Goal: Ask a question: Seek information or help from site administrators or community

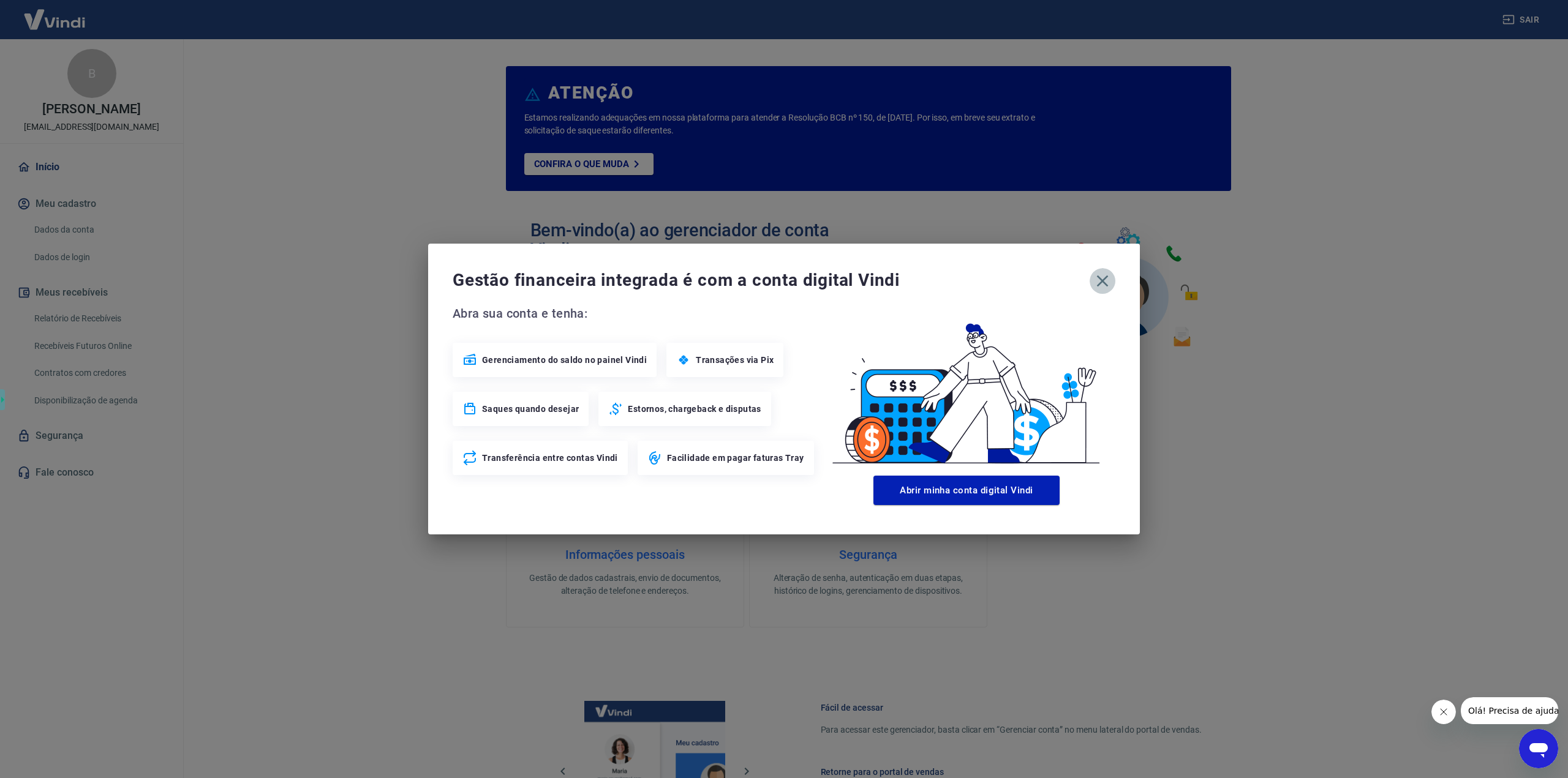
click at [1104, 279] on icon "button" at bounding box center [1103, 281] width 11 height 11
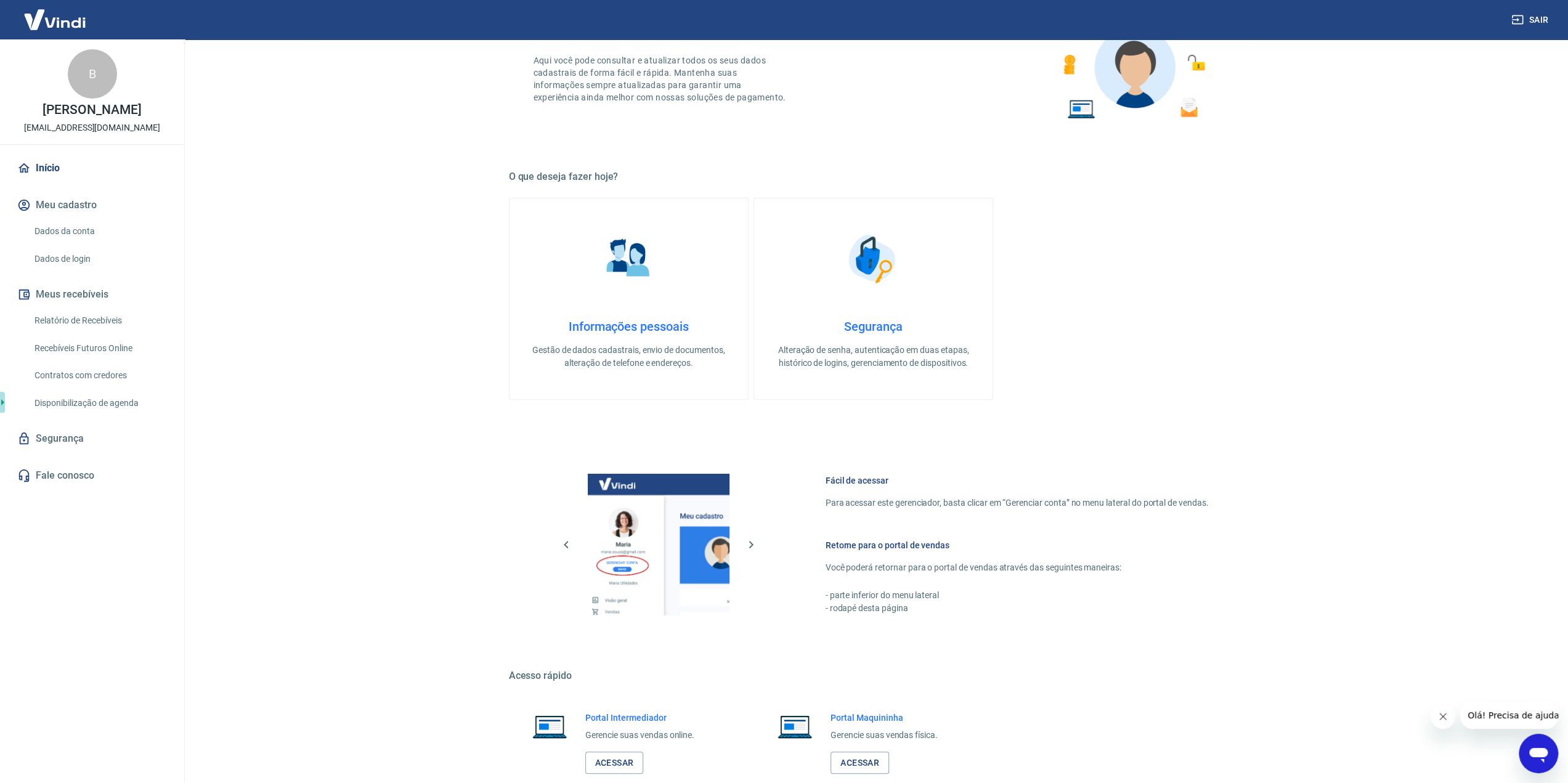
scroll to position [304, 0]
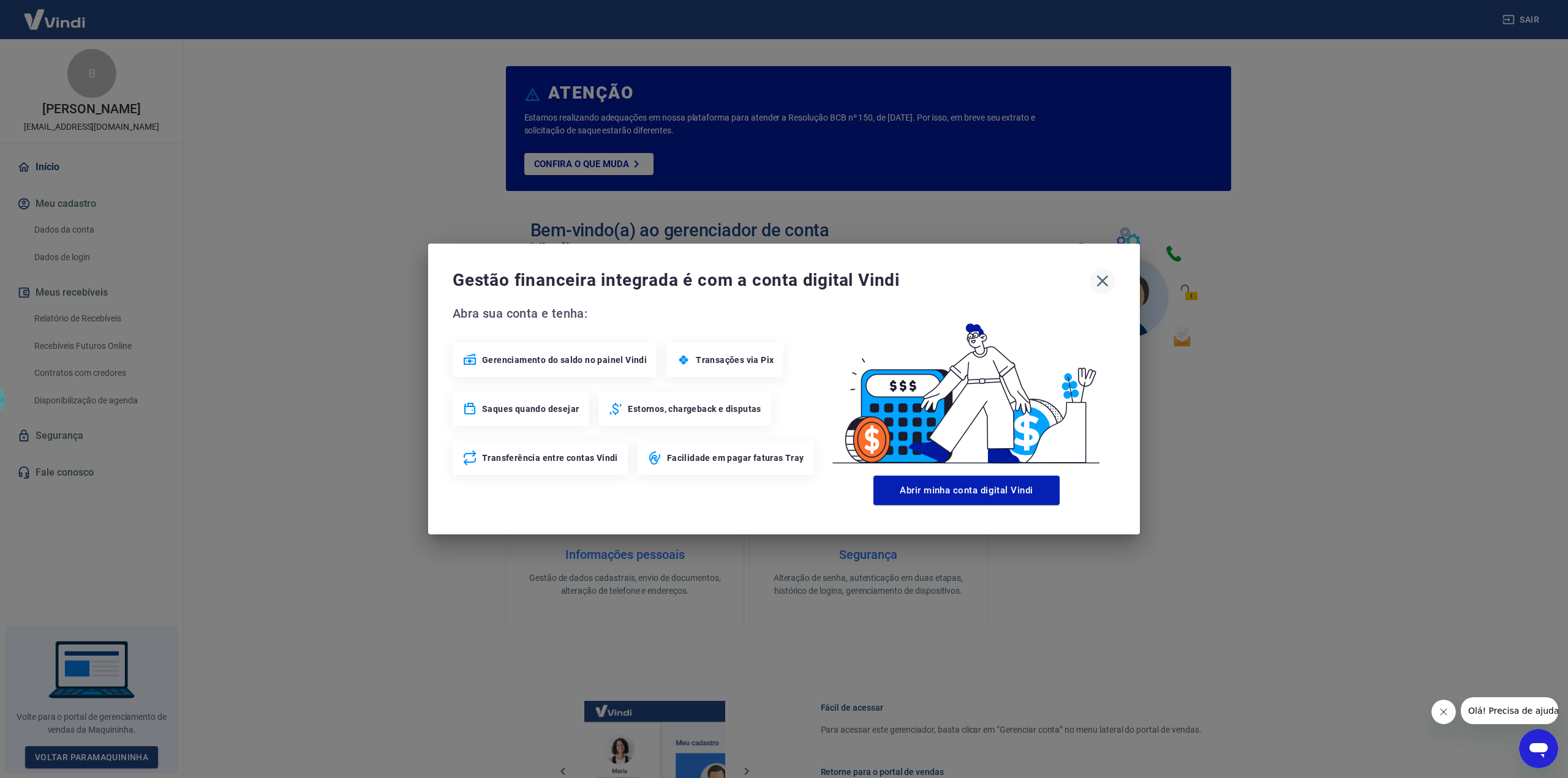
click at [1099, 278] on icon "button" at bounding box center [1103, 281] width 11 height 11
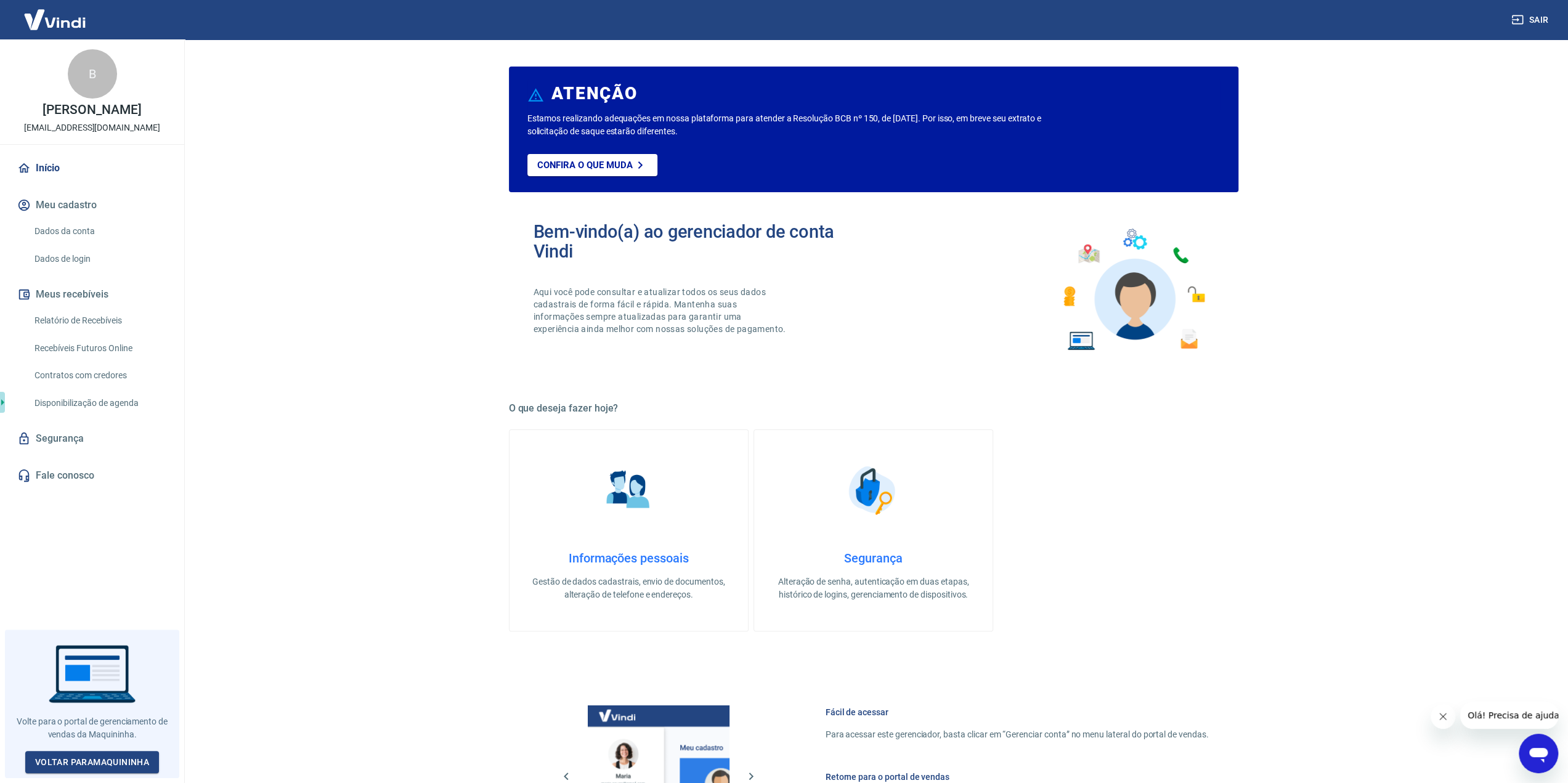
click at [92, 475] on link "Fale conosco" at bounding box center [91, 475] width 154 height 27
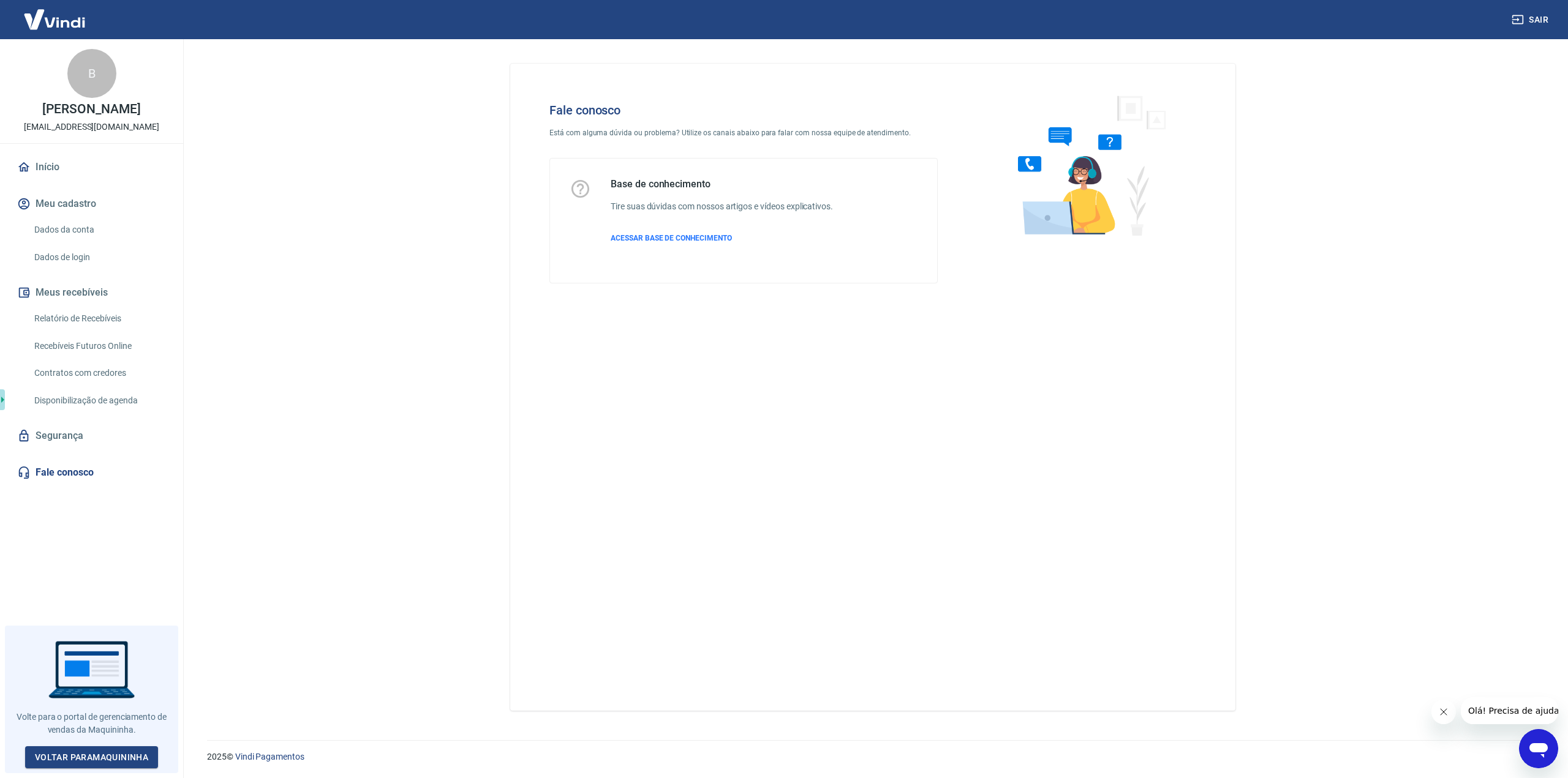
click at [1536, 741] on icon "Open messaging window" at bounding box center [1538, 748] width 22 height 22
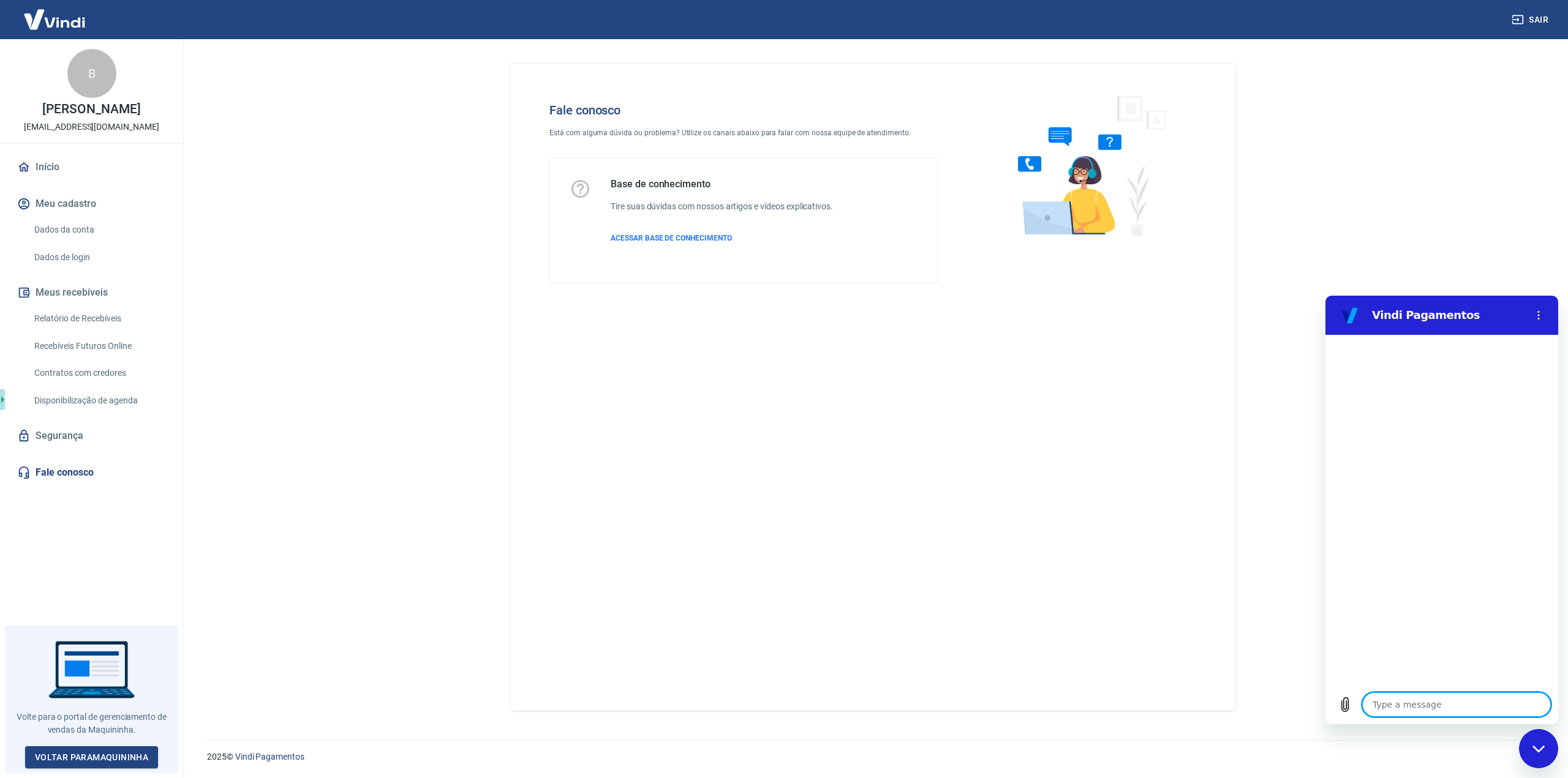
click at [1427, 702] on textarea at bounding box center [1456, 705] width 188 height 24
type textarea "B"
type textarea "x"
type textarea "Bm"
type textarea "x"
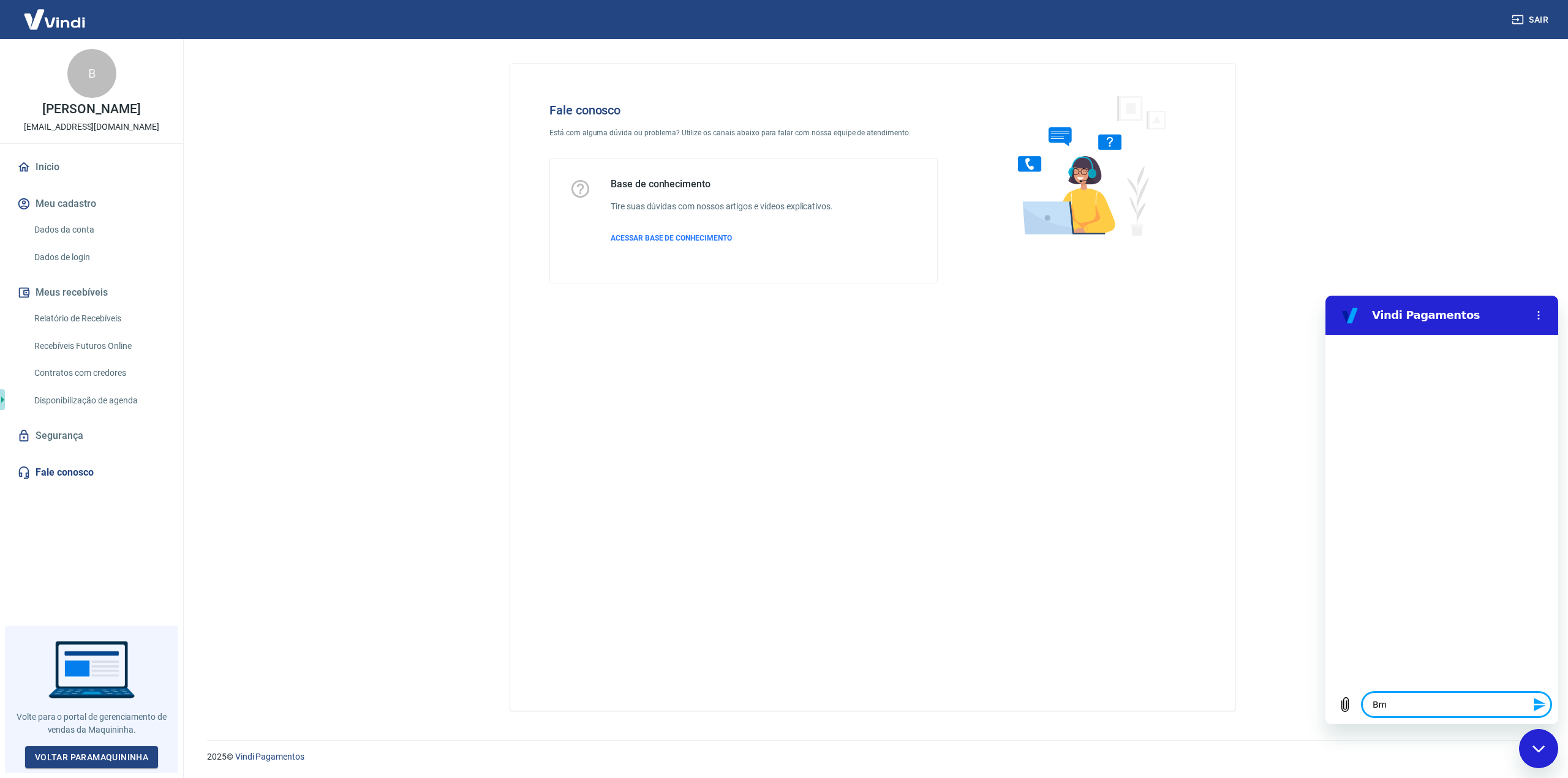
type textarea "B"
type textarea "x"
type textarea "Bo"
type textarea "x"
type textarea "Bom"
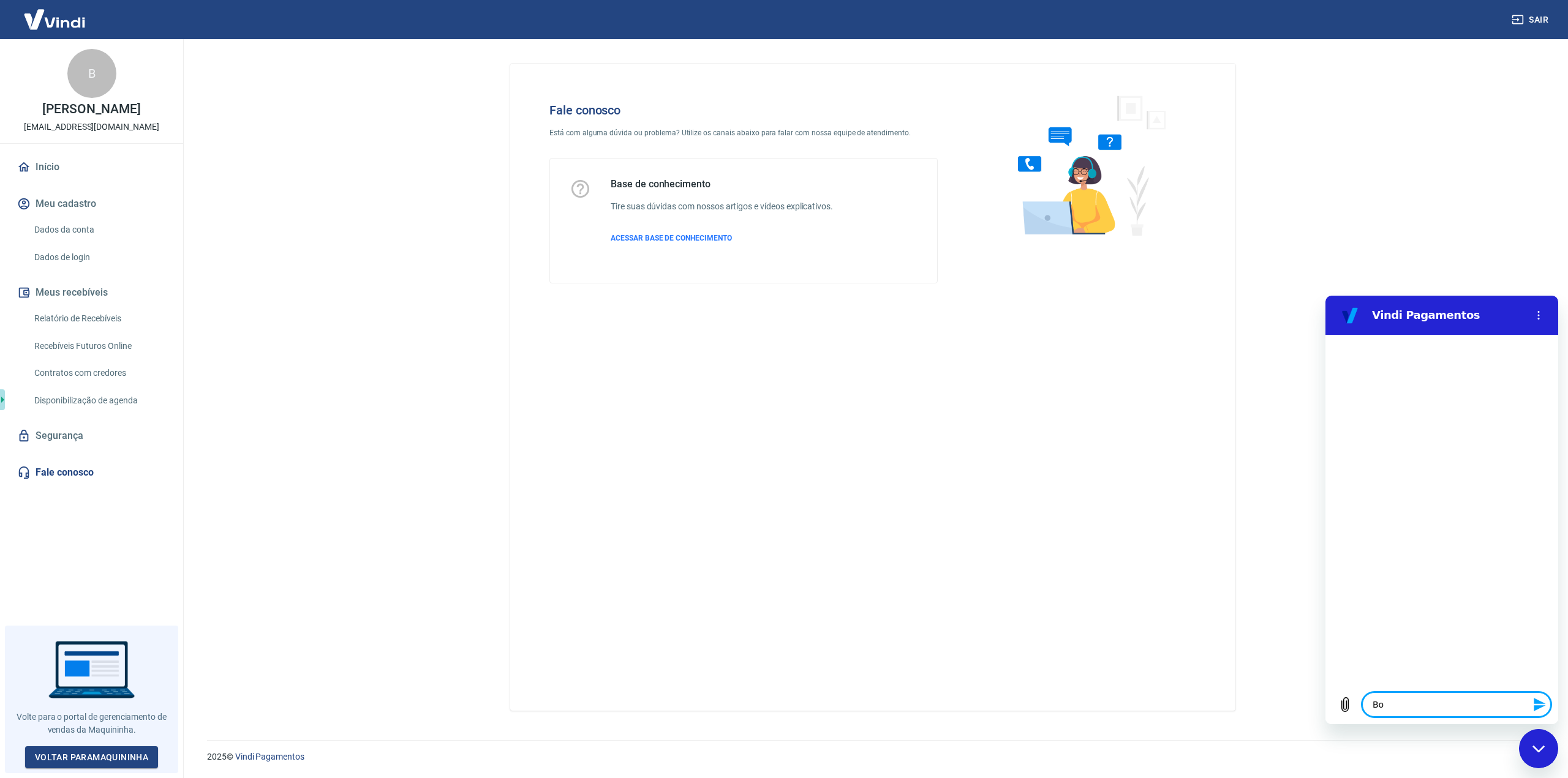
type textarea "x"
type textarea "Bom"
type textarea "x"
type textarea "Bom d"
type textarea "x"
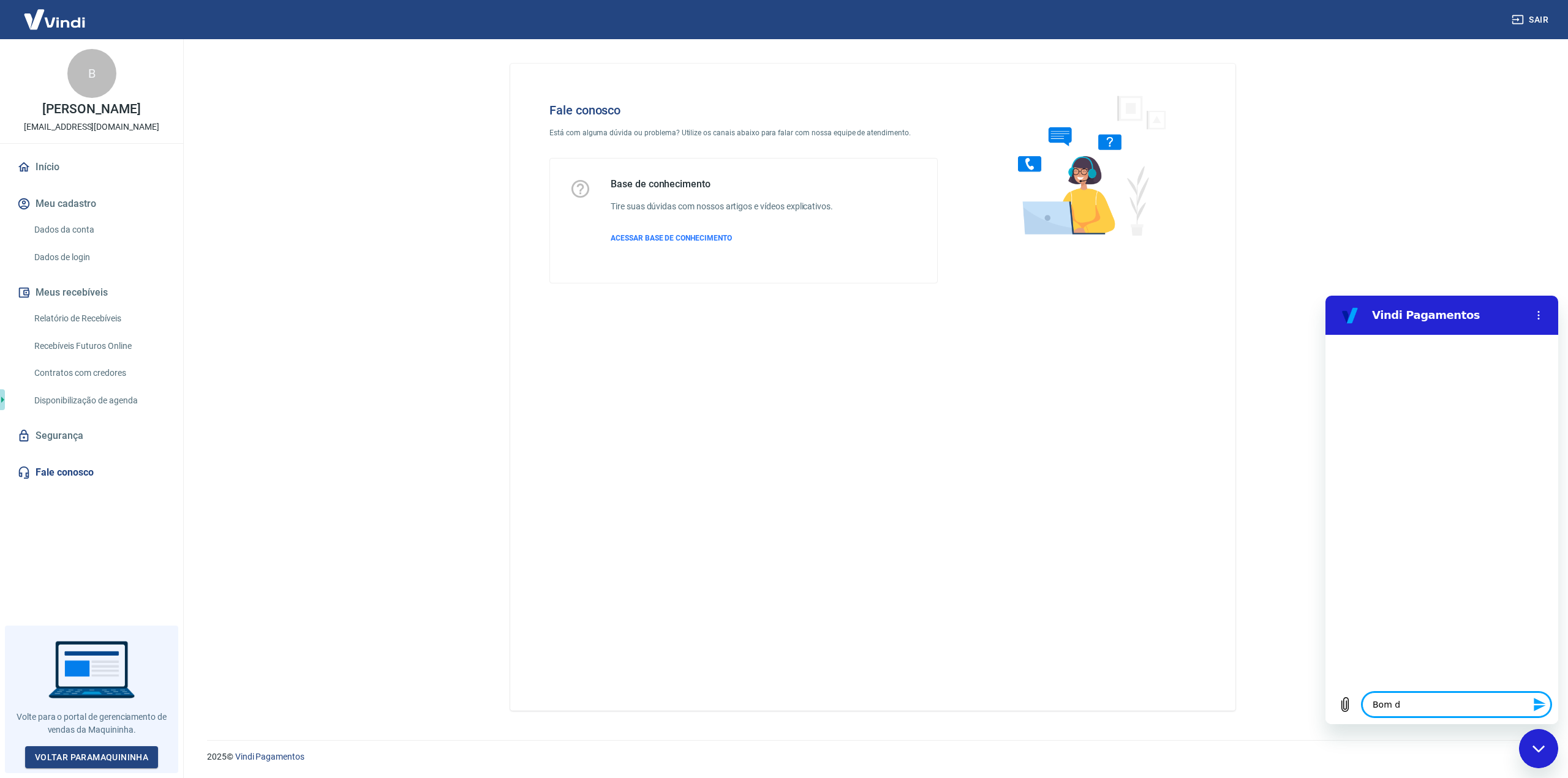
type textarea "Bom di"
type textarea "x"
type textarea "Bom dia"
type textarea "x"
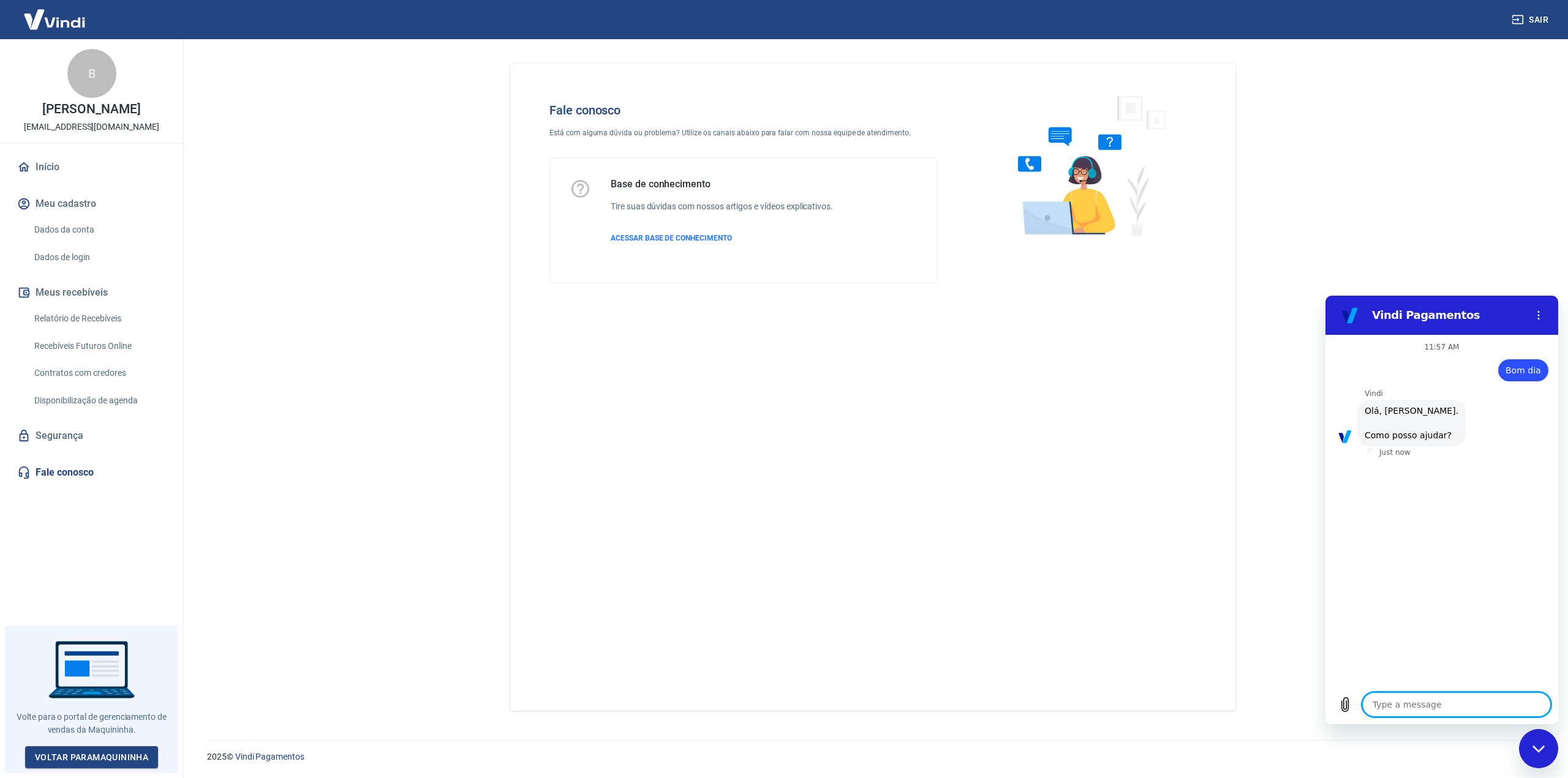
type textarea "E"
type textarea "x"
type textarea "Es"
type textarea "x"
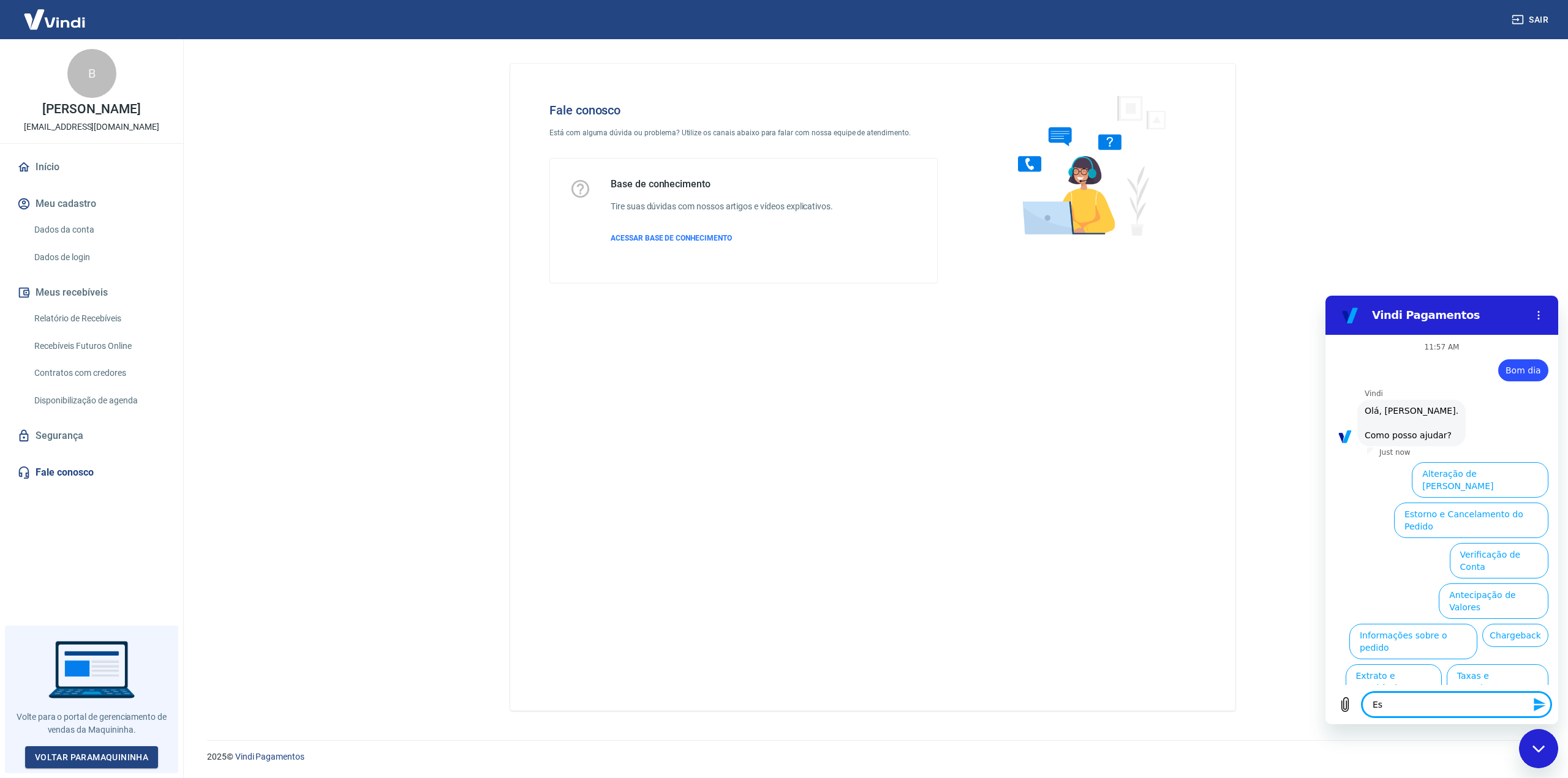
type textarea "Est"
type textarea "x"
type textarea "Esto"
type textarea "x"
type textarea "Estou"
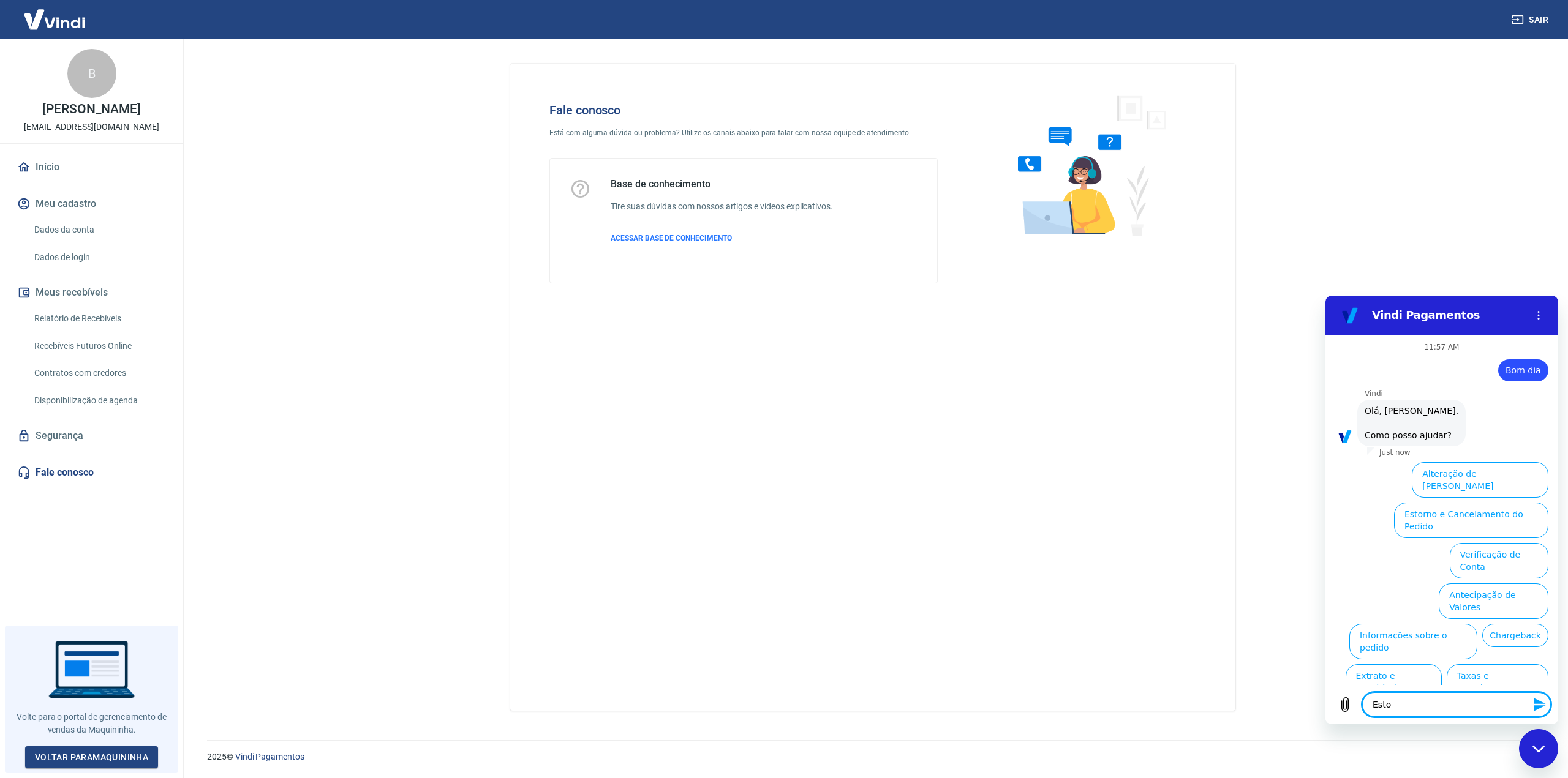
type textarea "x"
type textarea "Estou"
type textarea "x"
type textarea "Estou c"
type textarea "x"
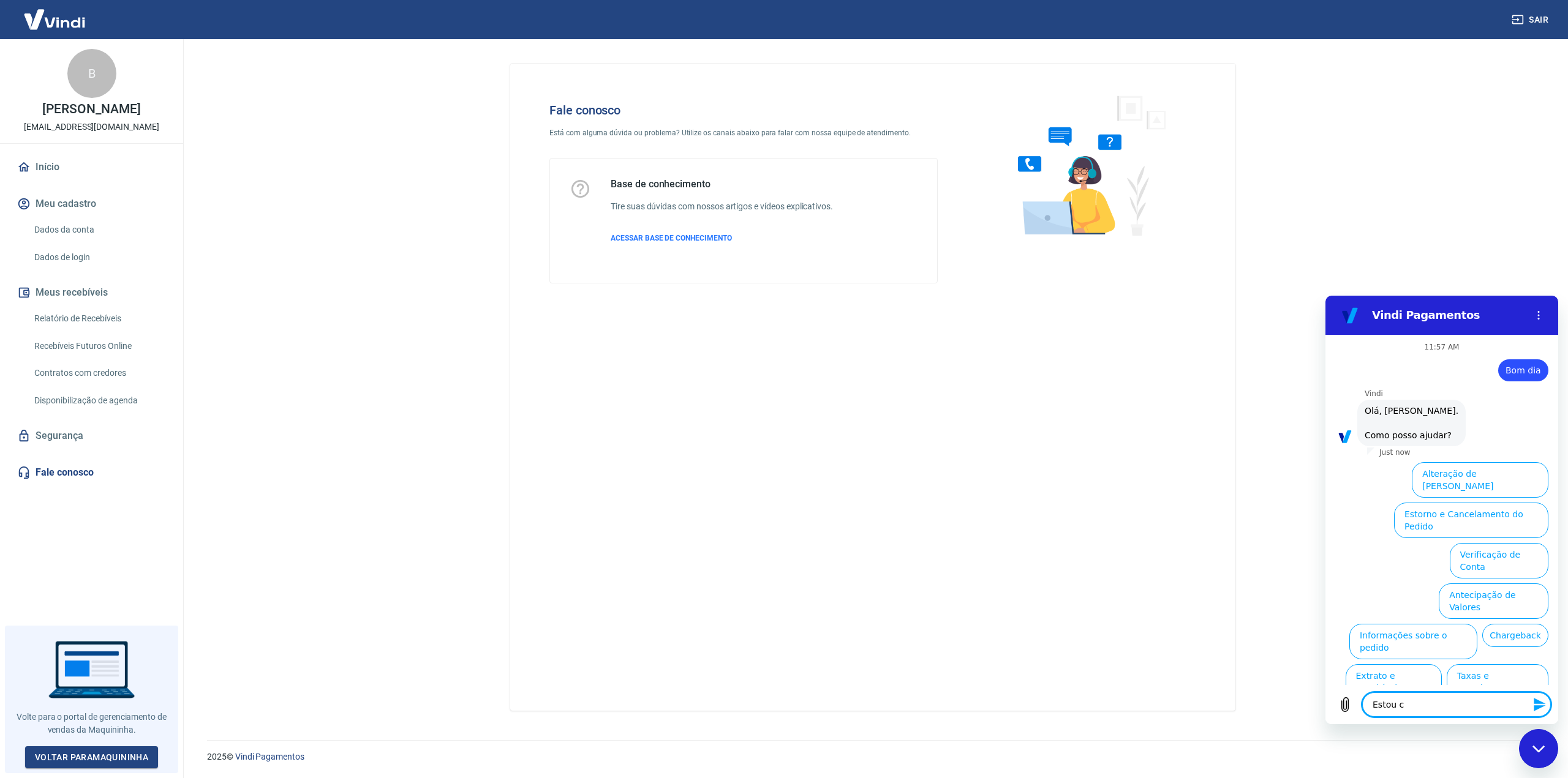
type textarea "Estou co"
type textarea "x"
type textarea "Estou com"
type textarea "x"
type textarea "Estou com"
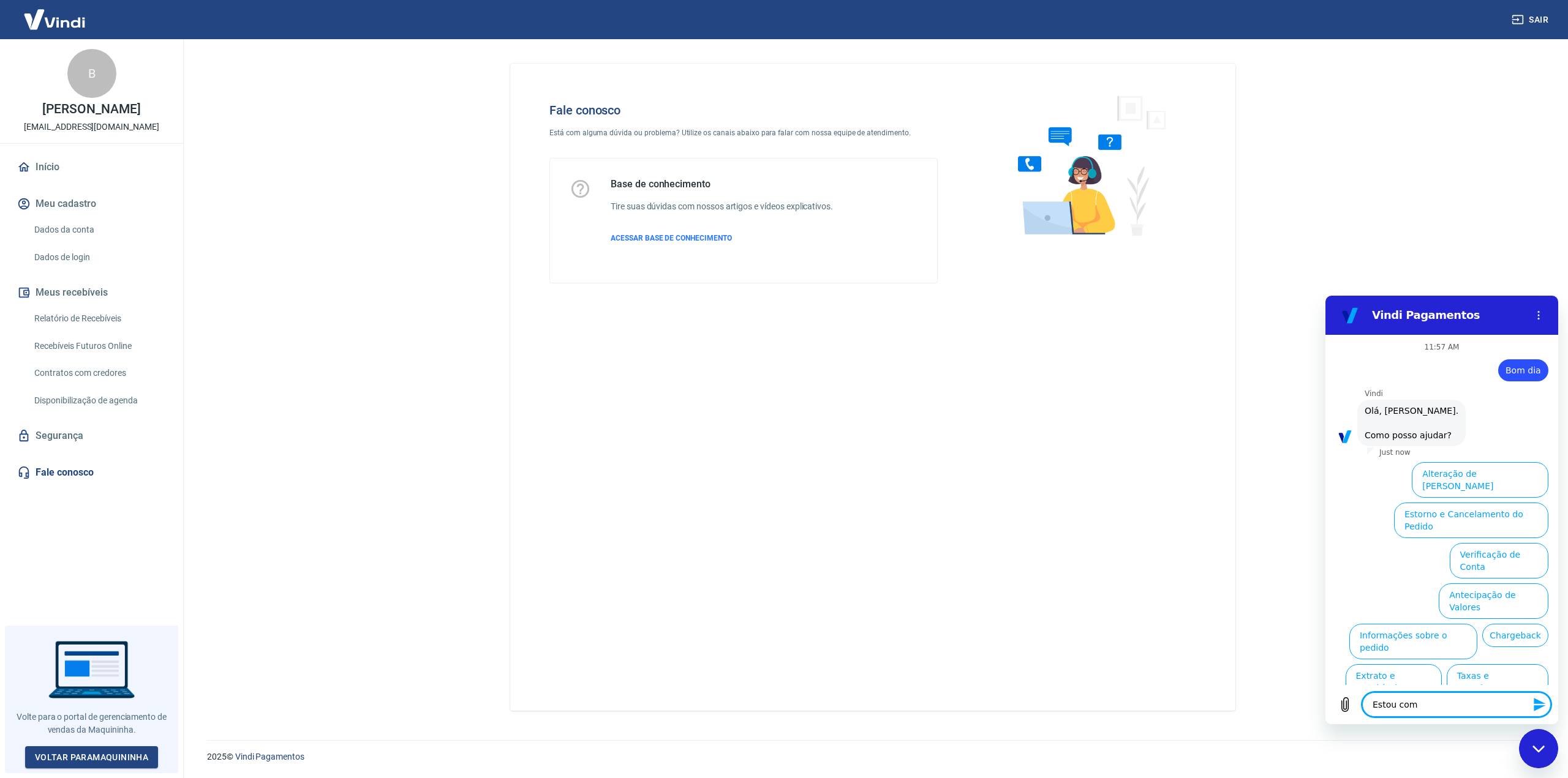
type textarea "x"
type textarea "Estou com p"
type textarea "x"
type textarea "Estou com pr"
type textarea "x"
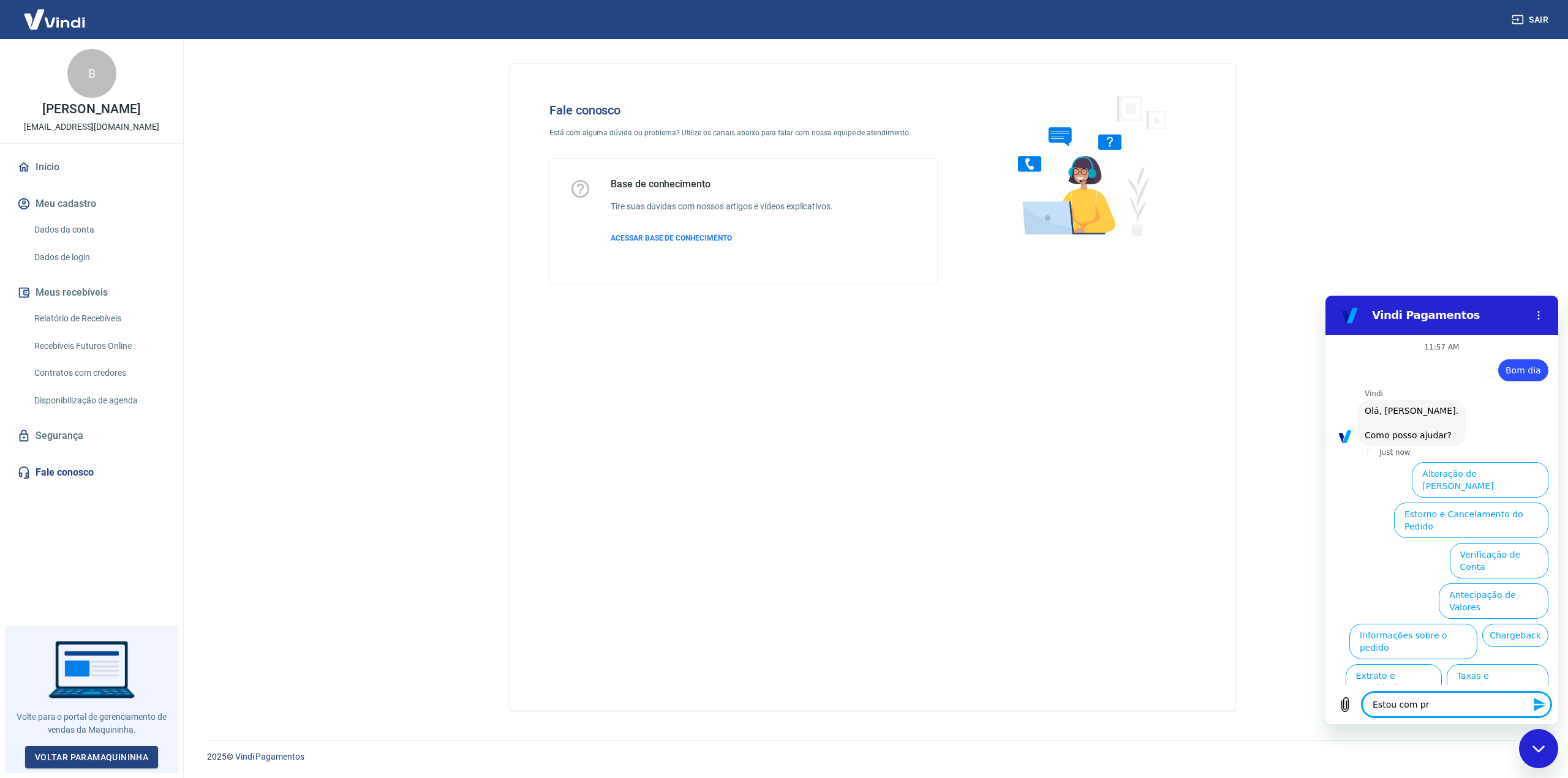
type textarea "Estou com pro"
type textarea "x"
type textarea "Estou com prob"
type textarea "x"
type textarea "Estou com probl"
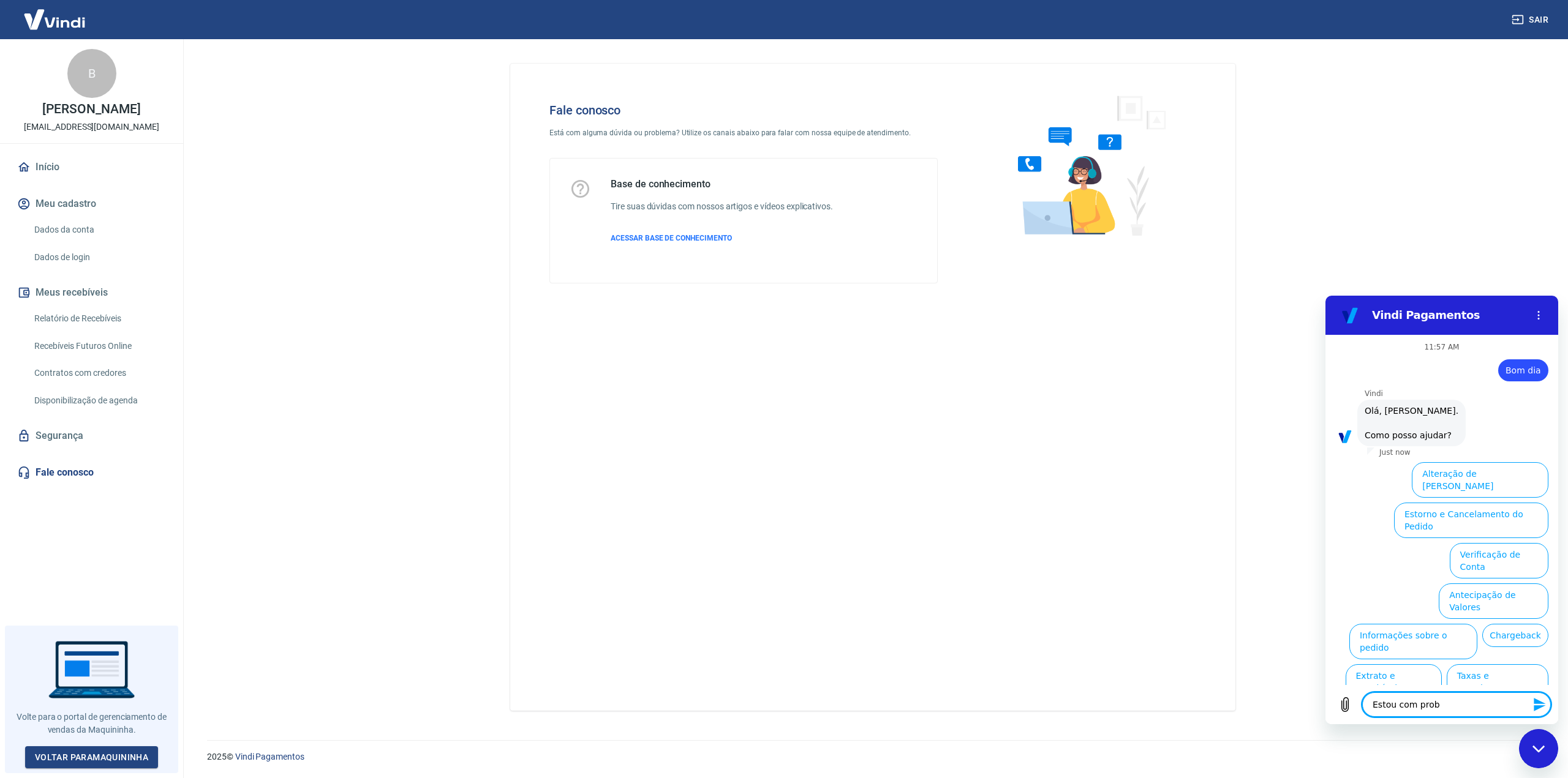
type textarea "x"
type textarea "Estou com proble"
type textarea "x"
type textarea "Estou com problem"
type textarea "x"
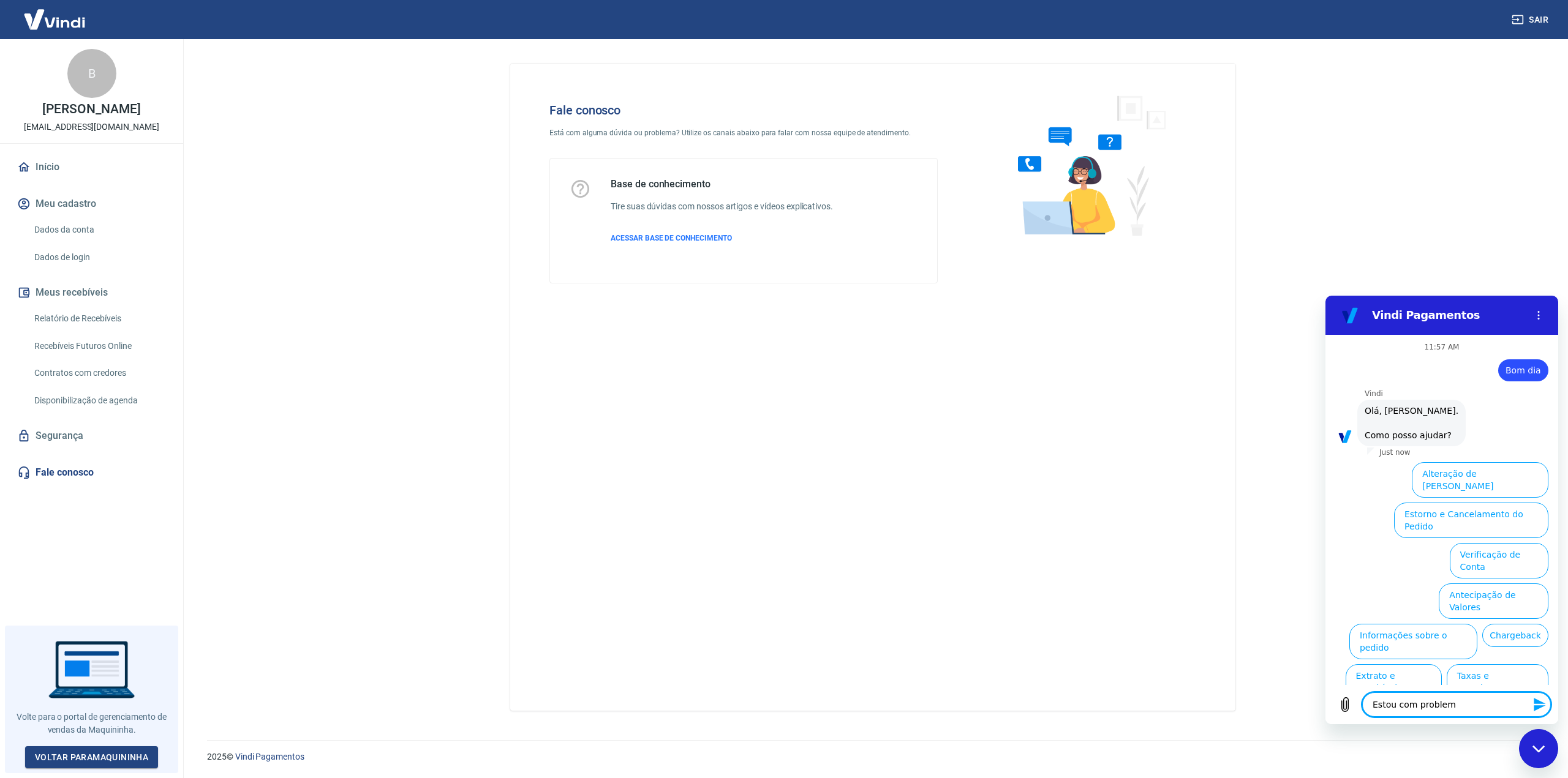
type textarea "Estou com problema"
type textarea "x"
type textarea "Estou com problemas"
type textarea "x"
type textarea "Estou com problemas"
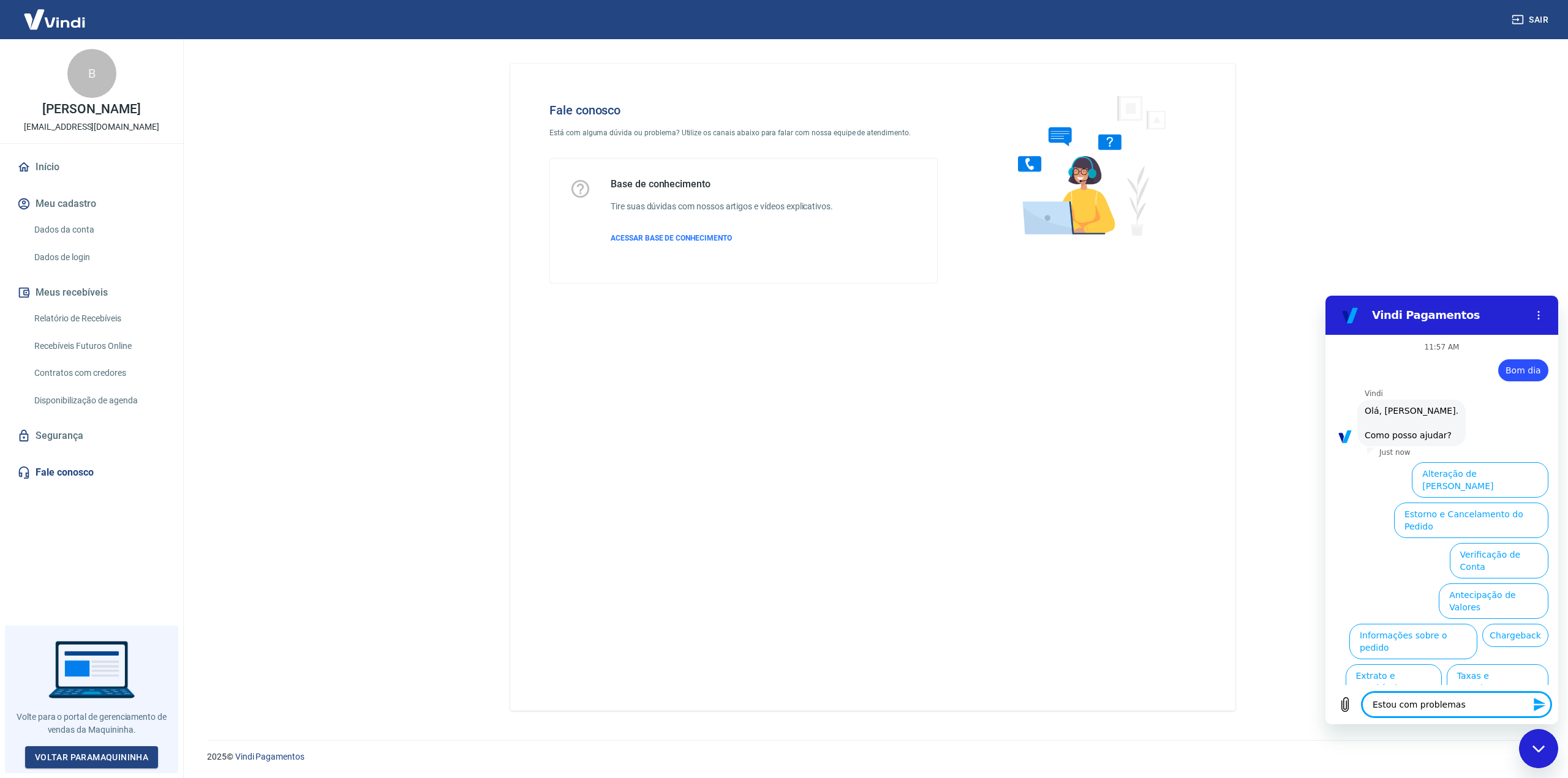
type textarea "x"
type textarea "Estou com problemas n"
type textarea "x"
type textarea "Estou com problemas na"
type textarea "x"
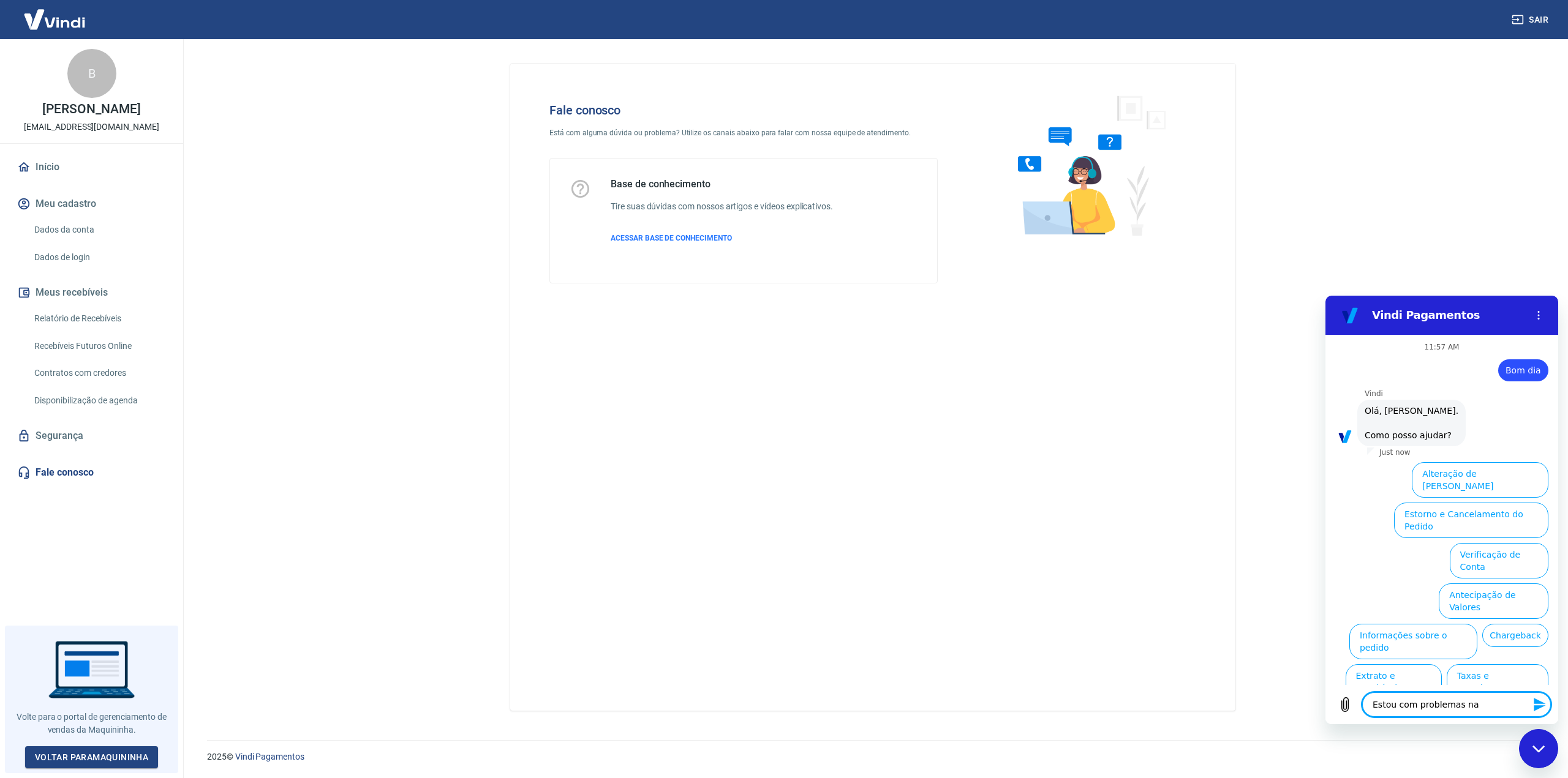
type textarea "Estou com problemas na"
type textarea "x"
type textarea "Estou com problemas na m"
type textarea "x"
type textarea "Estou com problemas na ma"
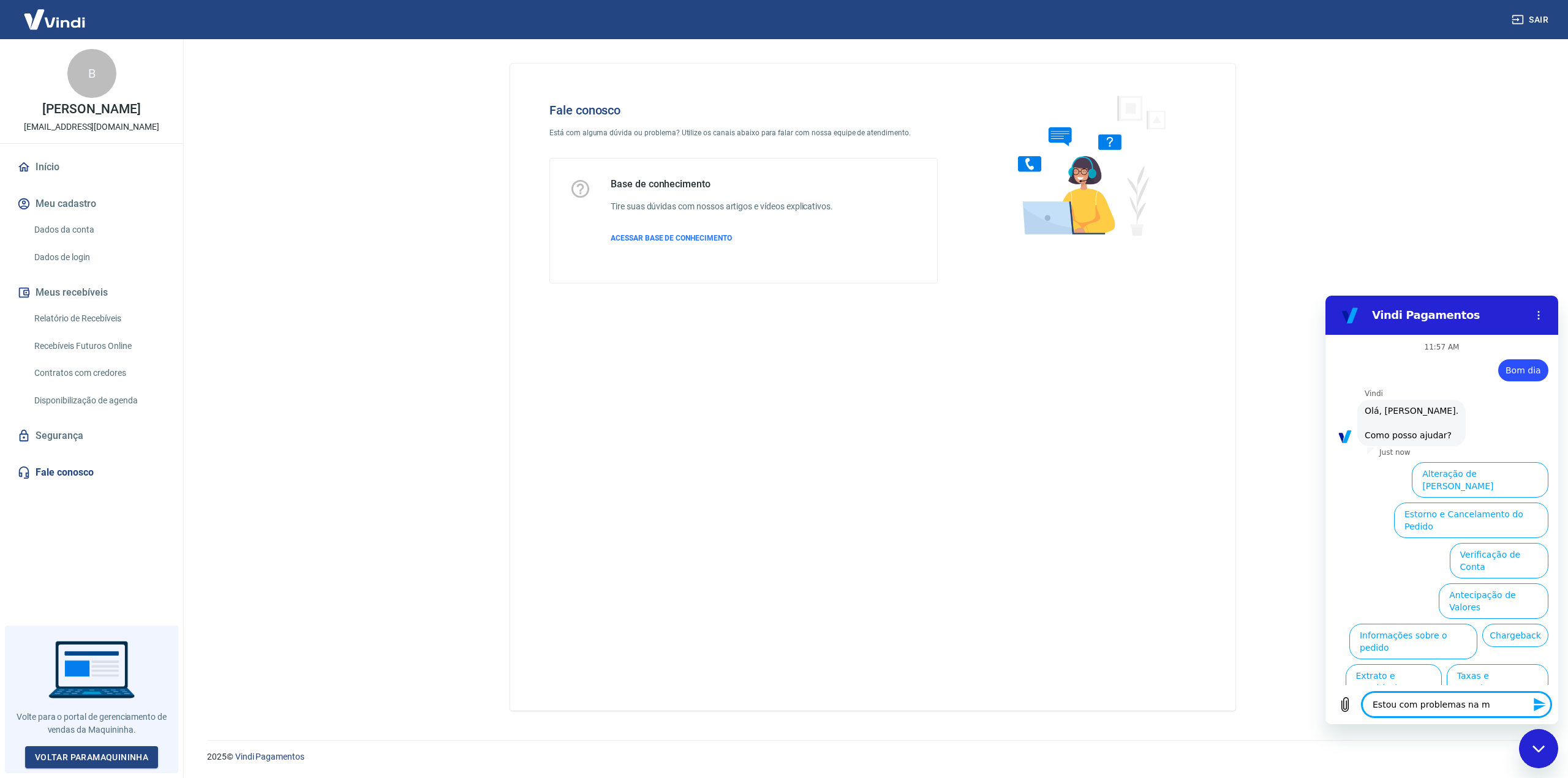
type textarea "x"
type textarea "Estou com problemas na maq"
type textarea "x"
type textarea "Estou com problemas na maqu"
type textarea "x"
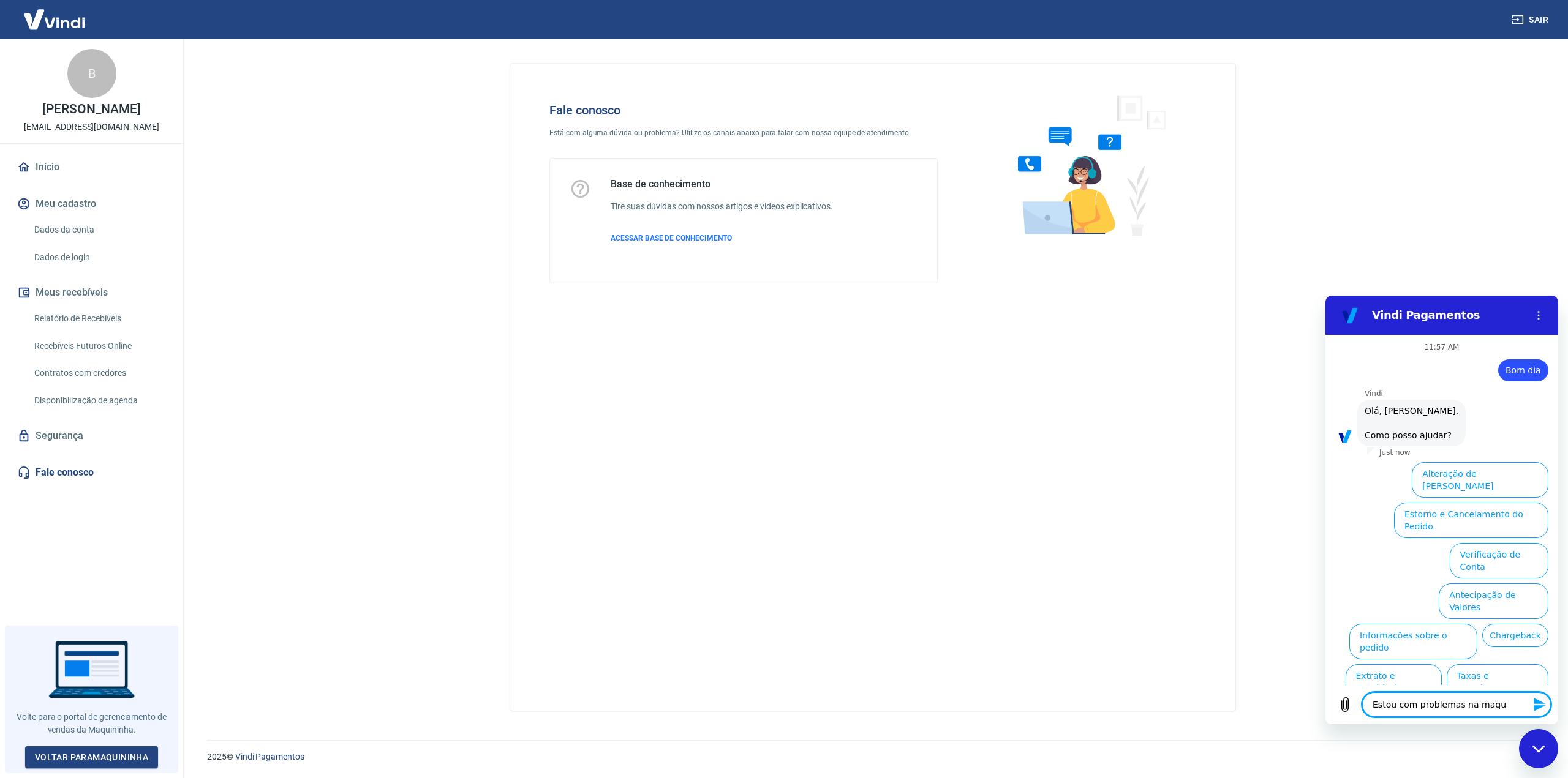
type textarea "Estou com problemas na maqui"
type textarea "x"
type textarea "Estou com problemas na maquin"
type textarea "x"
type textarea "Estou com problemas na maquini"
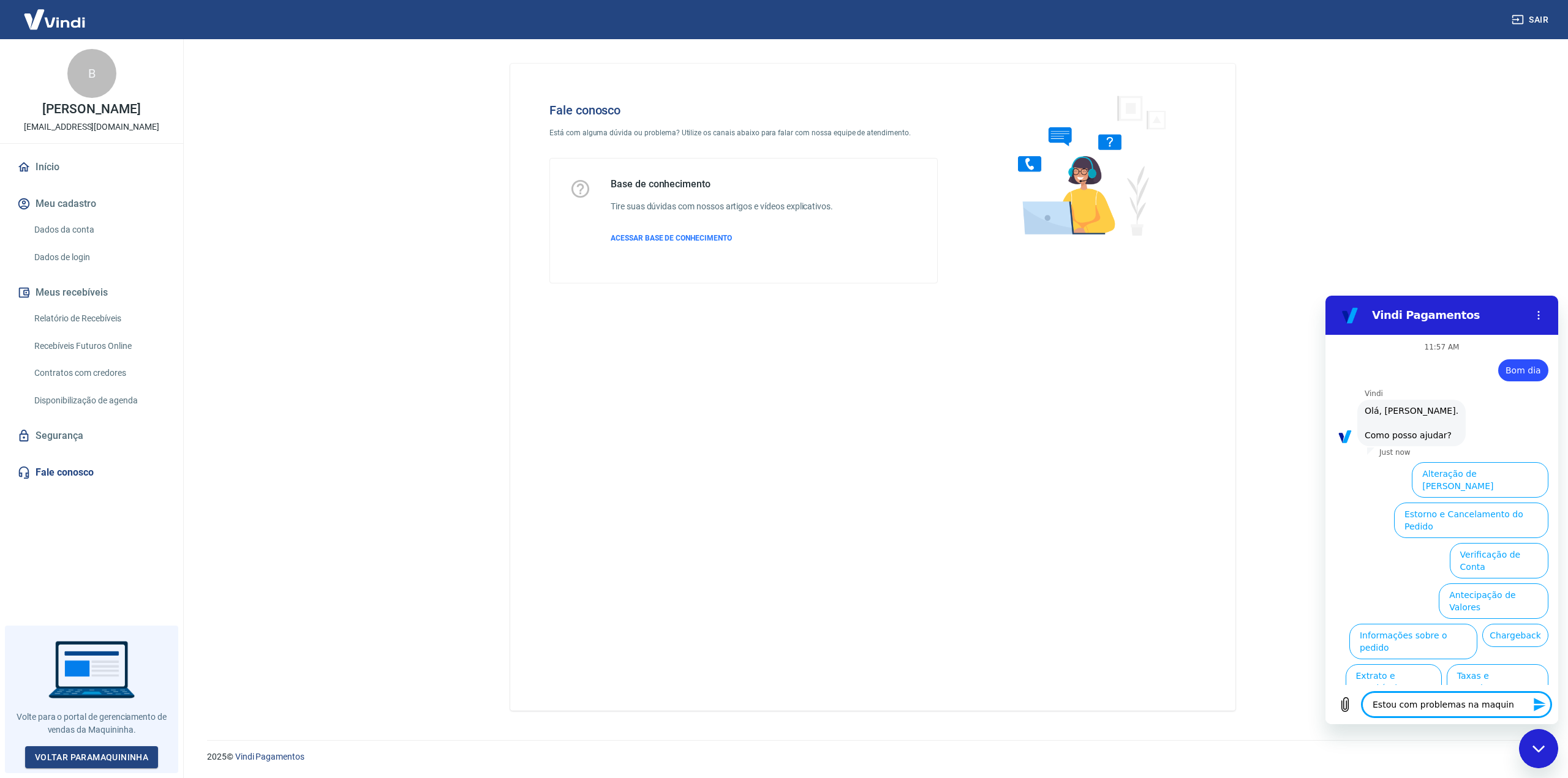
type textarea "x"
type textarea "Estou com problemas na maquinin"
type textarea "x"
type textarea "Estou com problemas na maquininh"
type textarea "x"
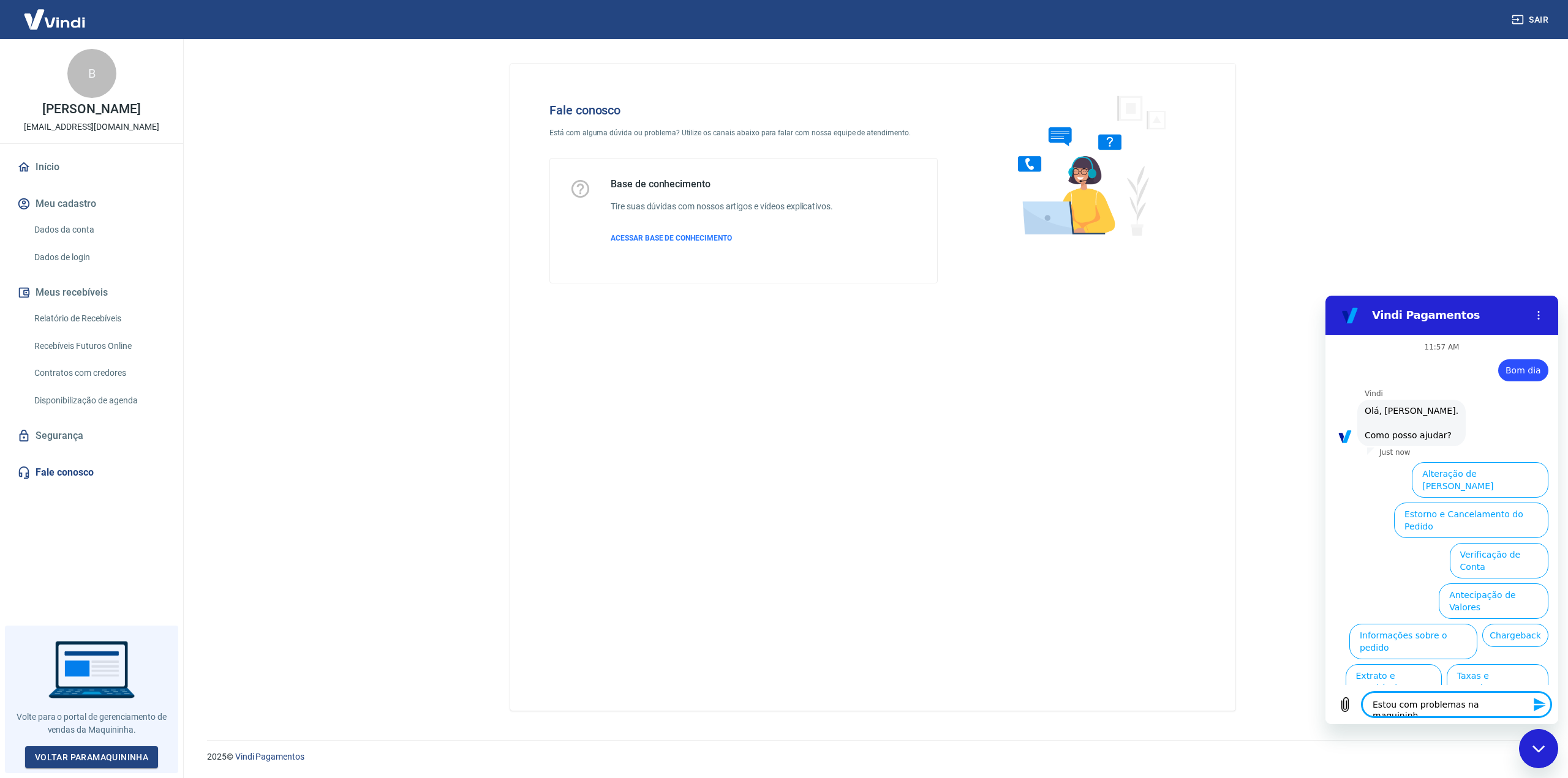
type textarea "Estou com problemas na maquininha"
type textarea "x"
type textarea "Estou com problemas na maquininha"
click at [1544, 702] on icon "Send message" at bounding box center [1540, 704] width 14 height 14
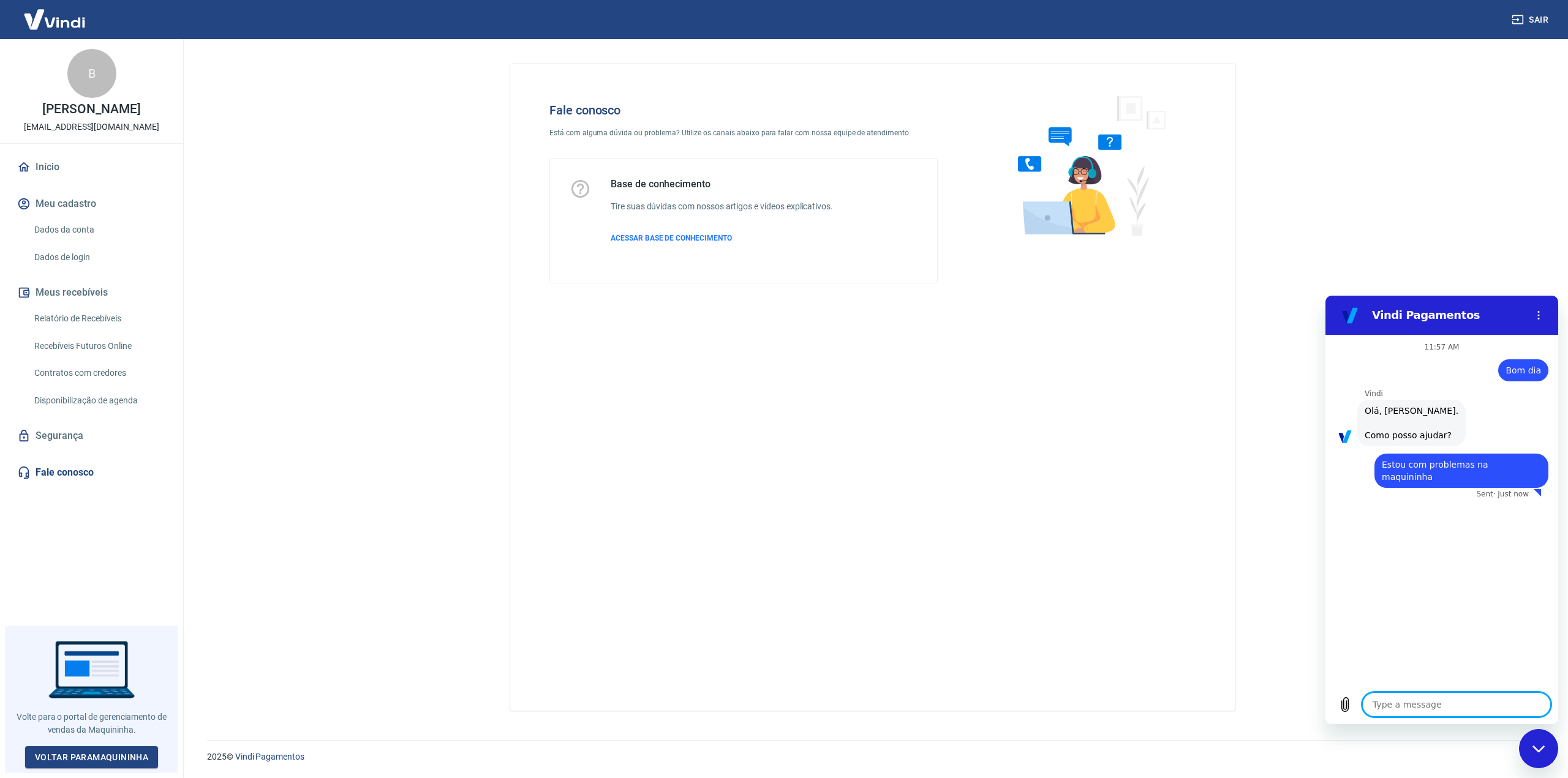
type textarea "x"
click at [1402, 700] on textarea at bounding box center [1456, 705] width 188 height 24
type textarea "?"
type textarea "x"
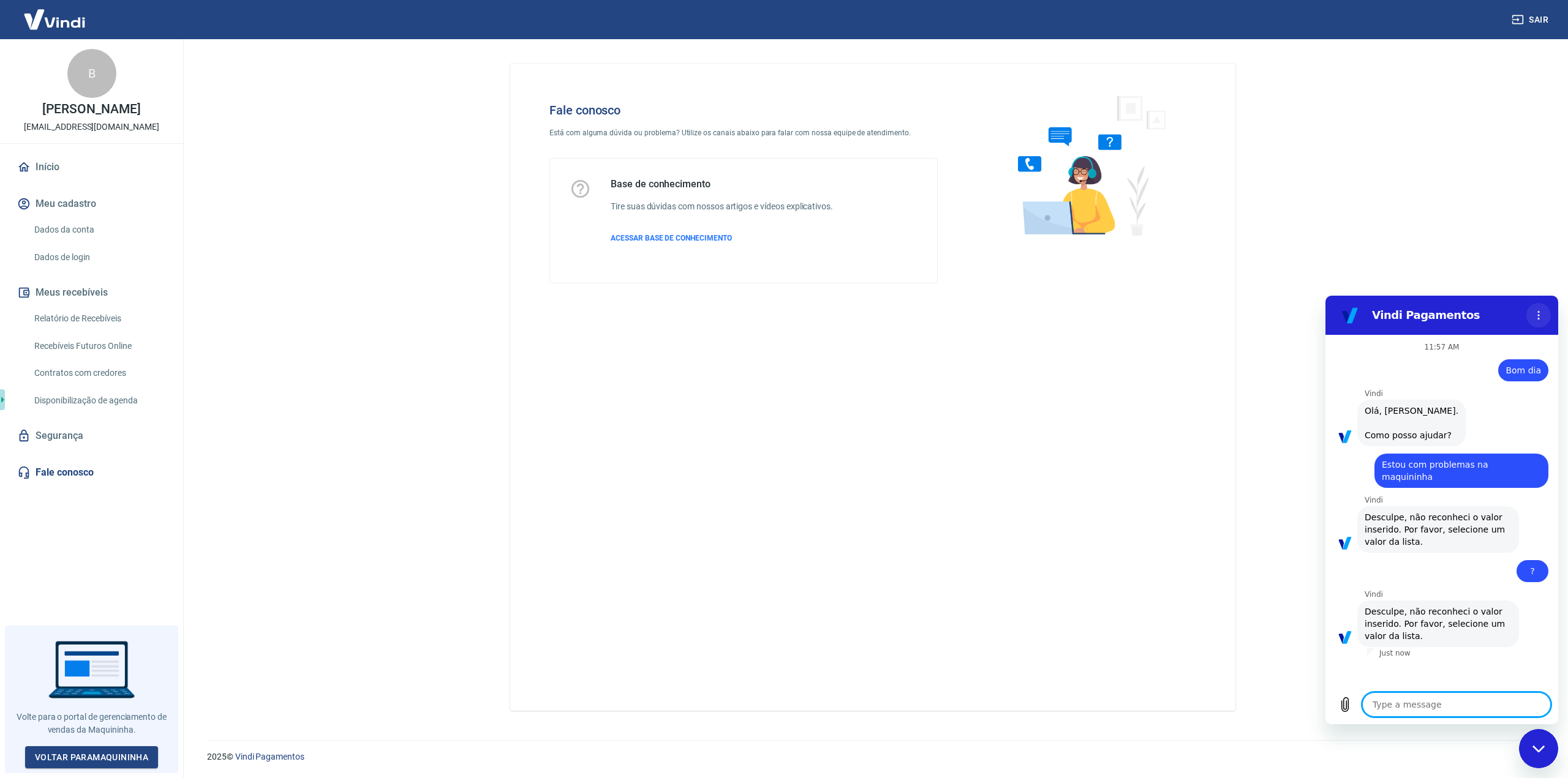
click at [1539, 323] on button "Options menu" at bounding box center [1539, 315] width 24 height 24
click at [1476, 523] on span "Desculpe, não reconheci o valor inserido. Por favor, selecione um valor da list…" at bounding box center [1438, 529] width 147 height 37
click at [1412, 678] on div "11:57 AM says: Bom dia Sent · Just now [PERSON_NAME] says: [PERSON_NAME], [PERS…" at bounding box center [1441, 510] width 233 height 350
click at [1371, 648] on div at bounding box center [1371, 653] width 8 height 10
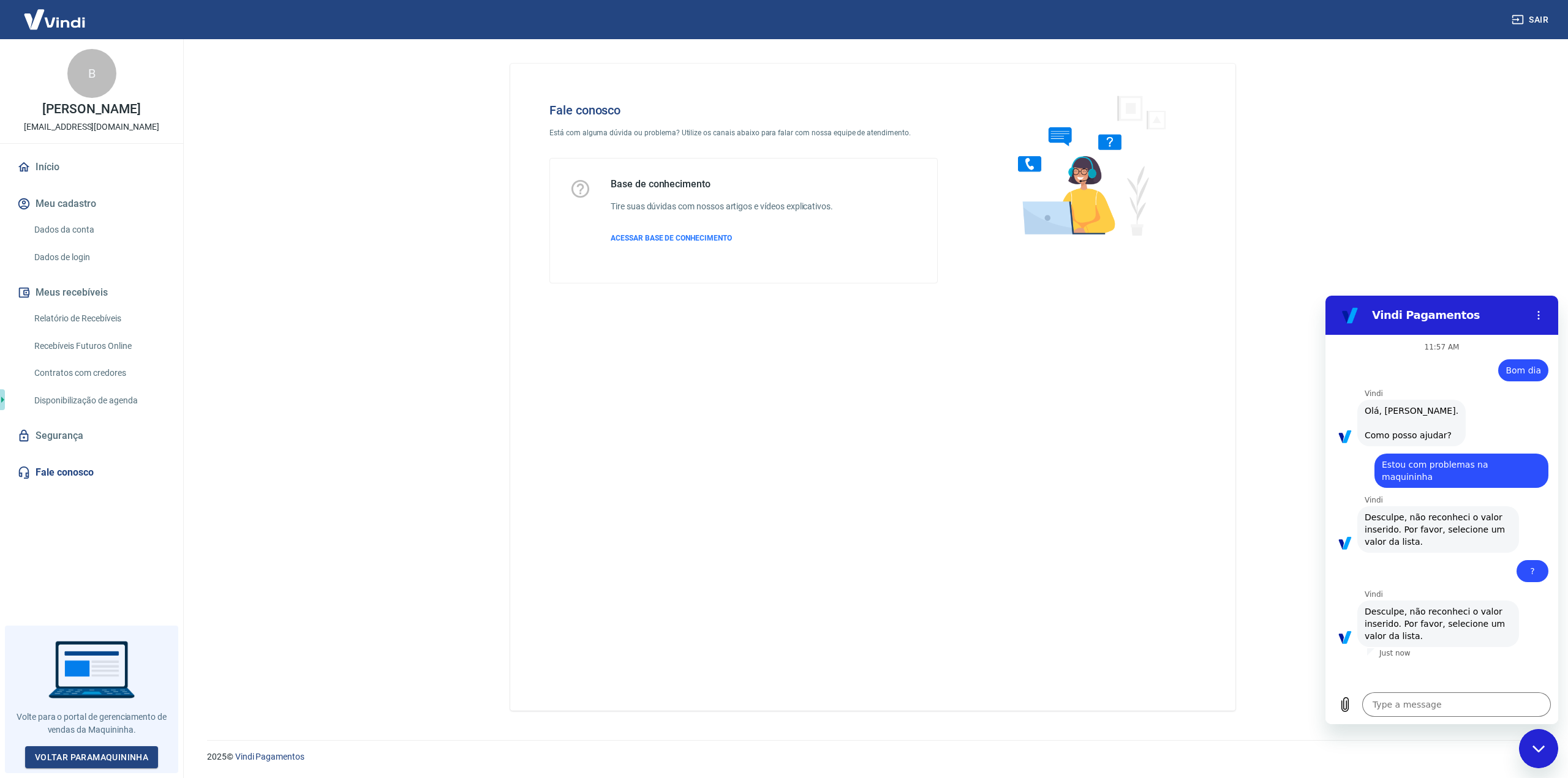
click at [1369, 648] on div at bounding box center [1371, 653] width 8 height 10
click at [1383, 404] on div "[PERSON_NAME] says: [PERSON_NAME], [PERSON_NAME]. Como posso ajudar?" at bounding box center [1412, 423] width 108 height 47
click at [1535, 741] on div "Close messaging window" at bounding box center [1538, 749] width 37 height 37
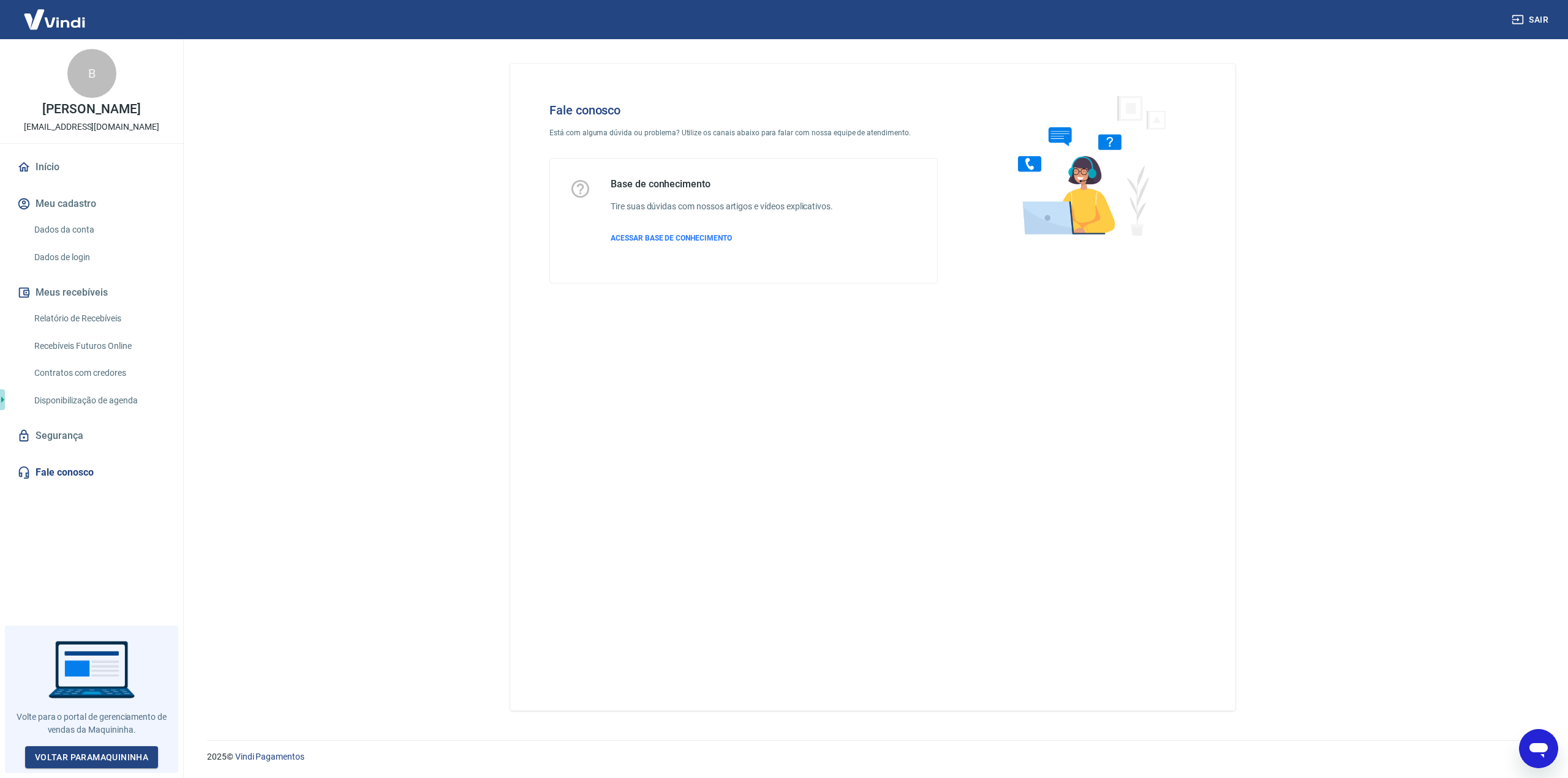
click at [1245, 515] on div "Fale conosco Está com alguma dúvida ou problema? Utilize os canais abaixo para …" at bounding box center [872, 382] width 755 height 686
click at [1533, 747] on icon "Open messaging window" at bounding box center [1539, 751] width 18 height 14
type textarea "x"
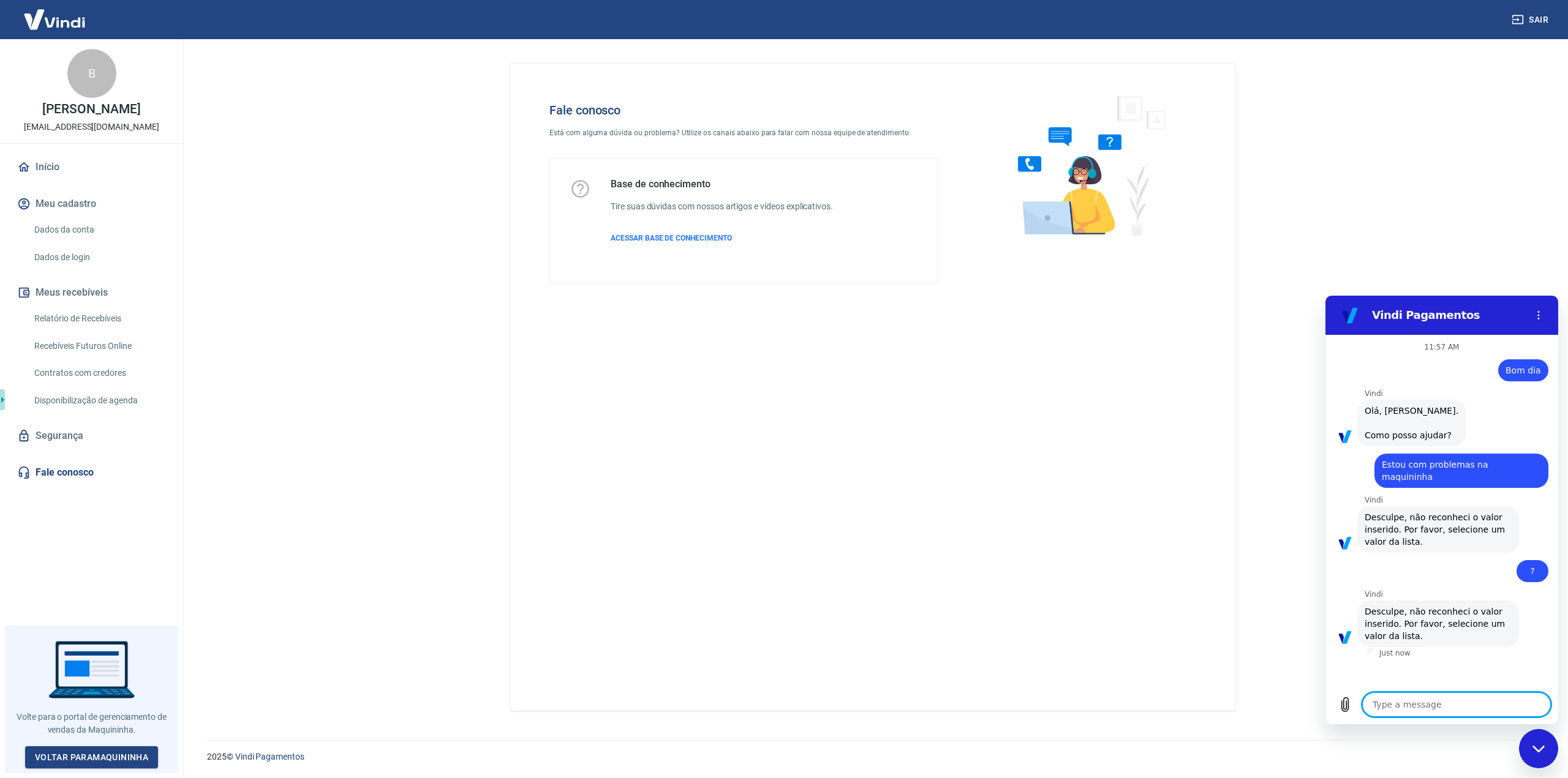
click at [1460, 704] on textarea at bounding box center [1456, 705] width 188 height 24
type textarea "m"
type textarea "x"
type textarea "me"
type textarea "x"
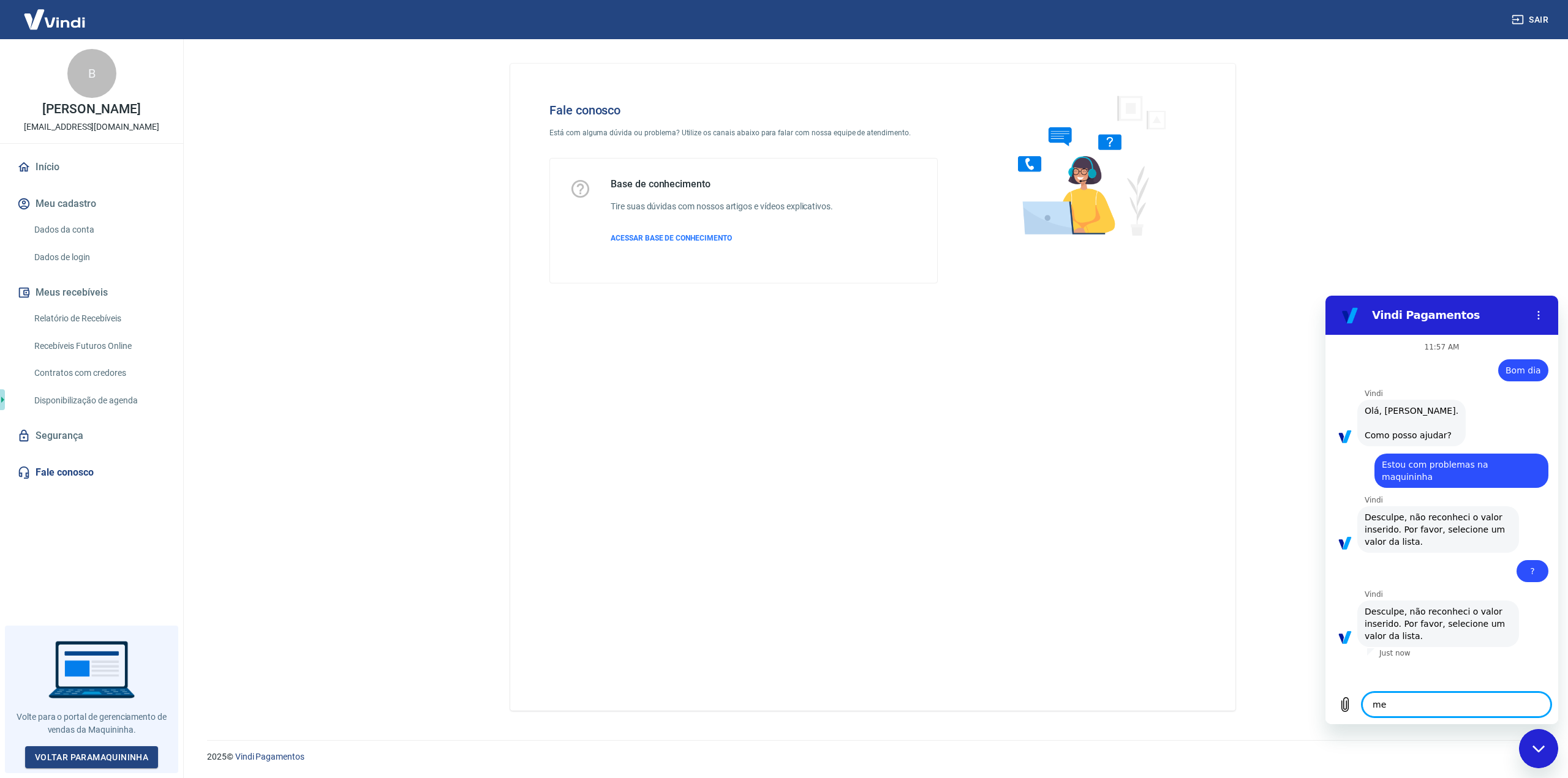
type textarea "me"
type textarea "x"
type textarea "me e"
type textarea "x"
type textarea "me en"
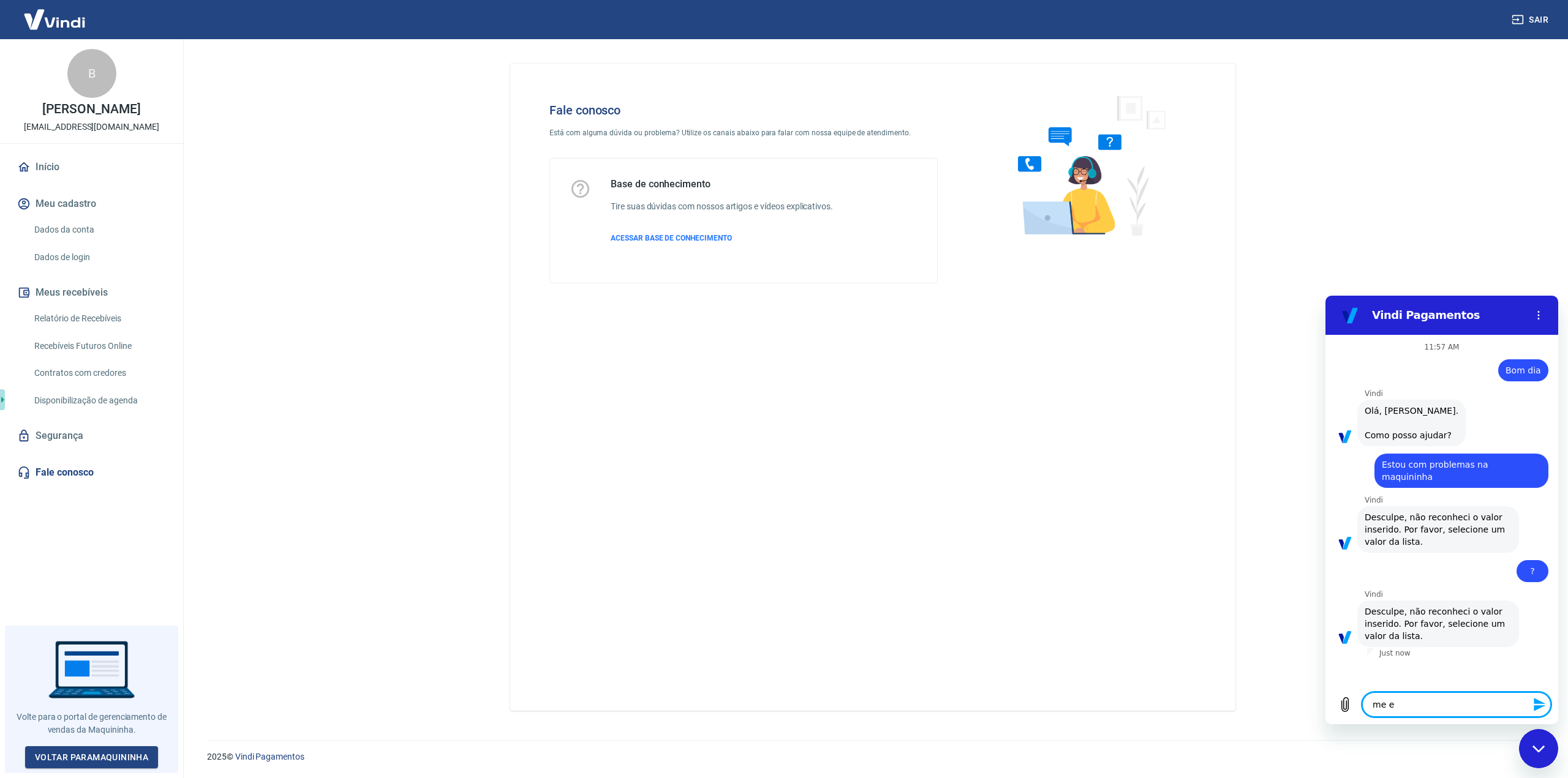
type textarea "x"
type textarea "me env"
type textarea "x"
type textarea "me envi"
type textarea "x"
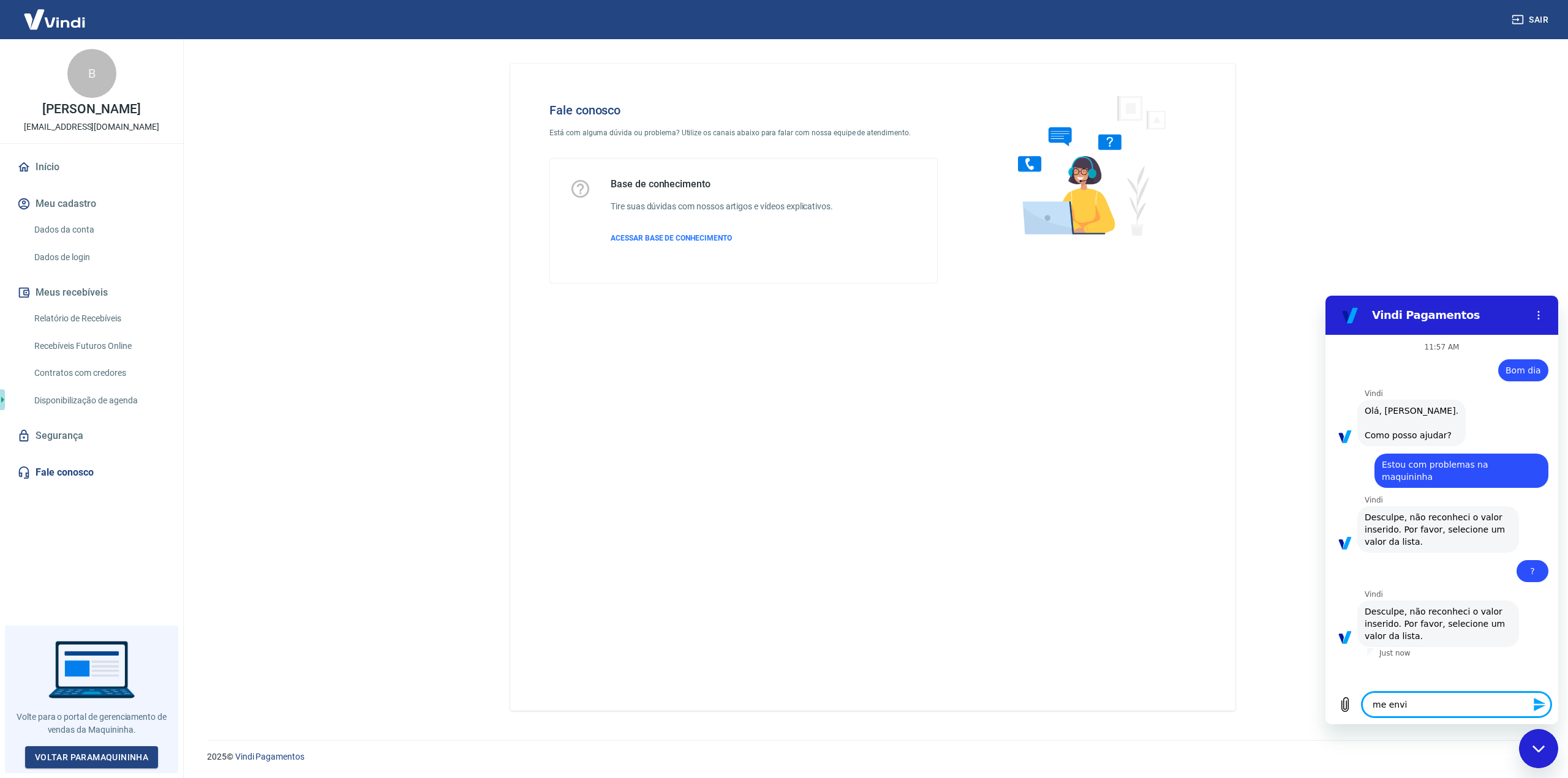
type textarea "me envie"
type textarea "x"
type textarea "me envie"
type textarea "x"
type textarea "me envie a"
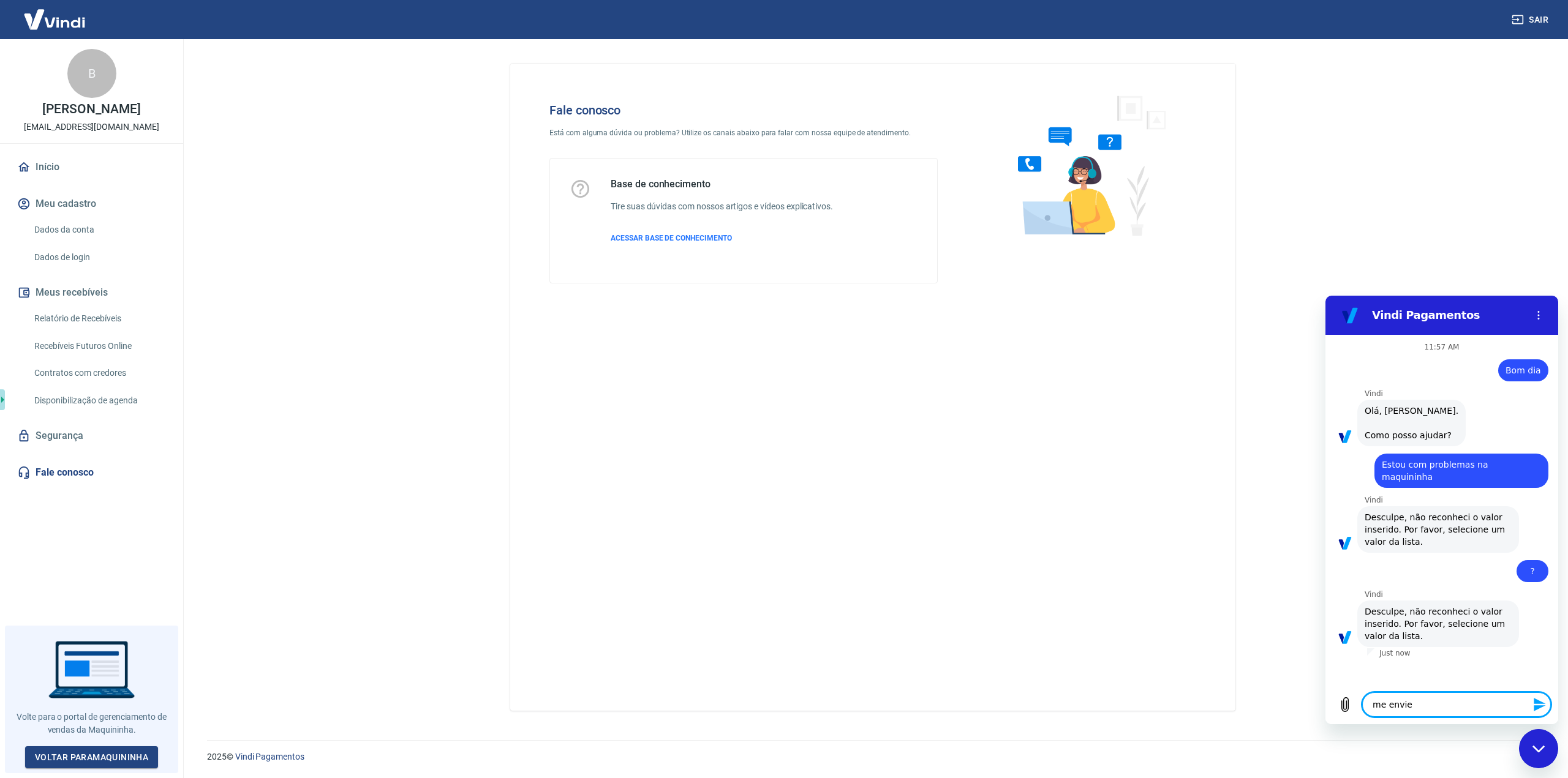
type textarea "x"
type textarea "me envie a"
type textarea "x"
type textarea "me envie a l"
type textarea "x"
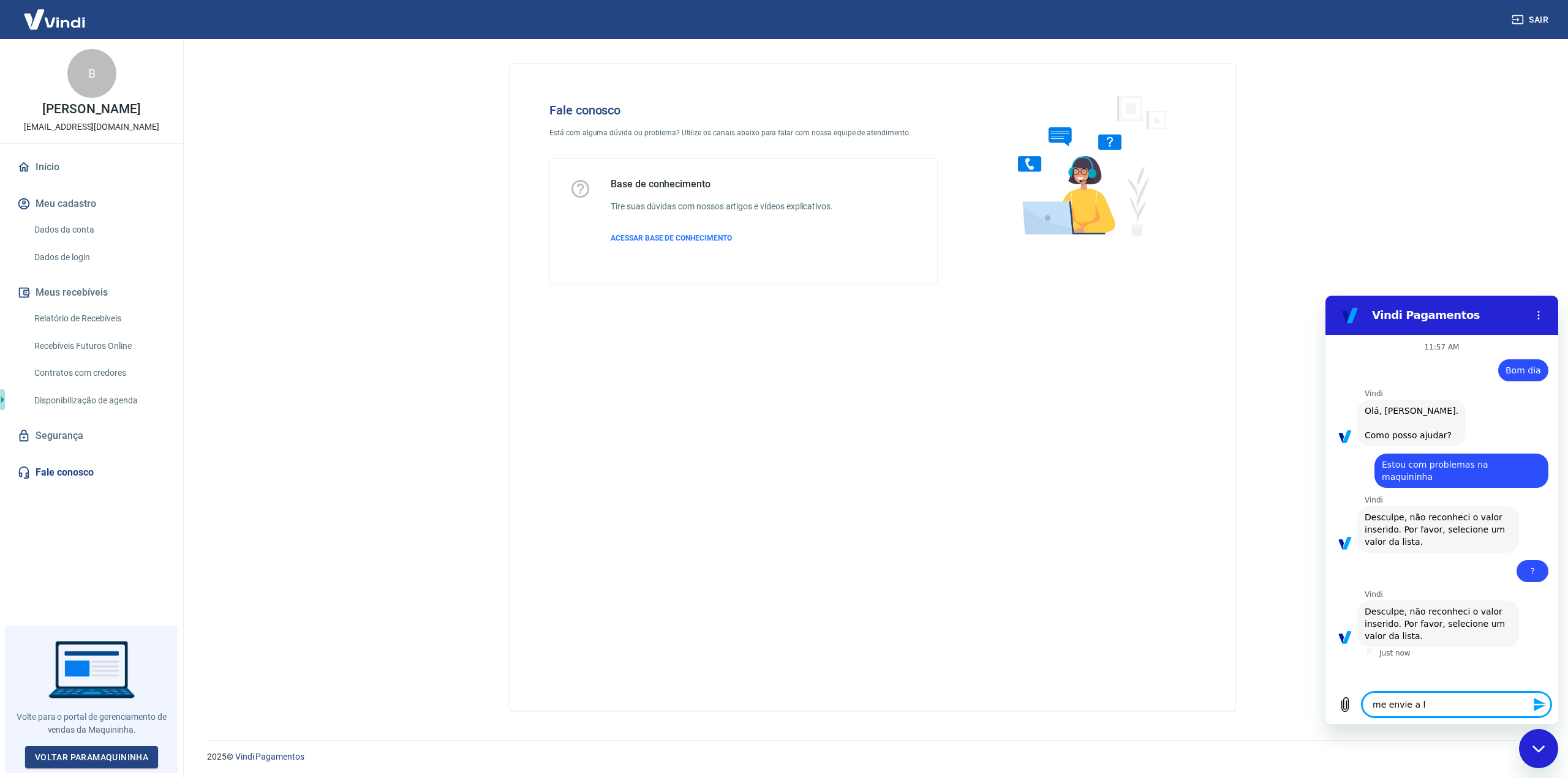
type textarea "me envie a li"
type textarea "x"
type textarea "me envie a lis"
type textarea "x"
type textarea "me envie a list"
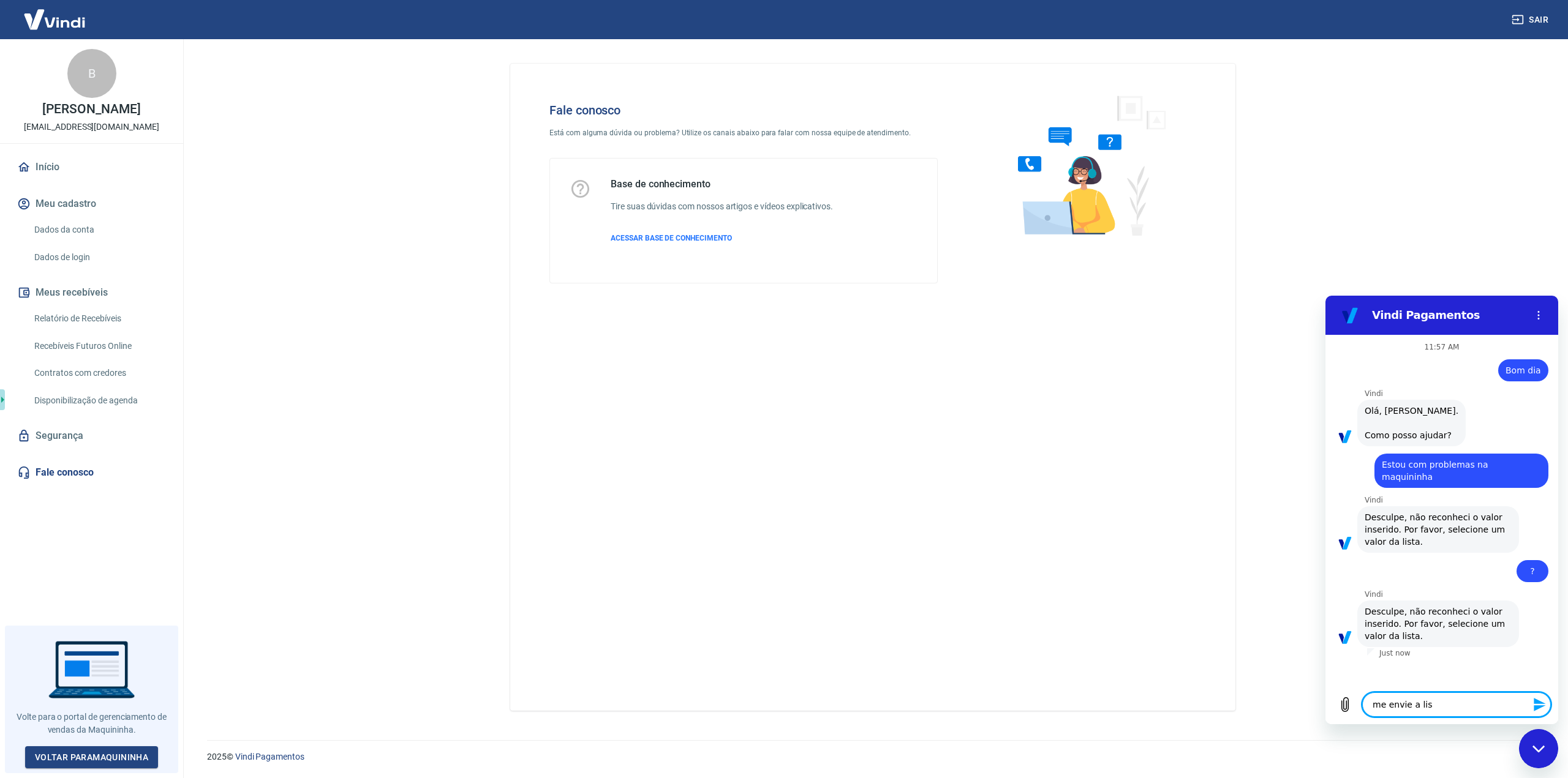
type textarea "x"
type textarea "me envie a lista"
type textarea "x"
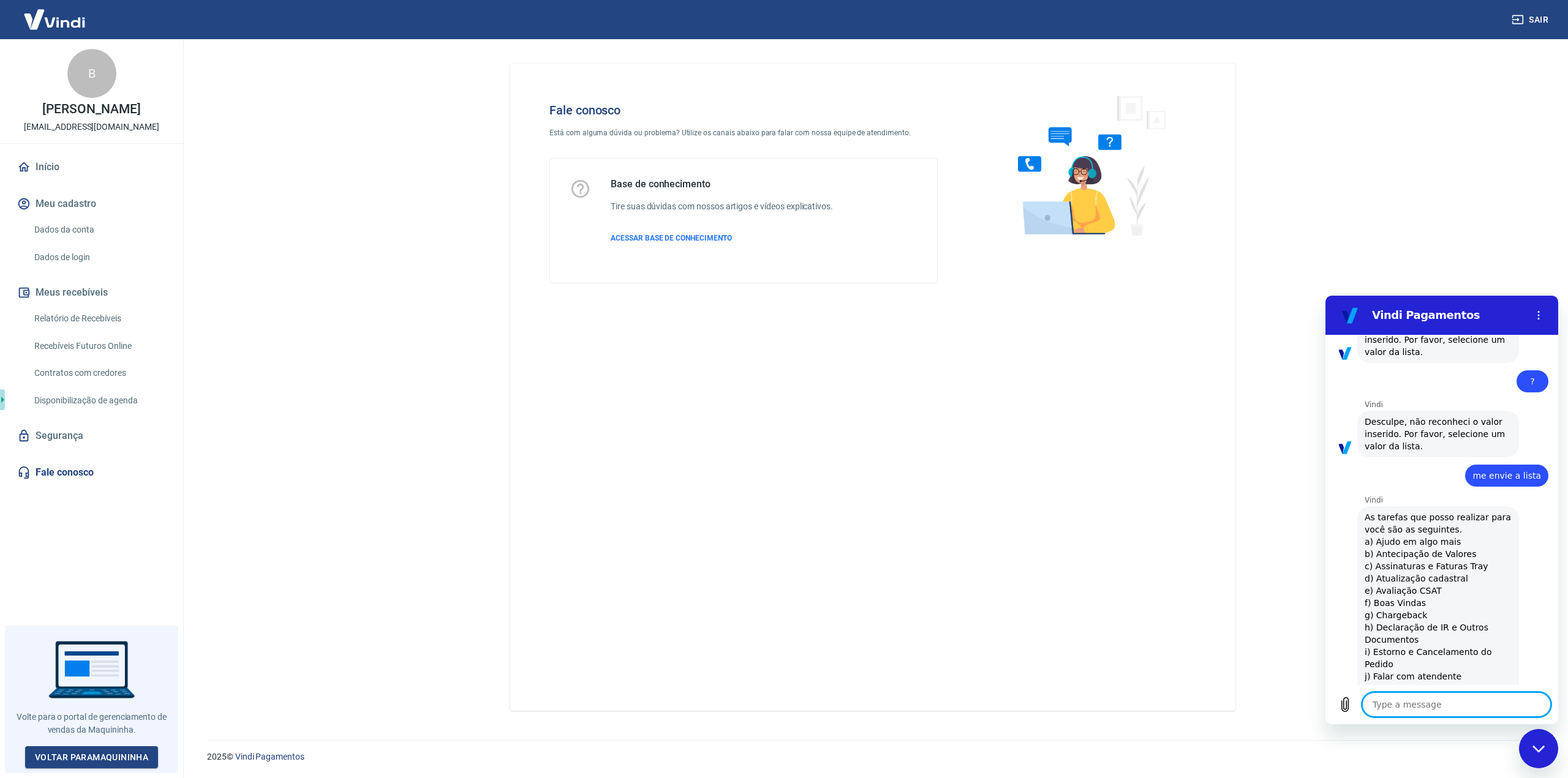
type textarea "x"
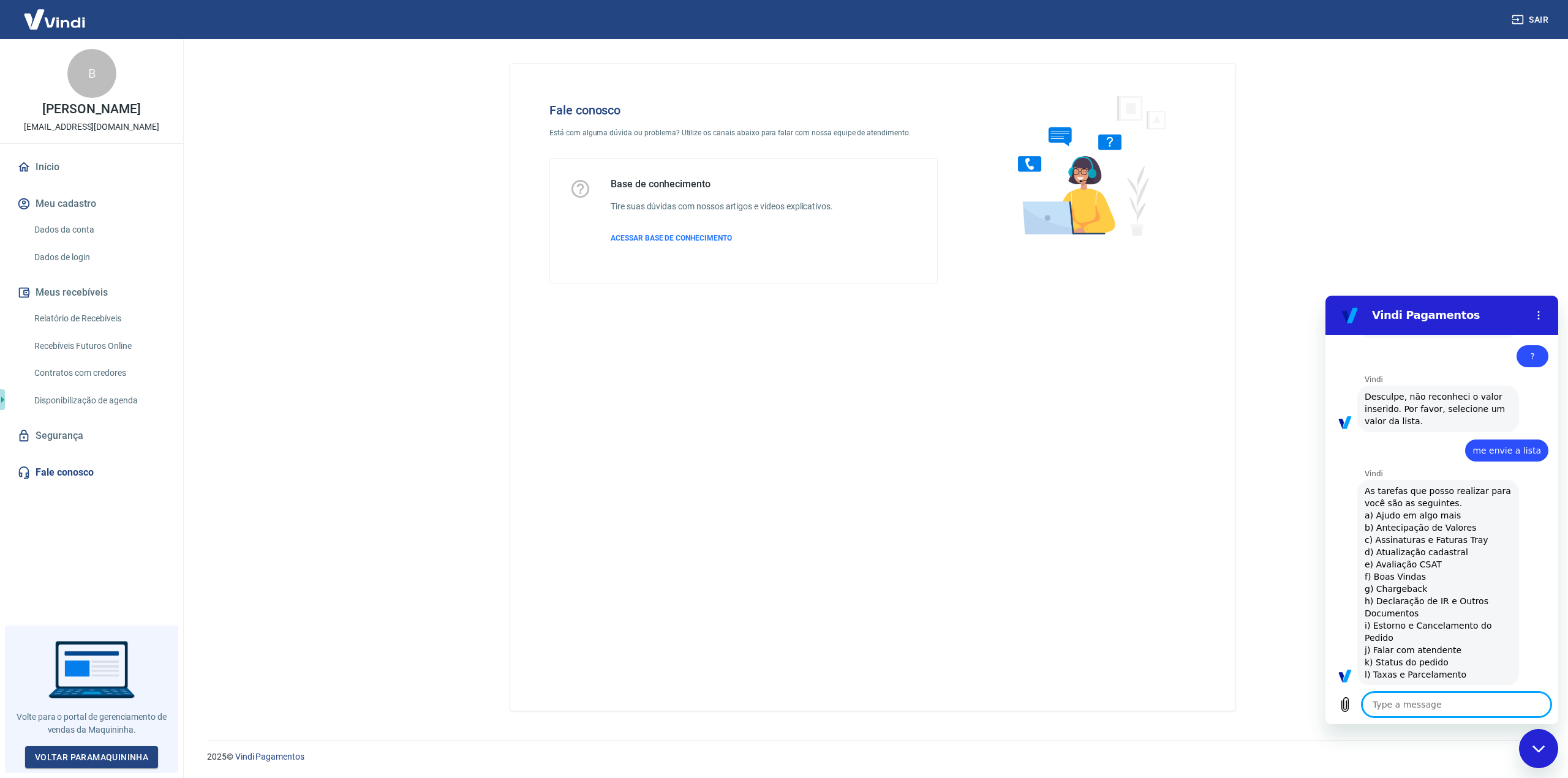
scroll to position [217, 0]
click at [1389, 703] on textarea at bounding box center [1456, 705] width 188 height 24
type textarea "j"
type textarea "x"
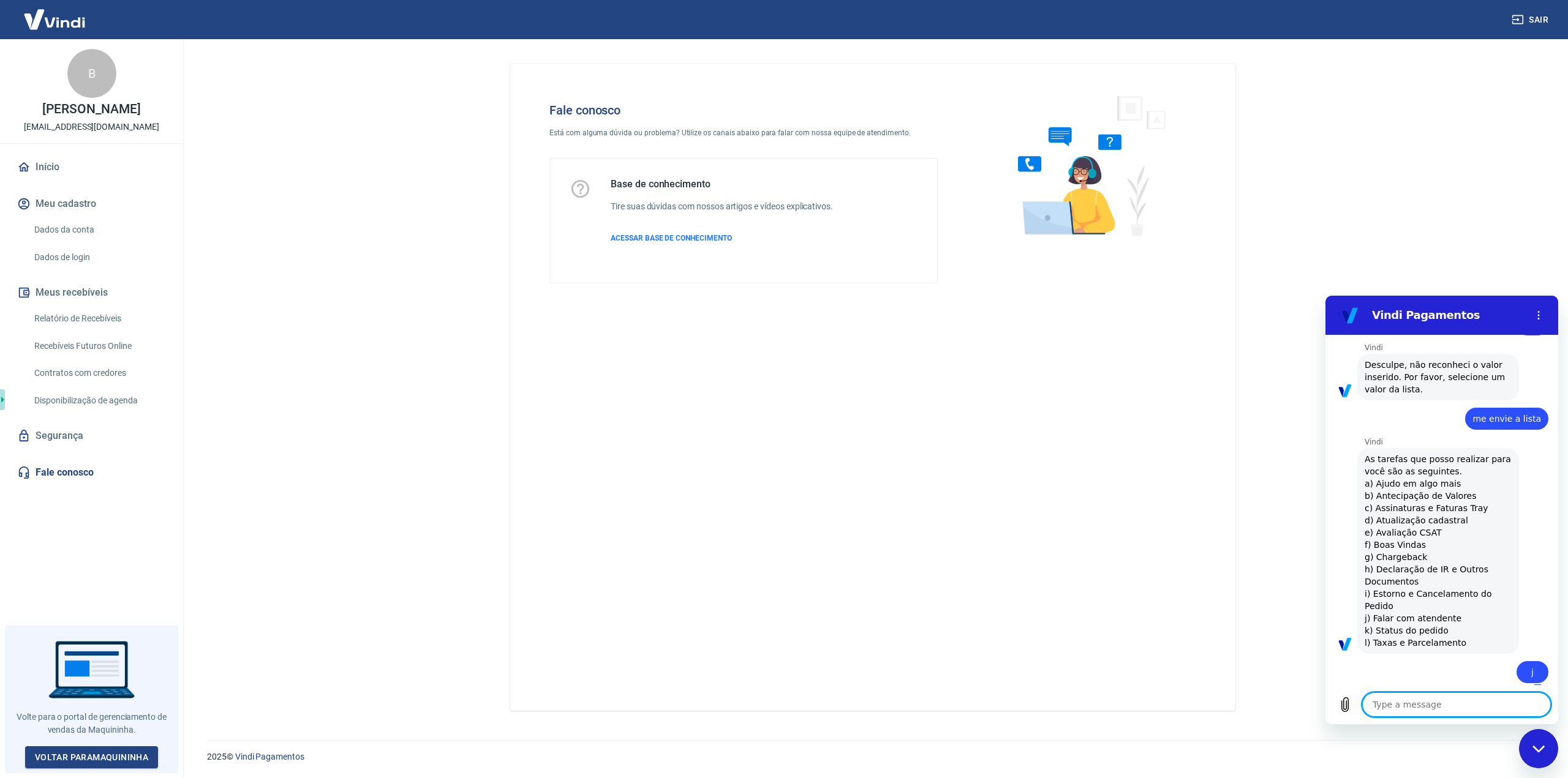
type textarea "x"
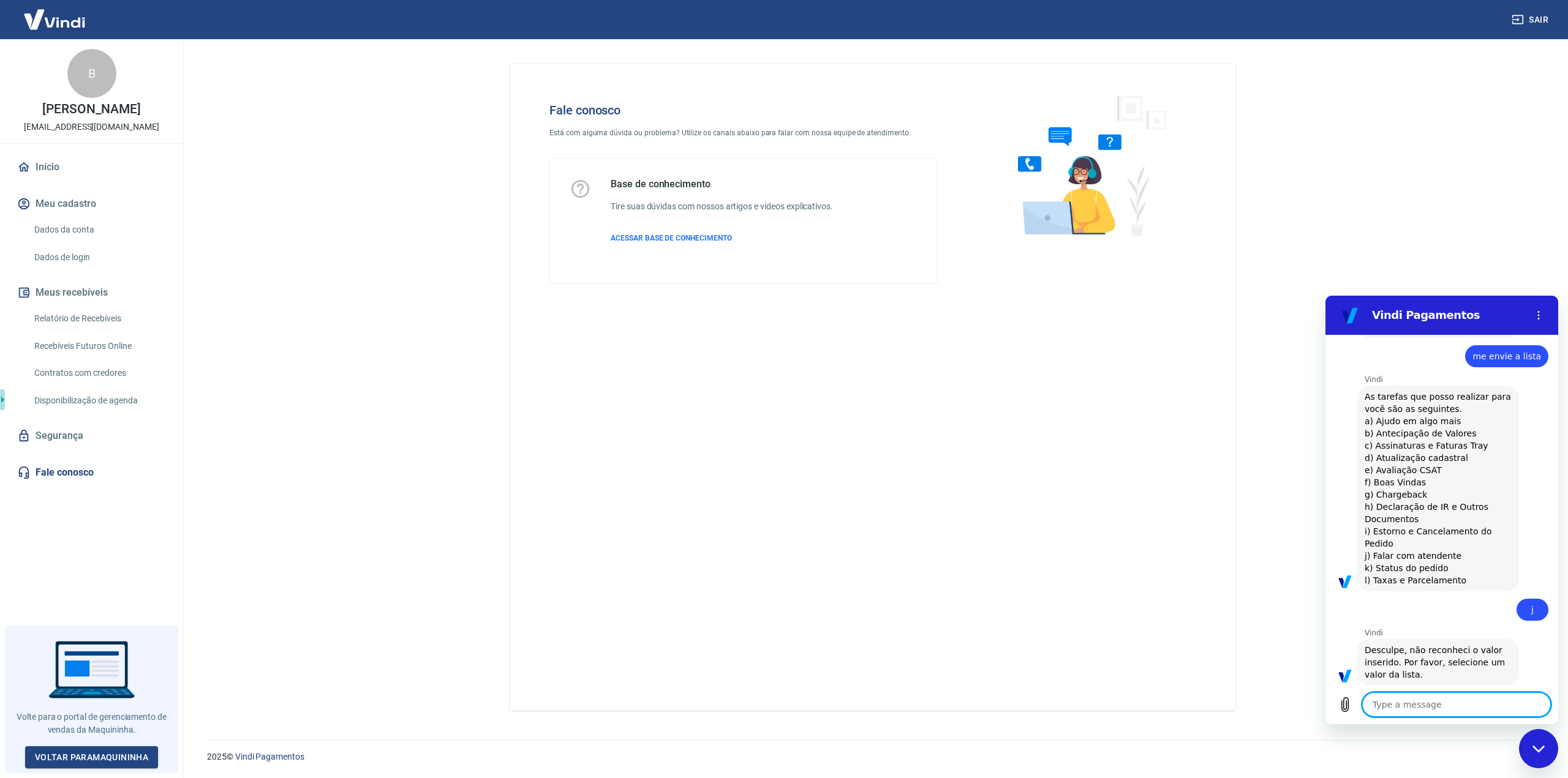
scroll to position [312, 0]
drag, startPoint x: 1374, startPoint y: 544, endPoint x: 1450, endPoint y: 540, distance: 76.1
click at [1450, 540] on span "As tarefas que posso realizar para você são as seguintes. a) Ajudo em algo mais…" at bounding box center [1438, 486] width 147 height 196
copy span "Falar com atendente"
click at [1433, 703] on textarea at bounding box center [1456, 705] width 188 height 24
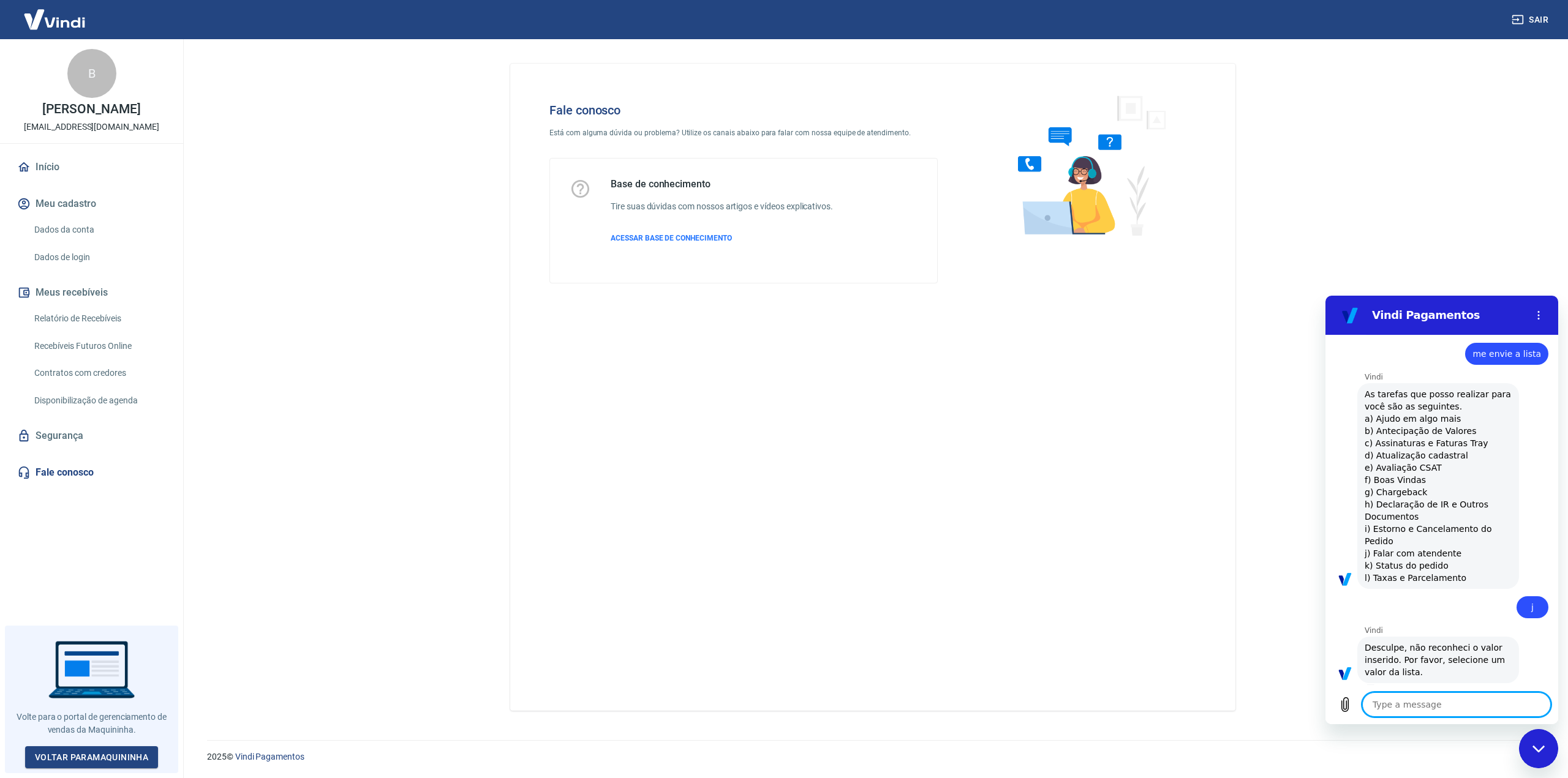
paste textarea "Falar com atendente"
type textarea "Falar com atendente"
type textarea "x"
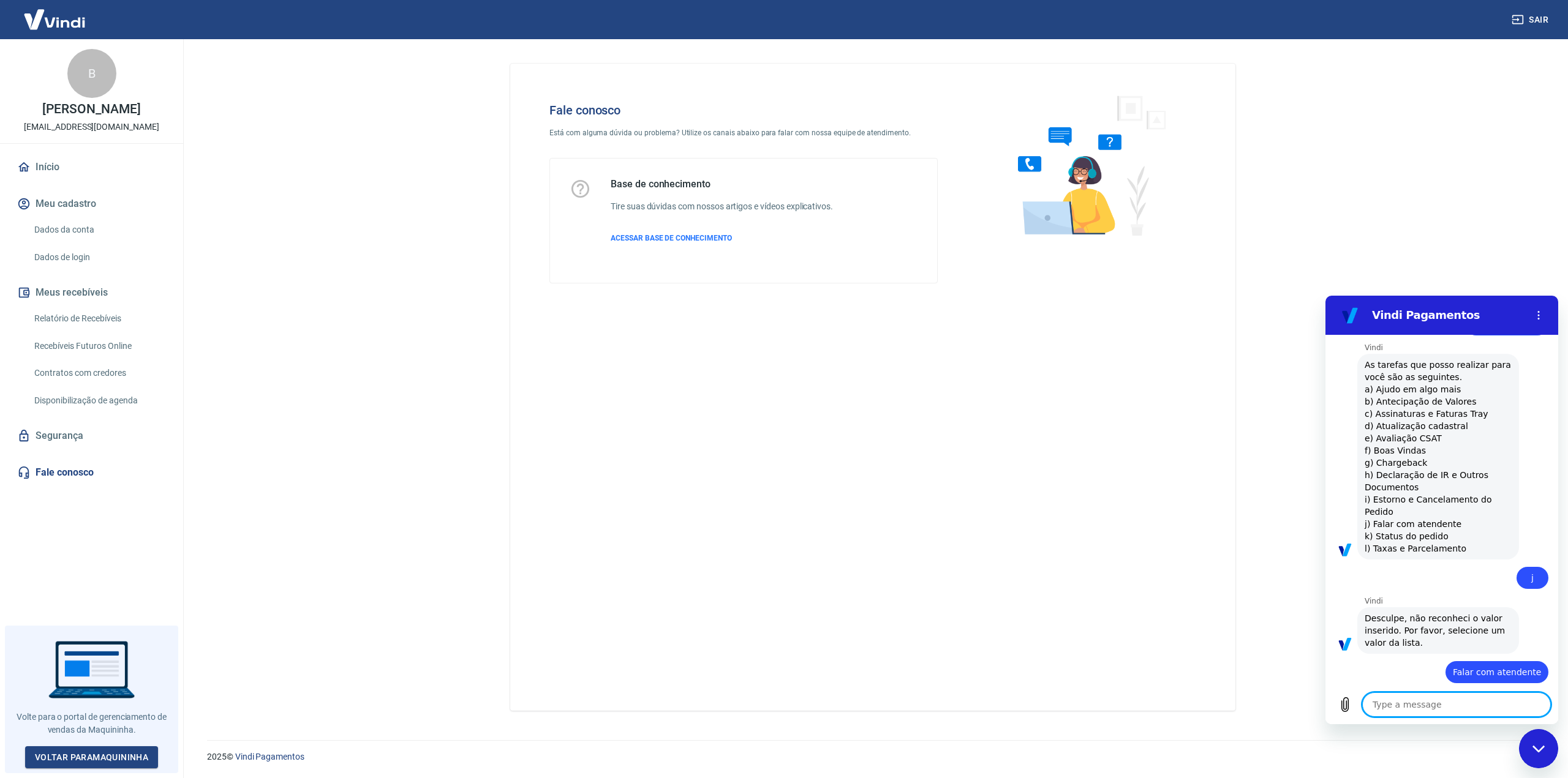
type textarea "x"
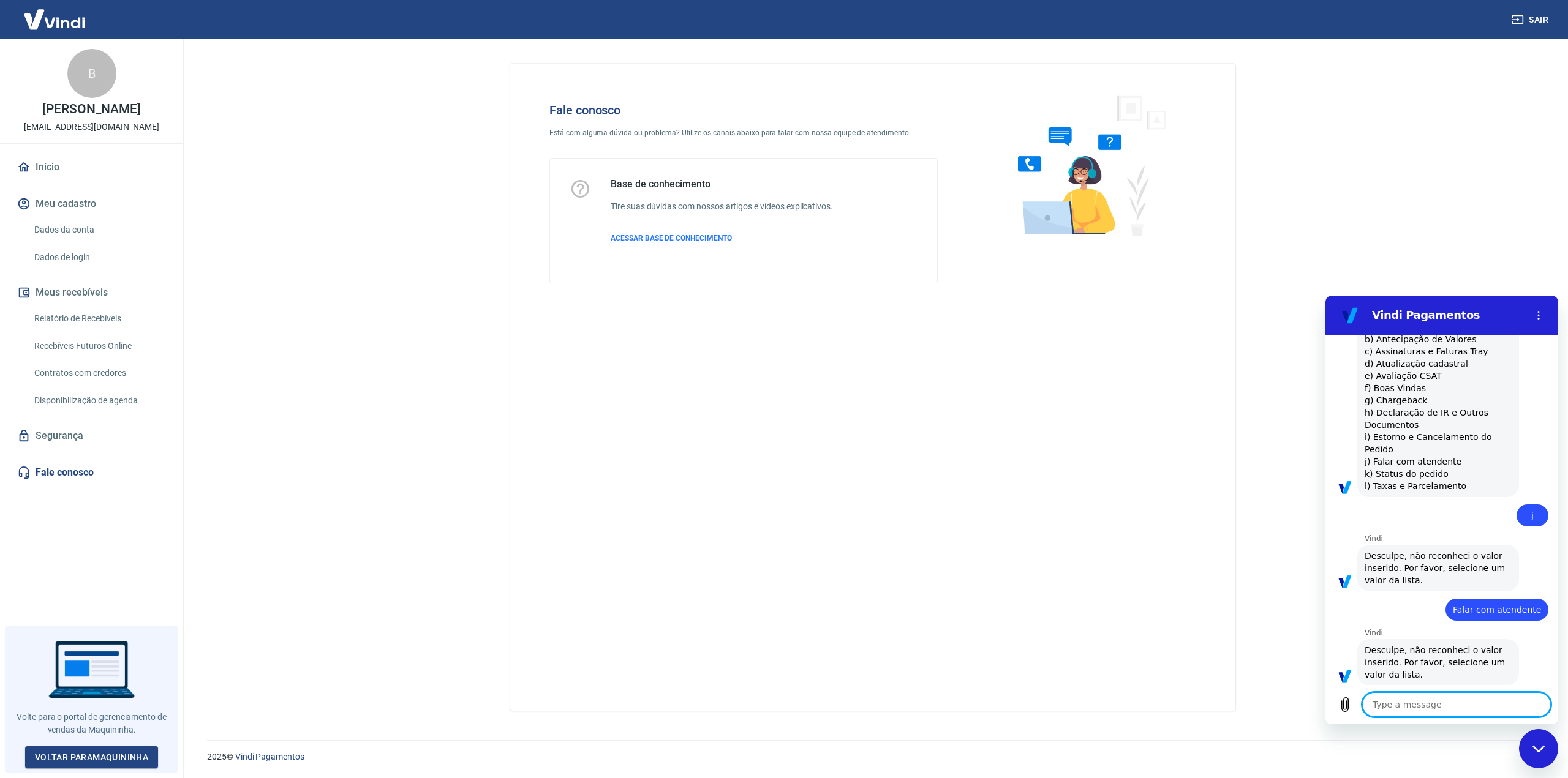
scroll to position [406, 0]
drag, startPoint x: 1366, startPoint y: 445, endPoint x: 1460, endPoint y: 445, distance: 94.0
click at [1460, 445] on span "As tarefas que posso realizar para você são as seguintes. a) Ajudo em algo mais…" at bounding box center [1438, 391] width 147 height 196
copy span "j) Falar com atendente"
click at [1380, 706] on textarea at bounding box center [1456, 705] width 188 height 24
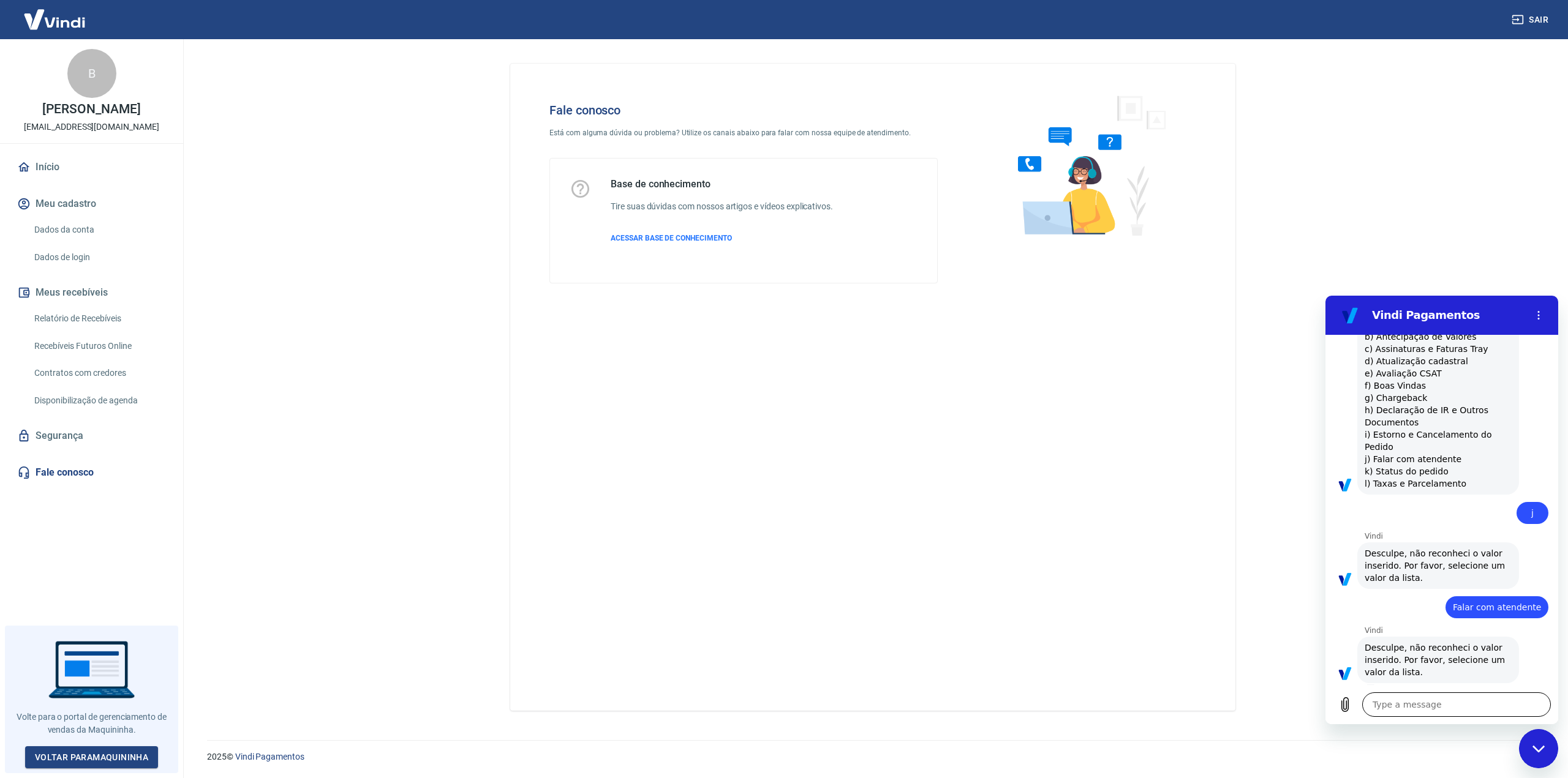
paste textarea "j) Falar com atendente"
type textarea "j) Falar com atendente"
type textarea "x"
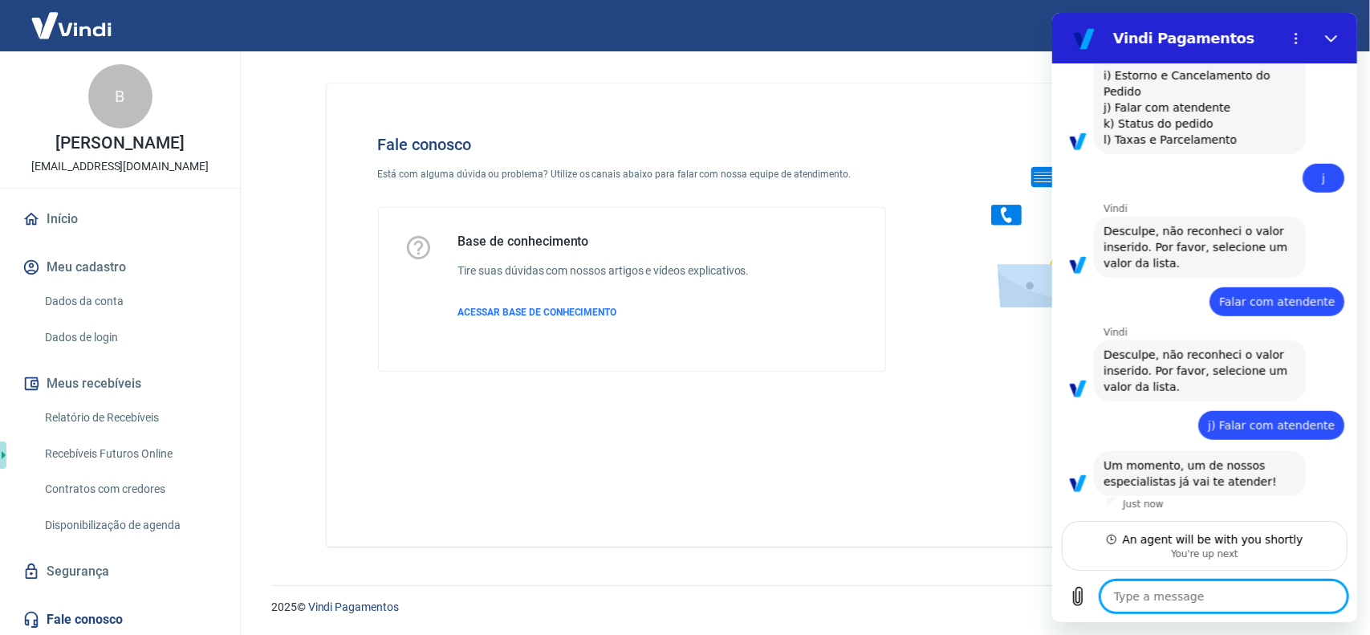
scroll to position [693, 0]
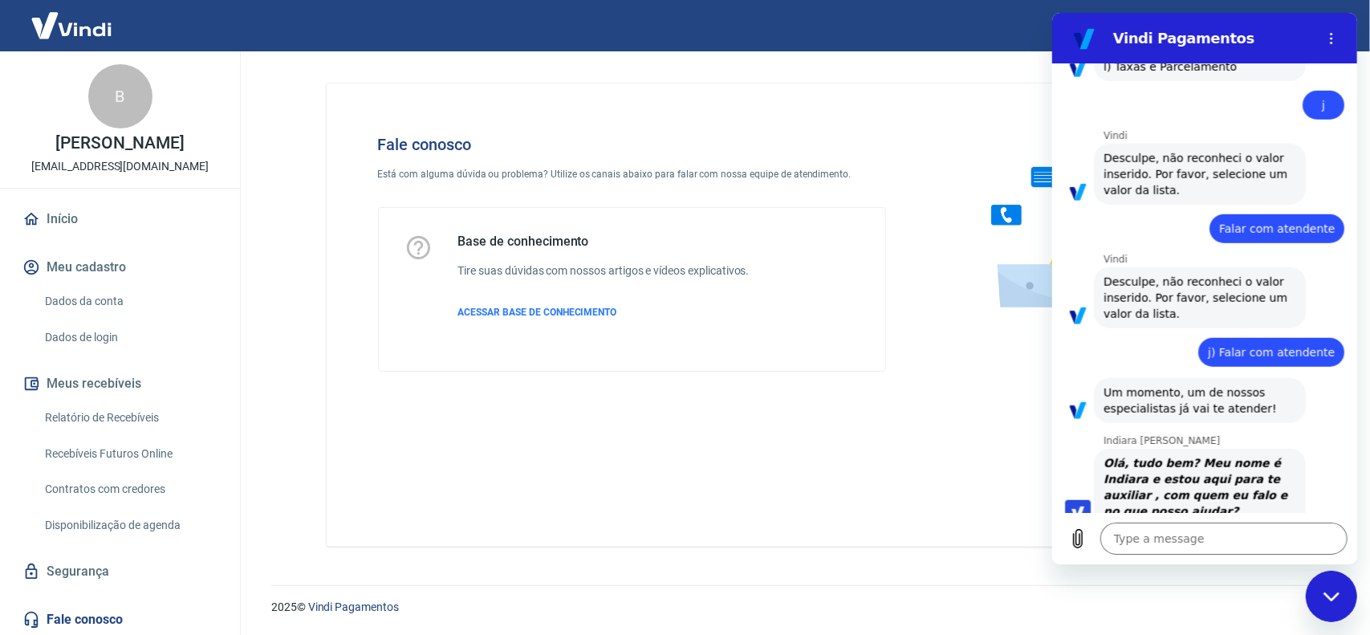
type textarea "x"
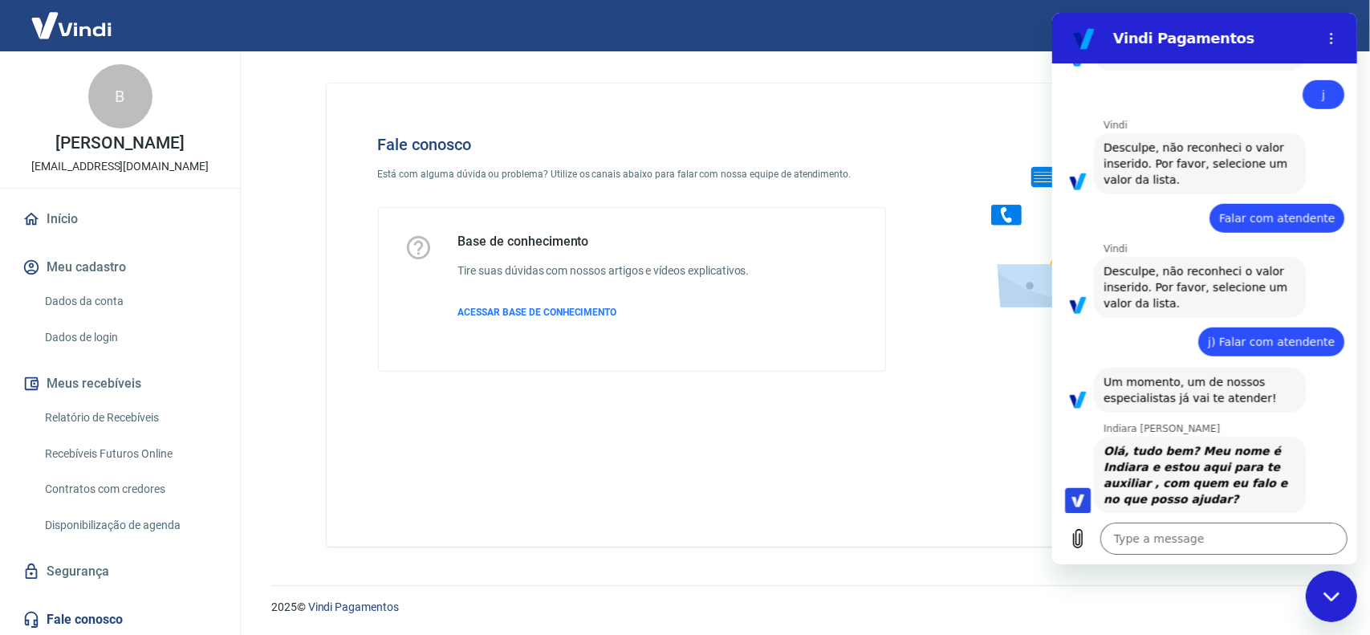
scroll to position [739, 0]
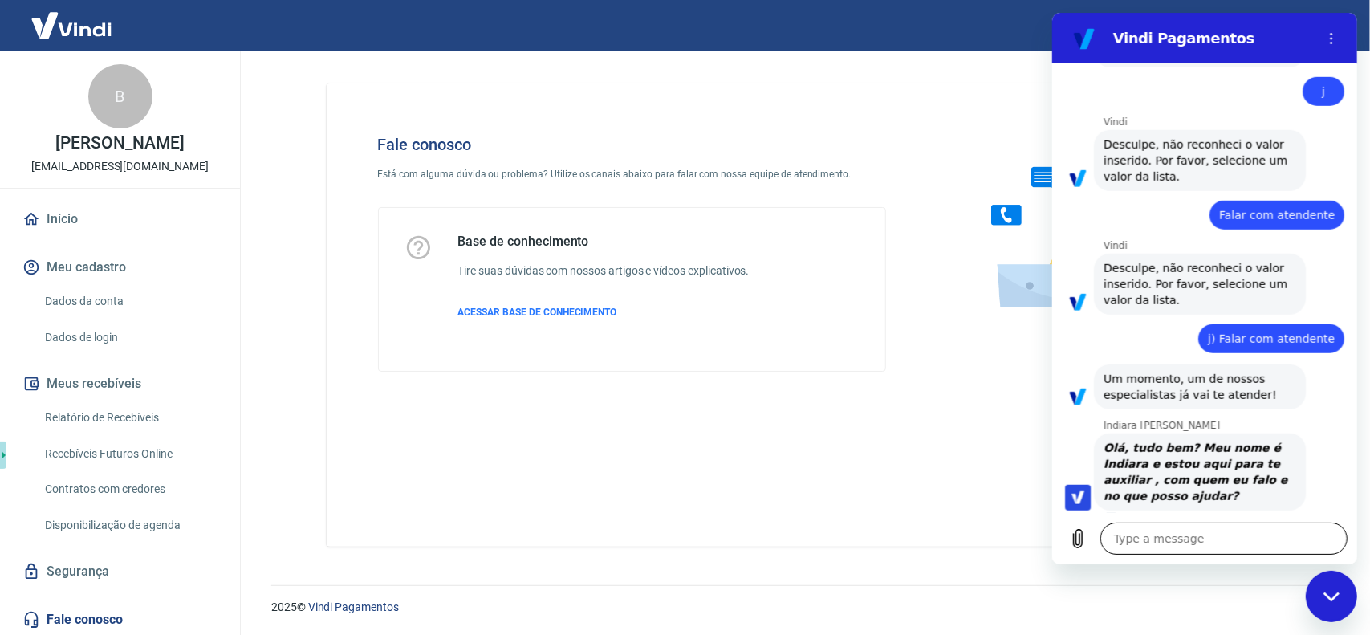
click at [1150, 539] on textarea at bounding box center [1223, 539] width 247 height 32
type textarea "B"
type textarea "x"
type textarea "Bo"
type textarea "x"
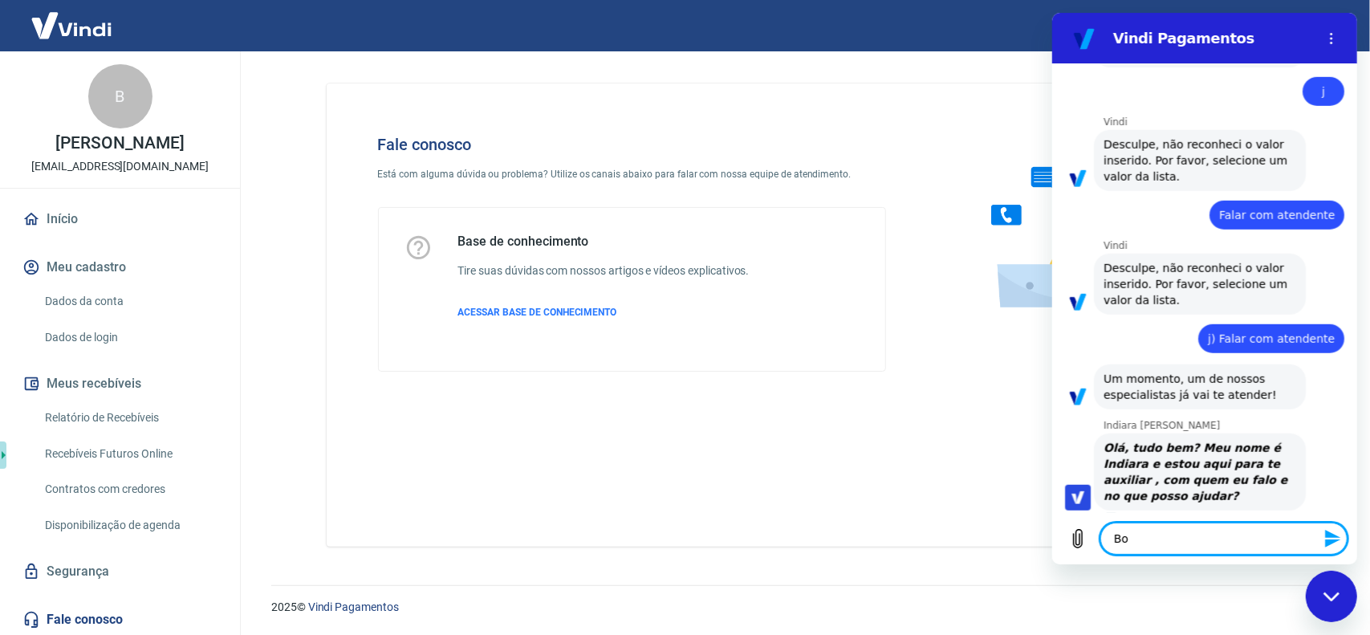
type textarea "Bom"
type textarea "x"
type textarea "Bom"
type textarea "x"
type textarea "Bom d"
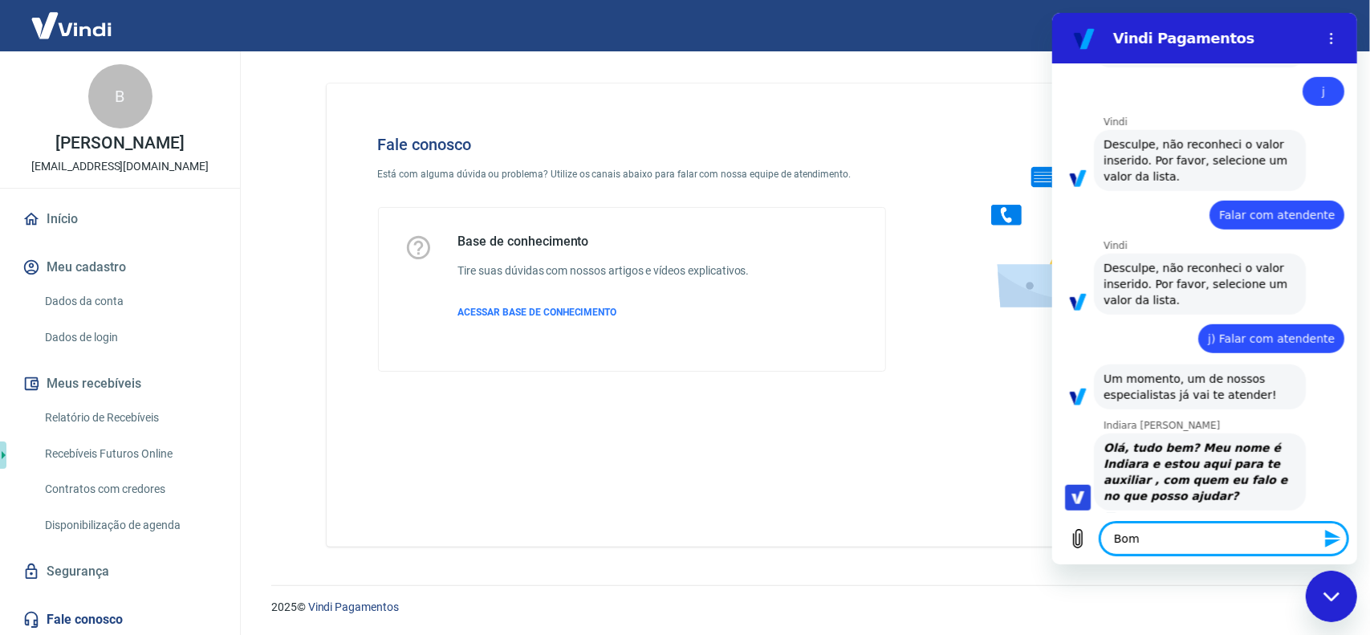
type textarea "x"
type textarea "Bom di"
type textarea "x"
type textarea "Bom dia"
type textarea "x"
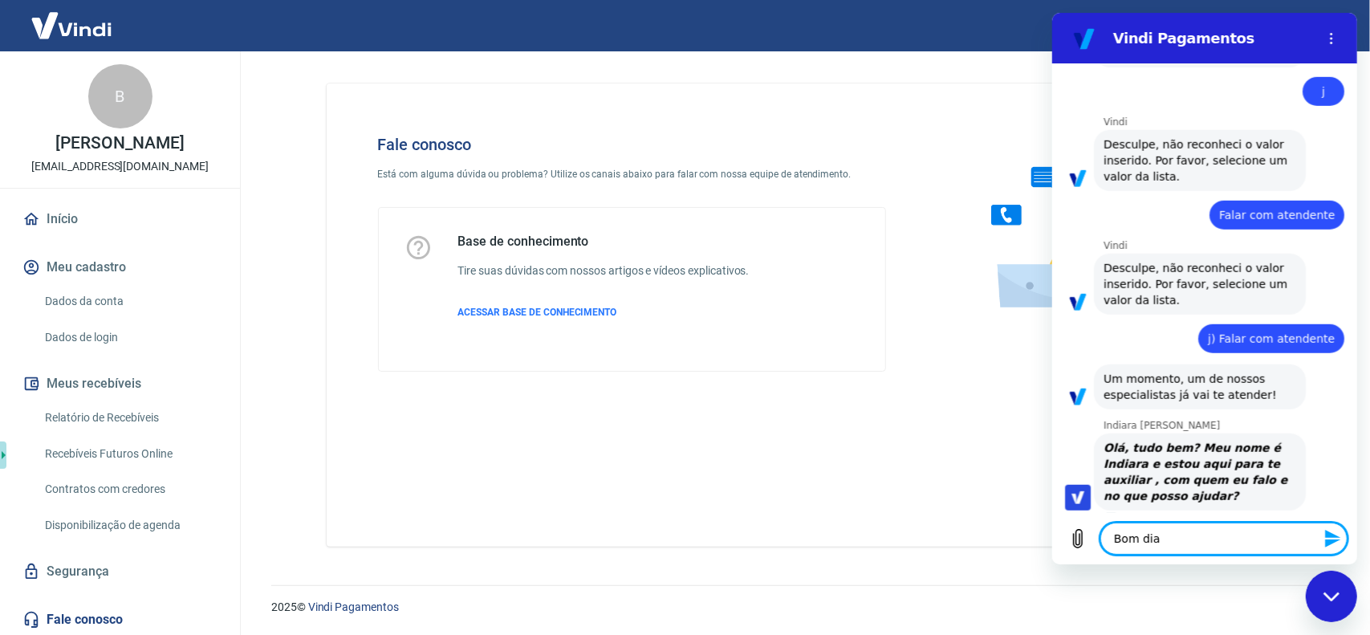
type textarea "Bom dia,"
type textarea "x"
type textarea "Bom dia,"
type textarea "x"
type textarea "Bom dia, e"
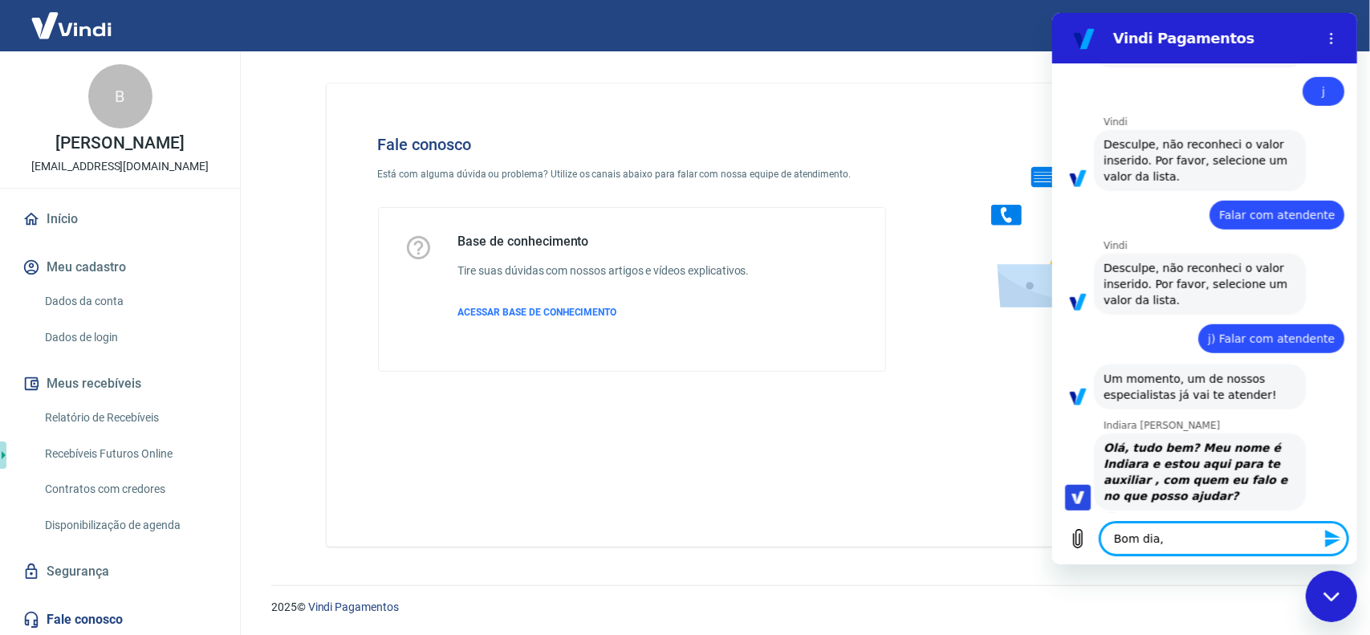
type textarea "x"
type textarea "Bom dia, es"
type textarea "x"
type textarea "Bom dia, est"
type textarea "x"
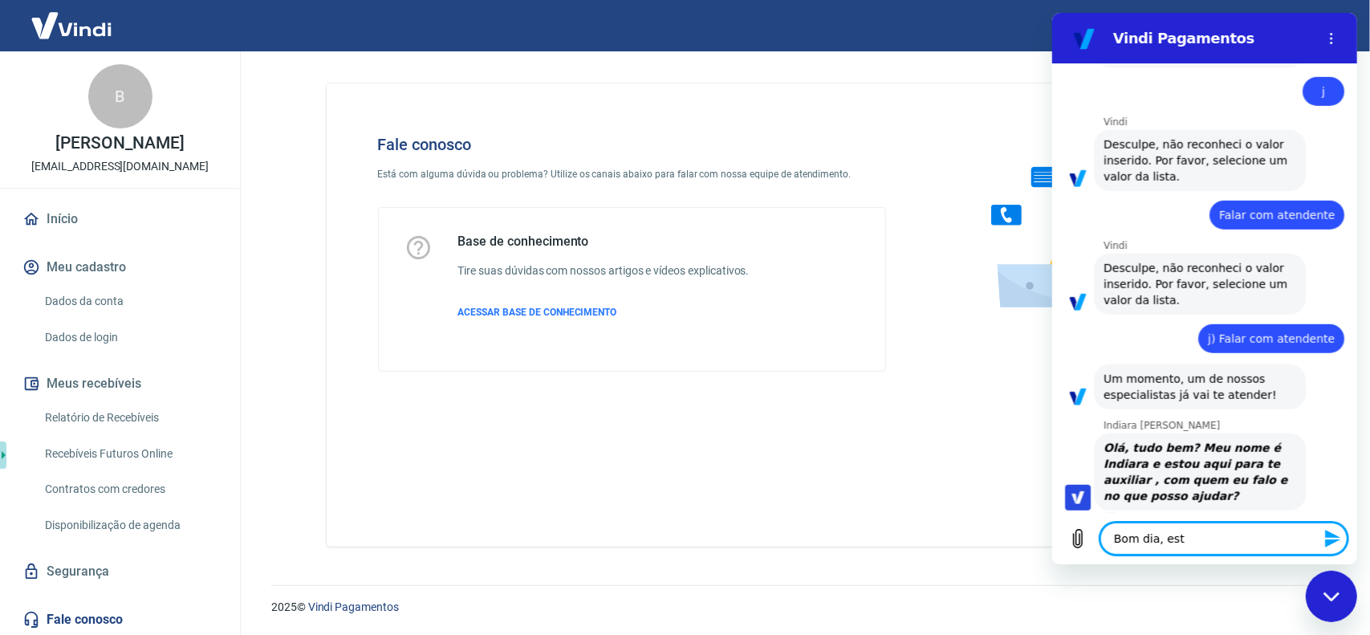
type textarea "Bom dia, esto"
type textarea "x"
type textarea "Bom dia, estou"
type textarea "x"
type textarea "Bom dia, estou"
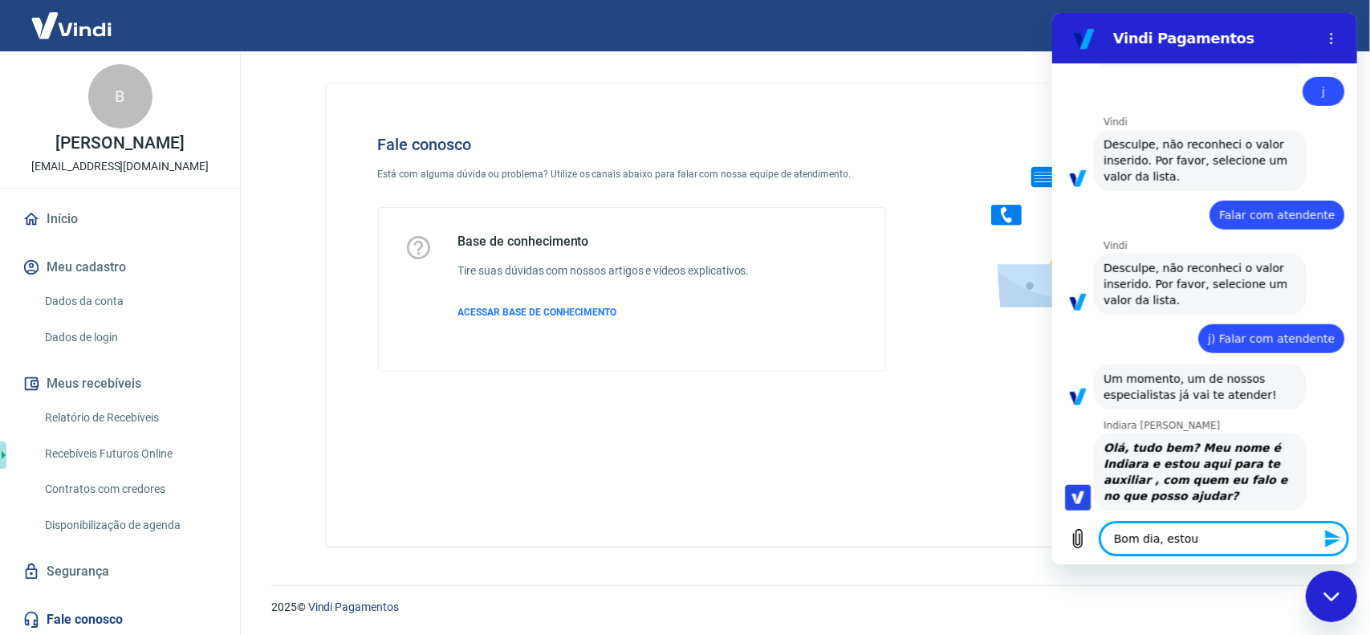
type textarea "x"
type textarea "Bom dia, estou c"
type textarea "x"
type textarea "Bom dia, estou co"
type textarea "x"
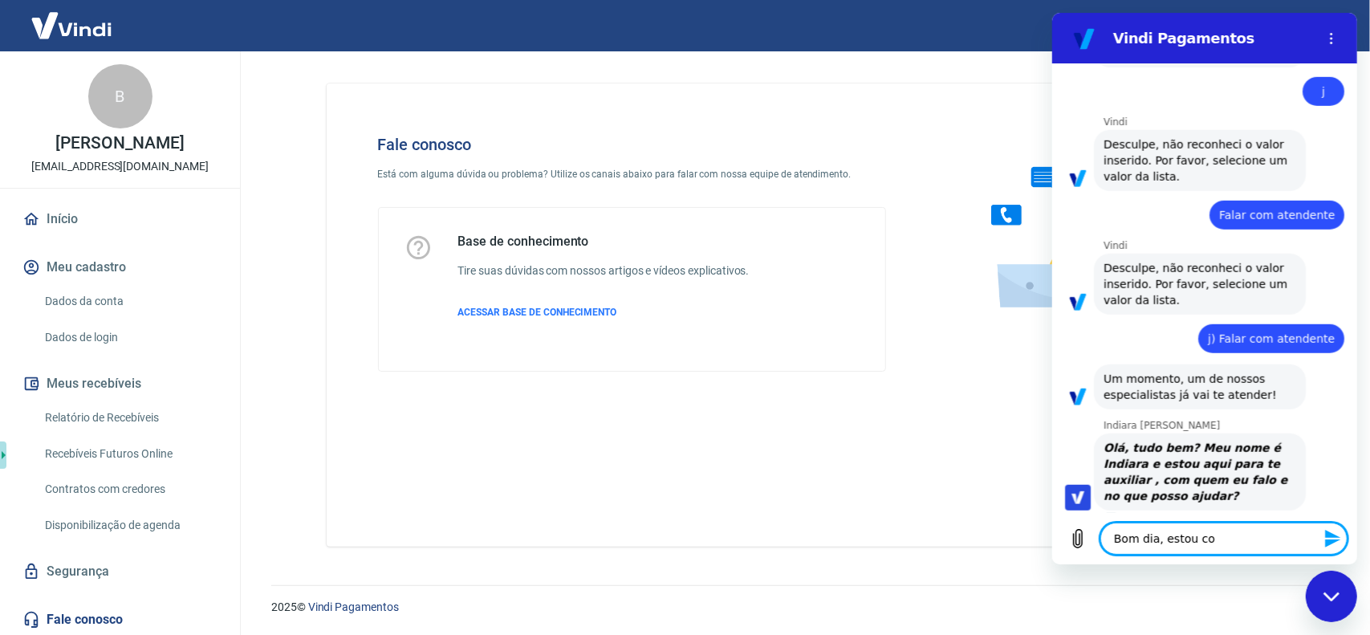
type textarea "Bom dia, estou com"
type textarea "x"
type textarea "Bom dia, estou com"
type textarea "x"
type textarea "Bom dia, estou com p"
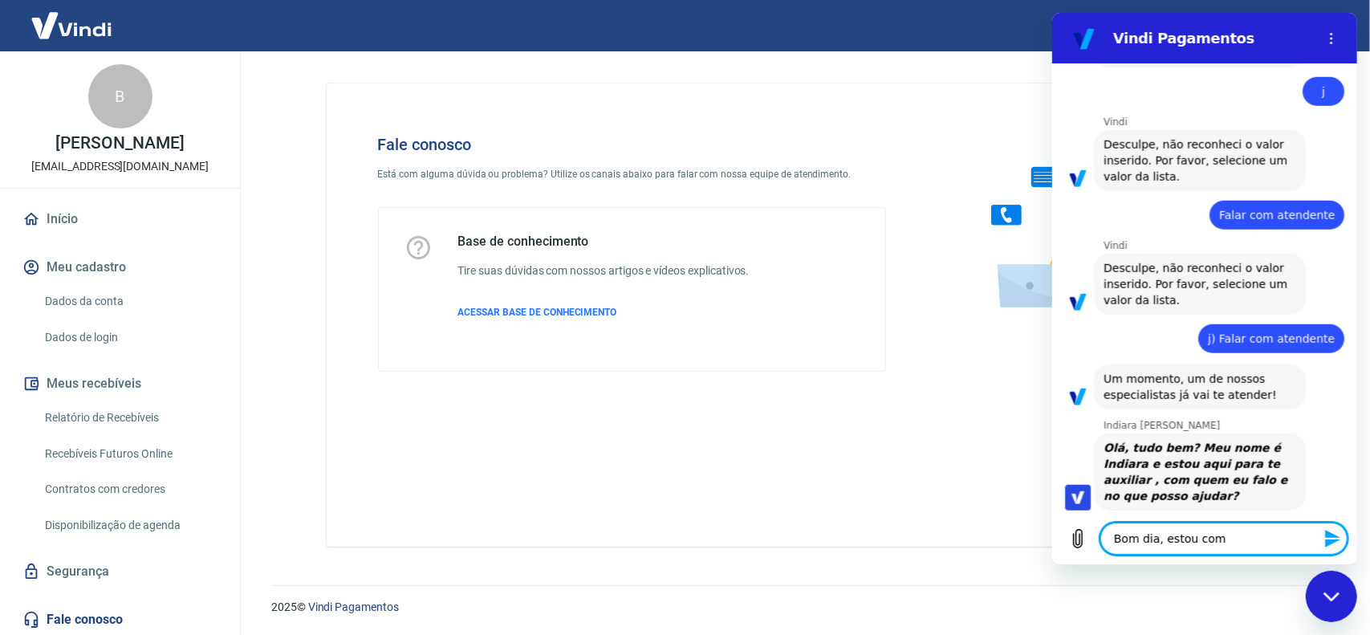
type textarea "x"
type textarea "Bom dia, estou com pr"
type textarea "x"
type textarea "Bom dia, estou com pro"
type textarea "x"
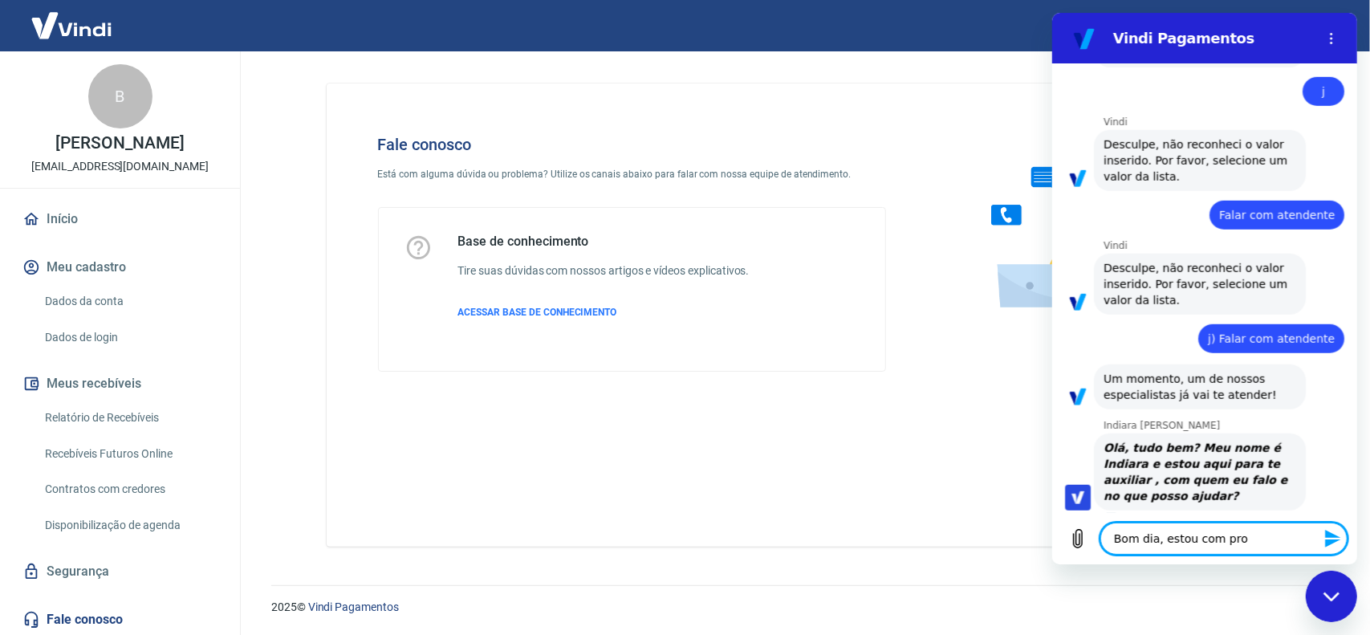
type textarea "Bom dia, estou com prob"
type textarea "x"
type textarea "Bom dia, estou com probl"
type textarea "x"
type textarea "Bom dia, estou com proble"
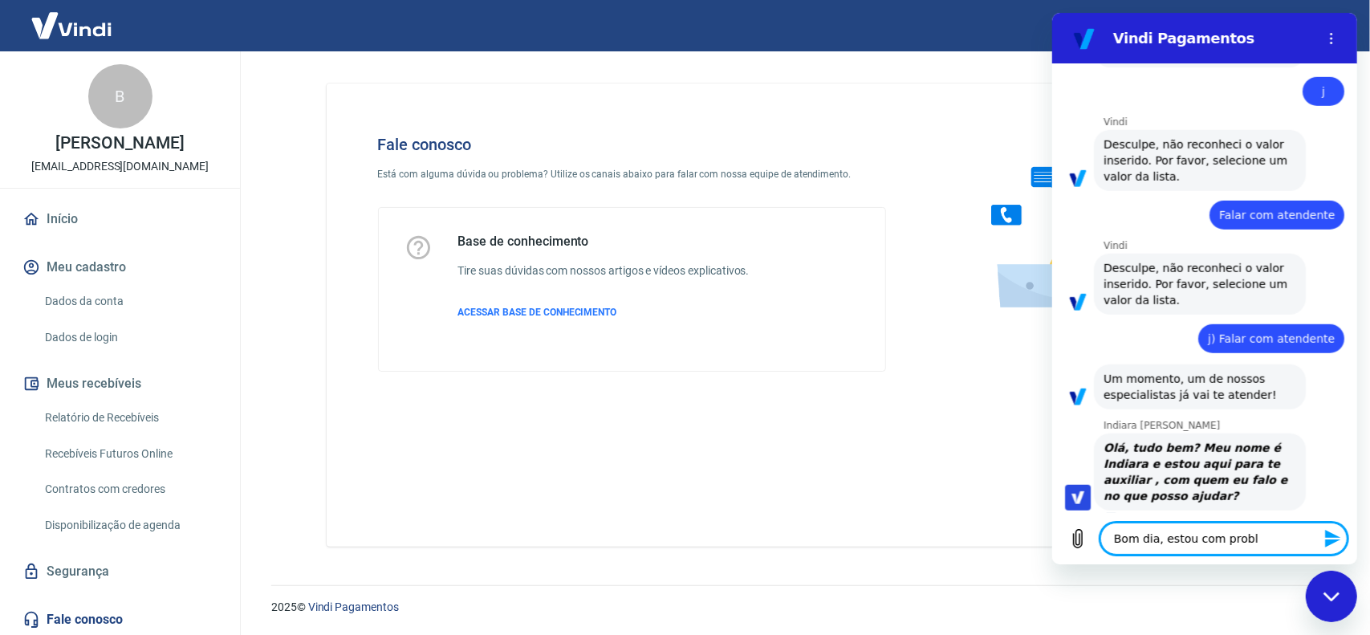
type textarea "x"
type textarea "Bom dia, estou com problem"
type textarea "x"
type textarea "Bom dia, estou com problema"
type textarea "x"
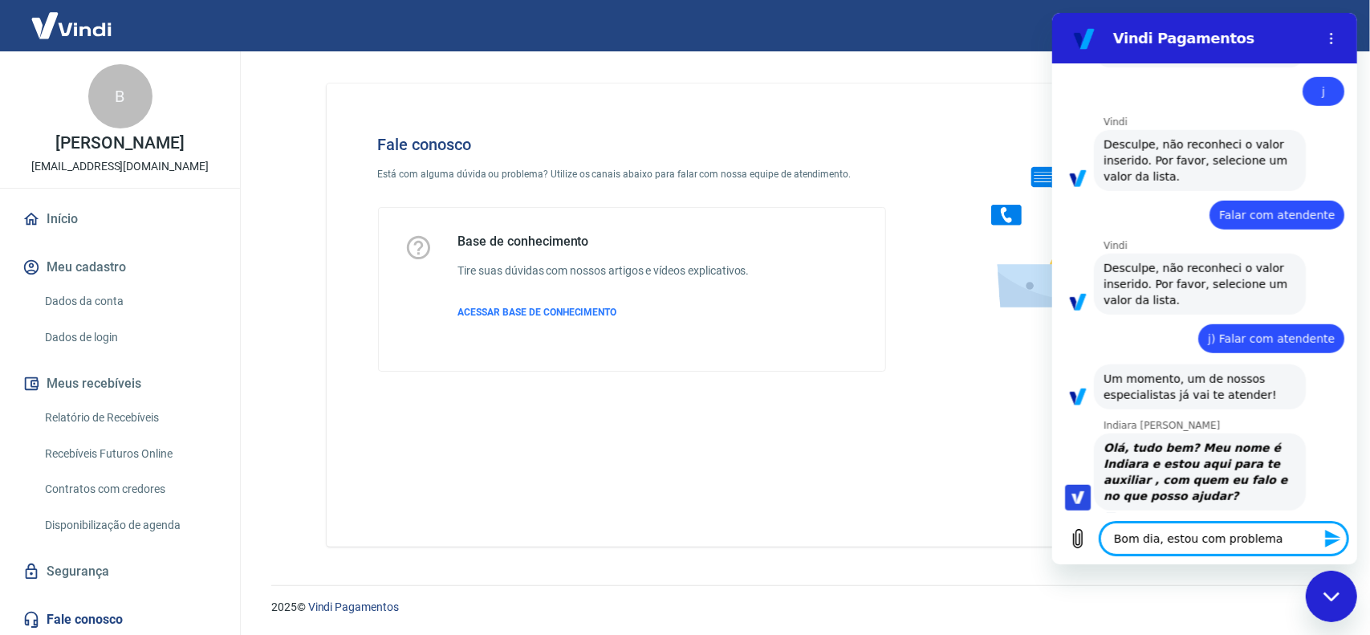
type textarea "Bom dia, estou com problemas"
type textarea "x"
type textarea "Bom dia, estou com problemas"
type textarea "x"
type textarea "Bom dia, estou com problemas e"
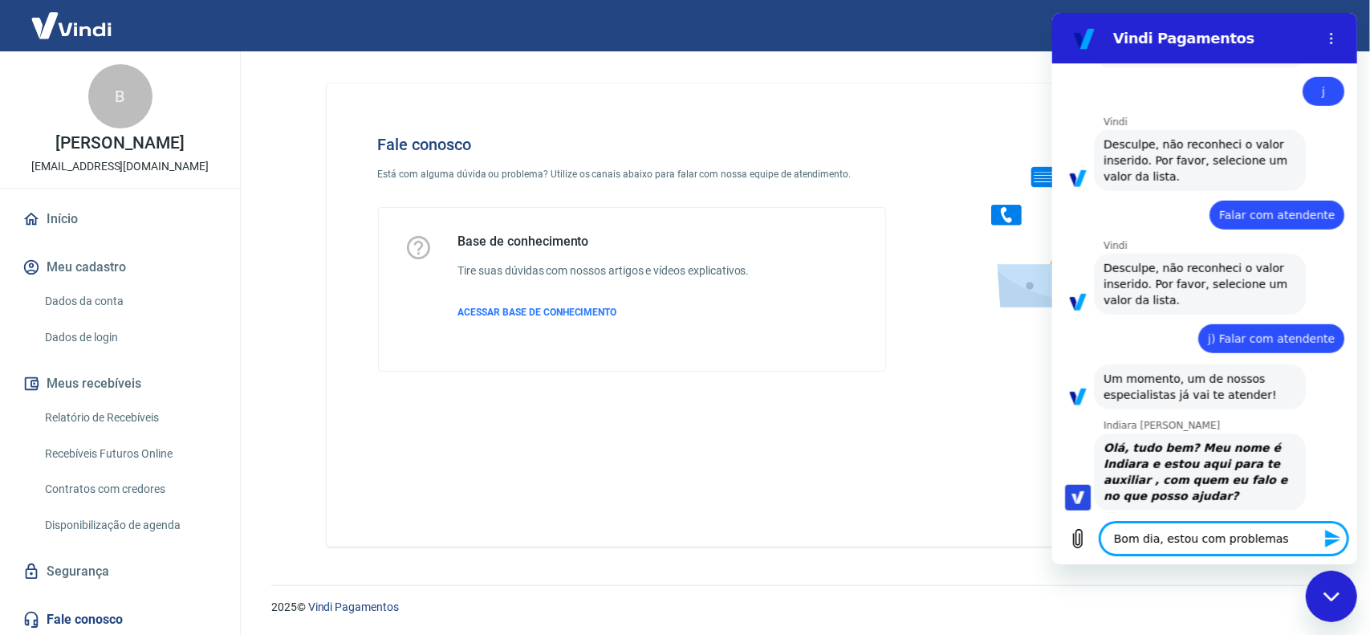
type textarea "x"
type textarea "Bom dia, estou com problemas em"
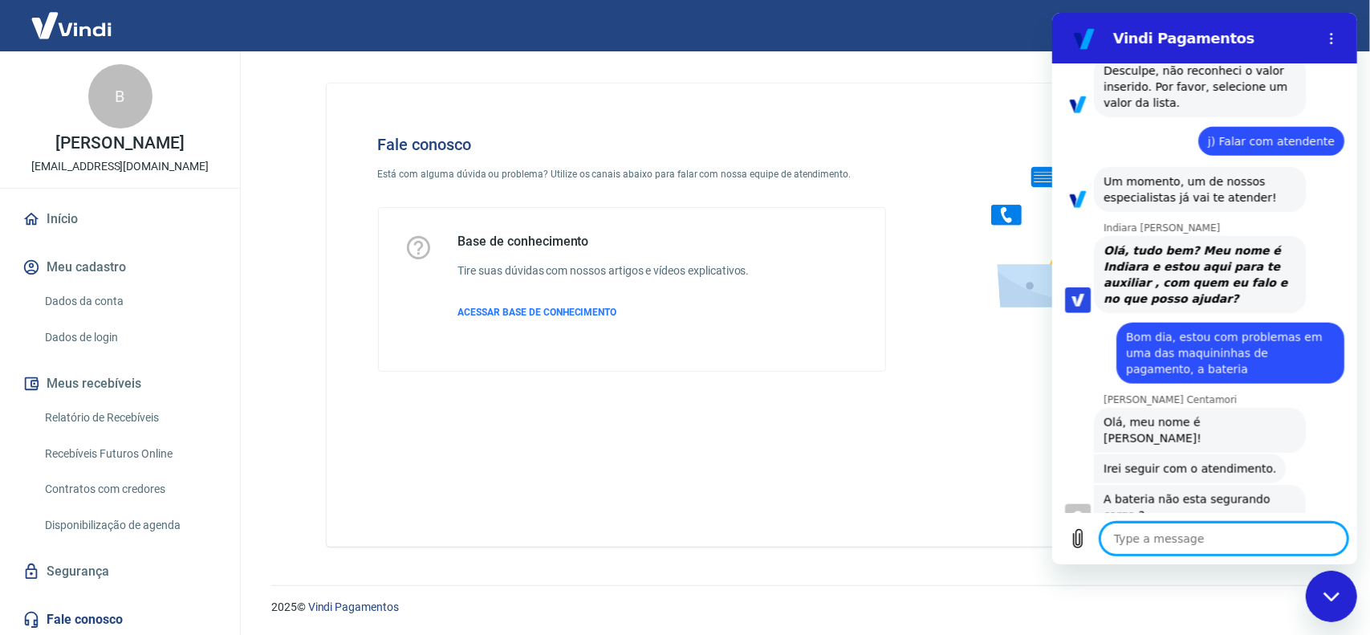
scroll to position [939, 0]
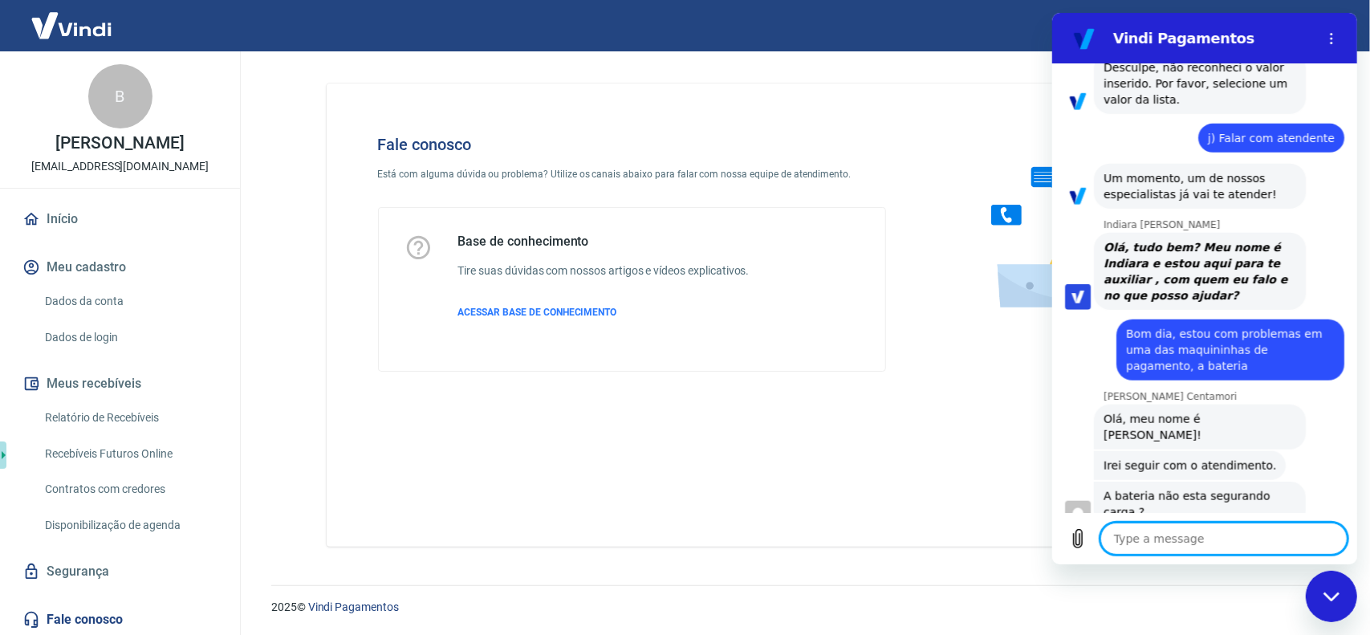
click at [1186, 542] on textarea at bounding box center [1223, 539] width 247 height 32
click at [1217, 548] on textarea at bounding box center [1223, 539] width 247 height 32
click at [1200, 534] on textarea "Ela está inchada" at bounding box center [1223, 539] width 247 height 32
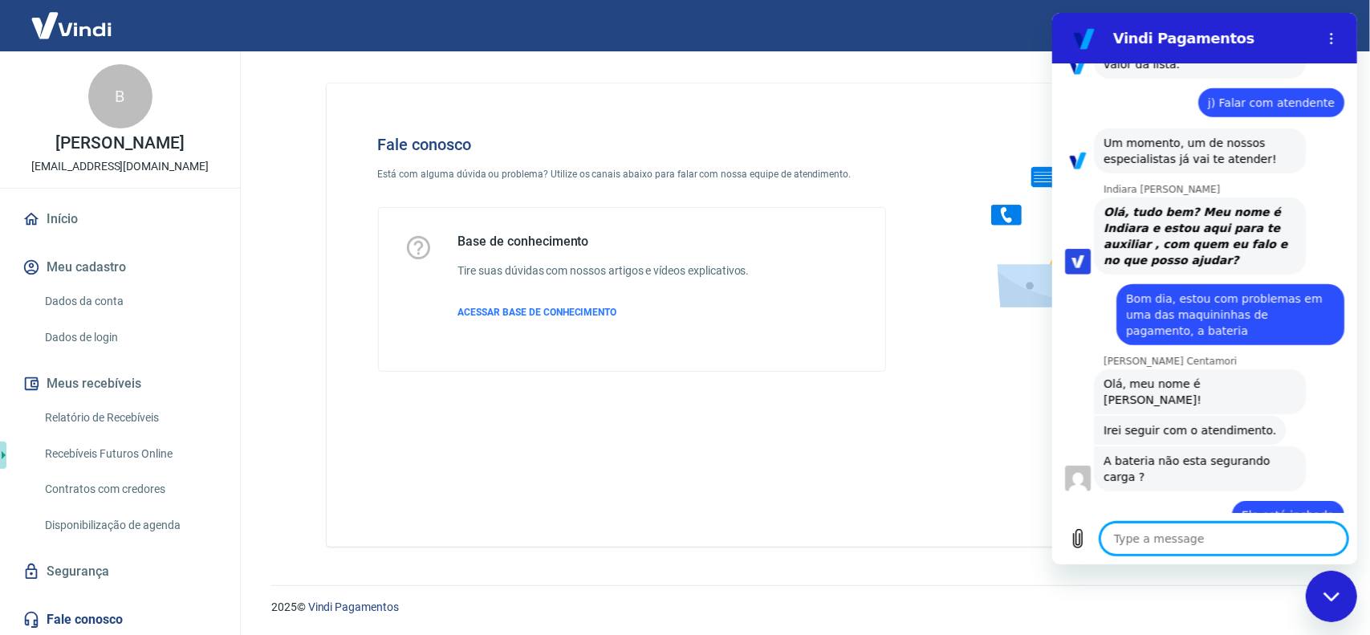
scroll to position [978, 0]
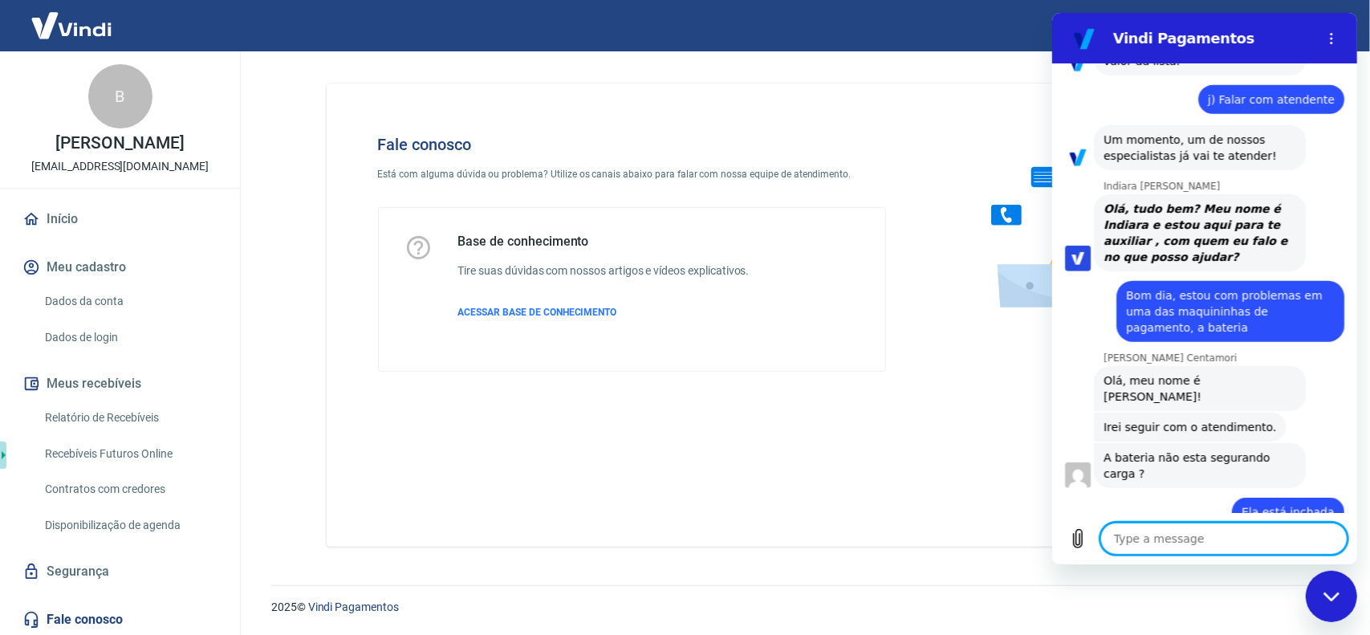
click at [1200, 534] on textarea at bounding box center [1223, 539] width 247 height 32
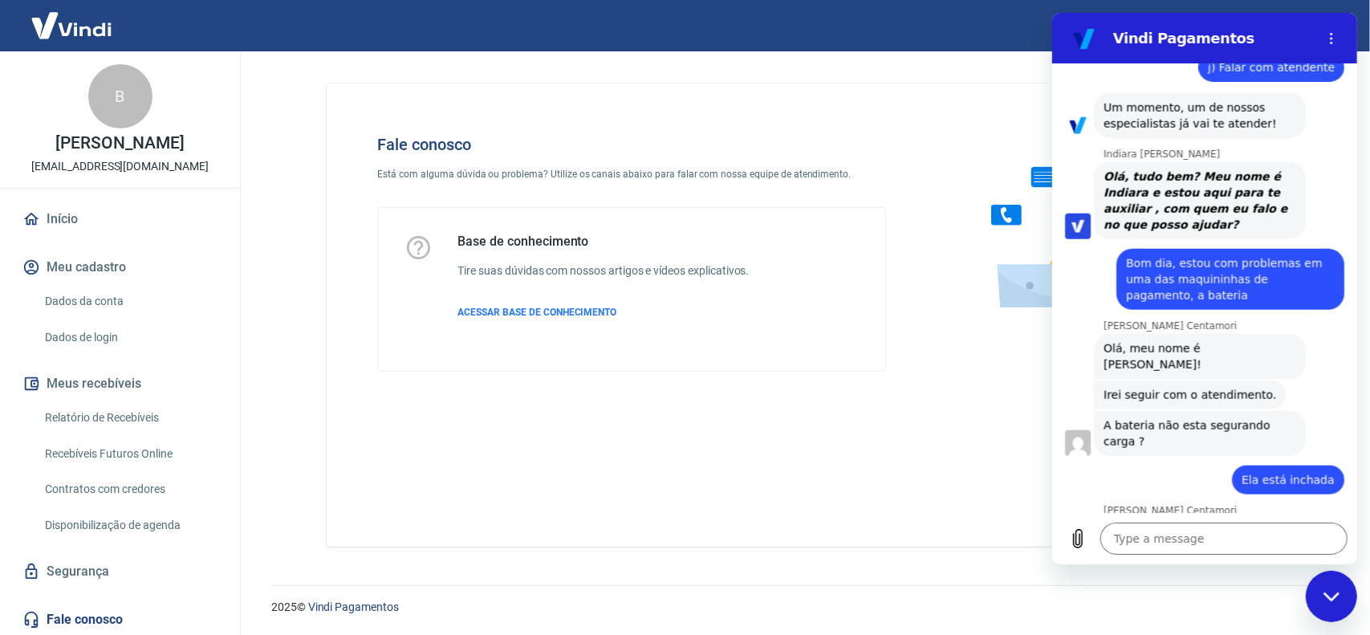
scroll to position [1008, 0]
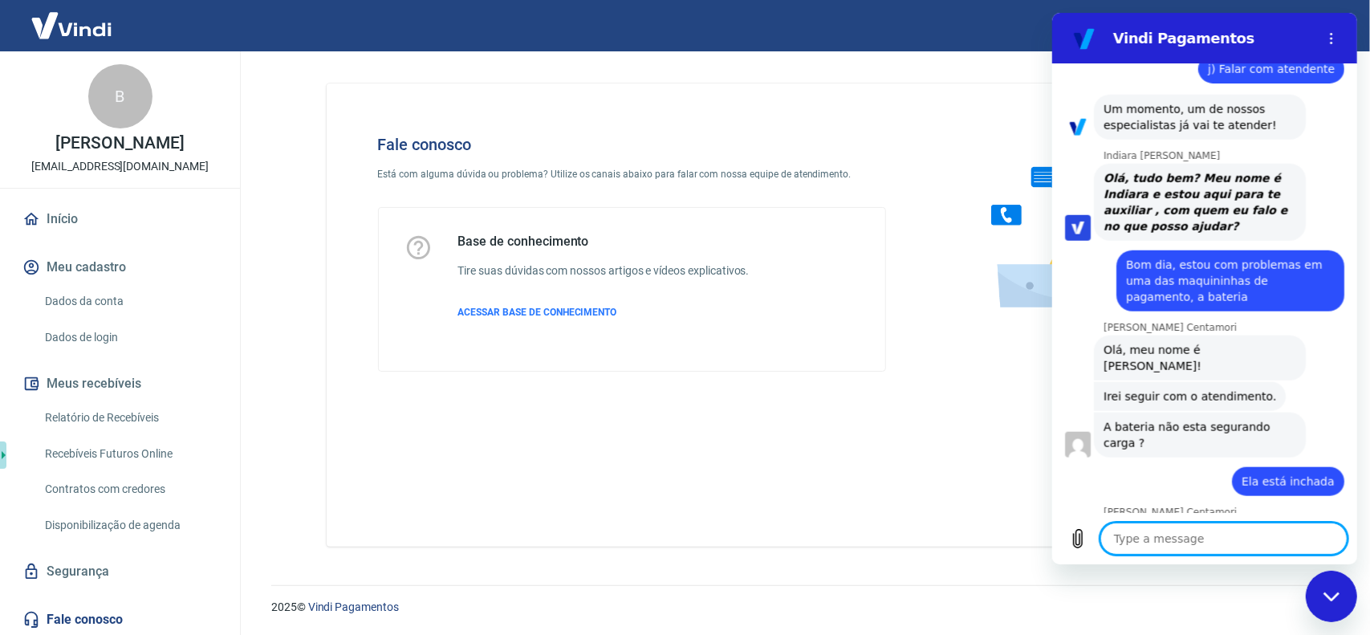
click at [1197, 545] on textarea at bounding box center [1223, 539] width 247 height 32
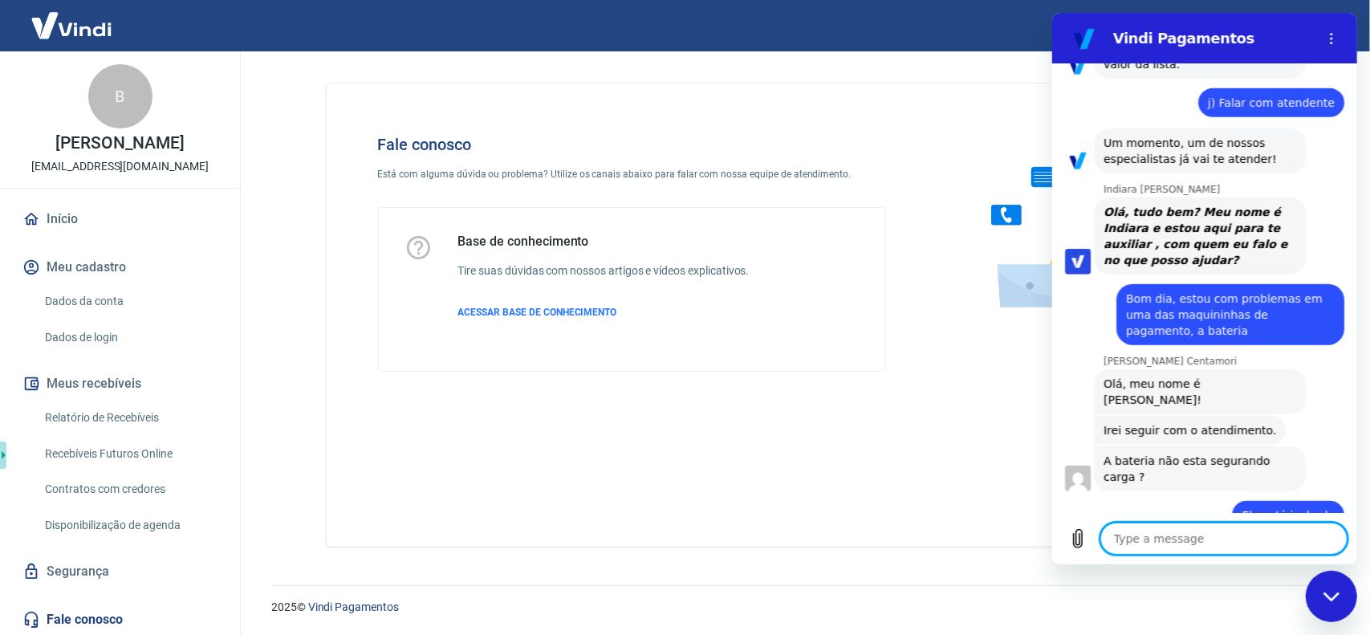
scroll to position [978, 0]
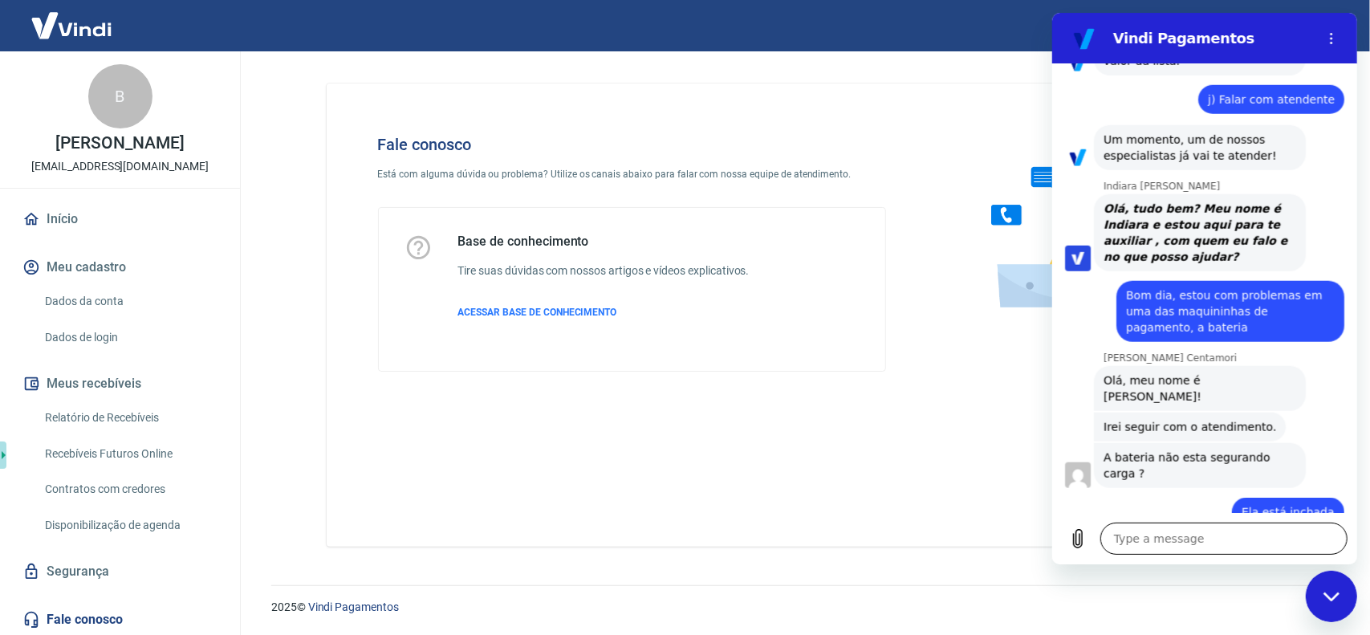
click at [1222, 540] on textarea at bounding box center [1223, 539] width 247 height 32
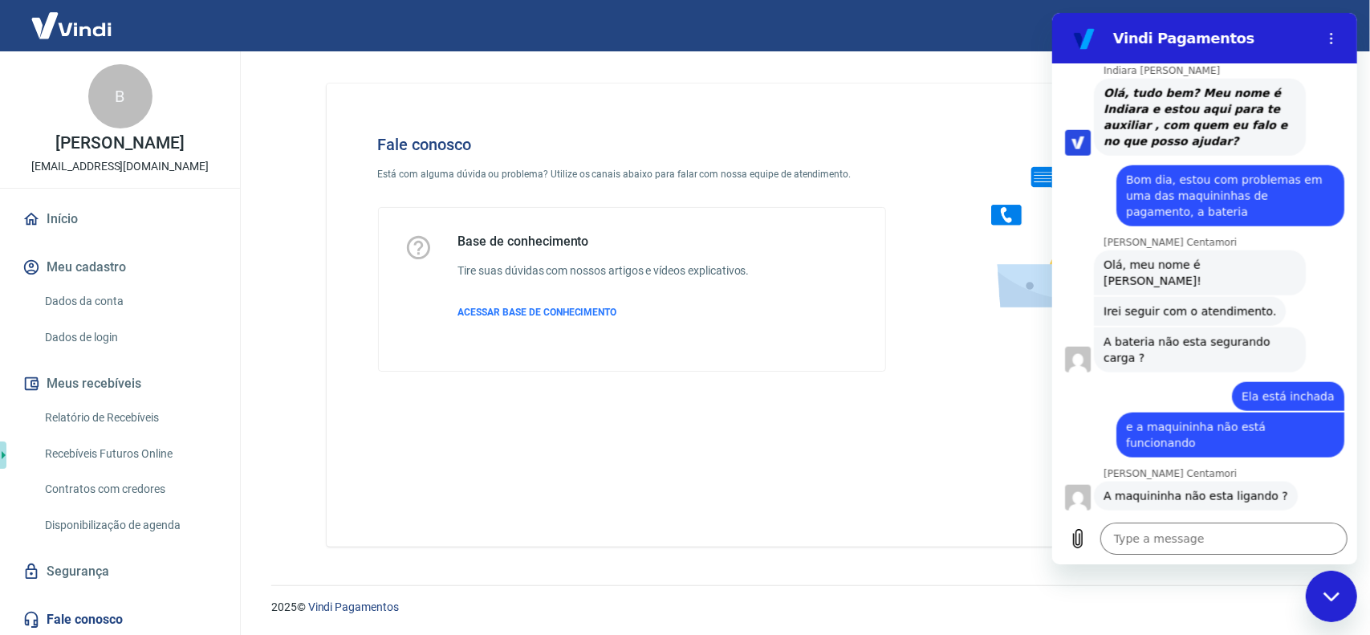
scroll to position [1092, 0]
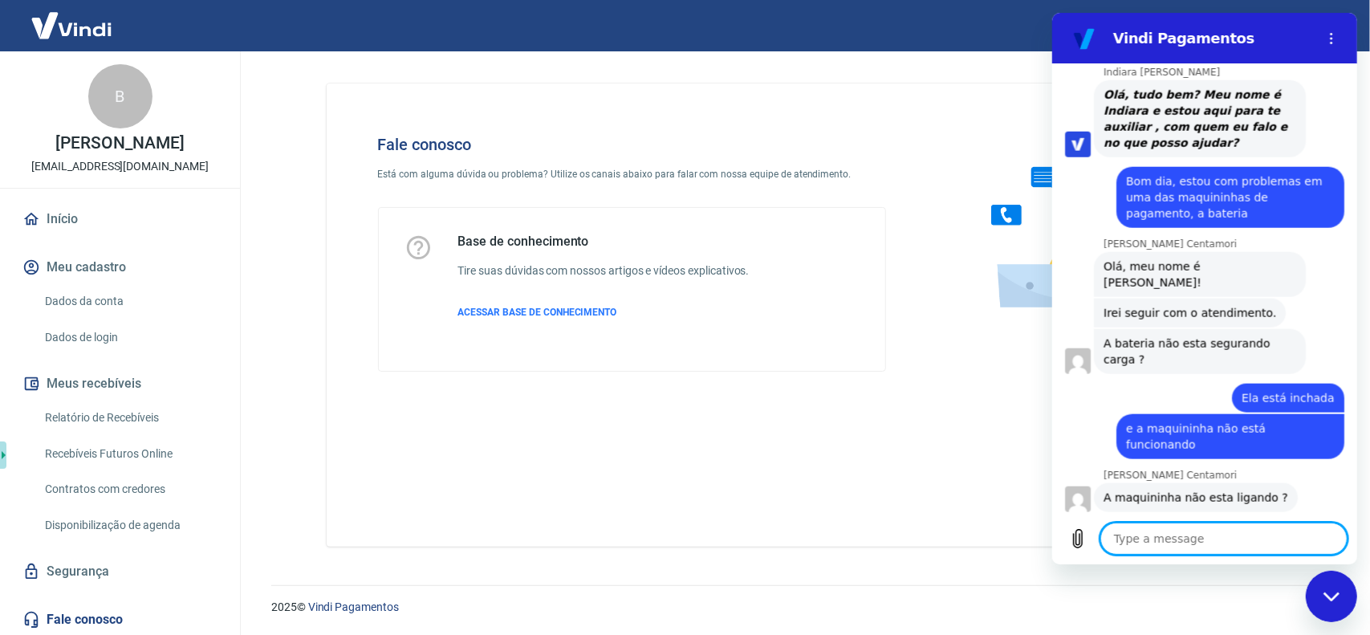
click at [1204, 533] on textarea at bounding box center [1223, 539] width 247 height 32
click at [1156, 545] on textarea at bounding box center [1223, 539] width 247 height 32
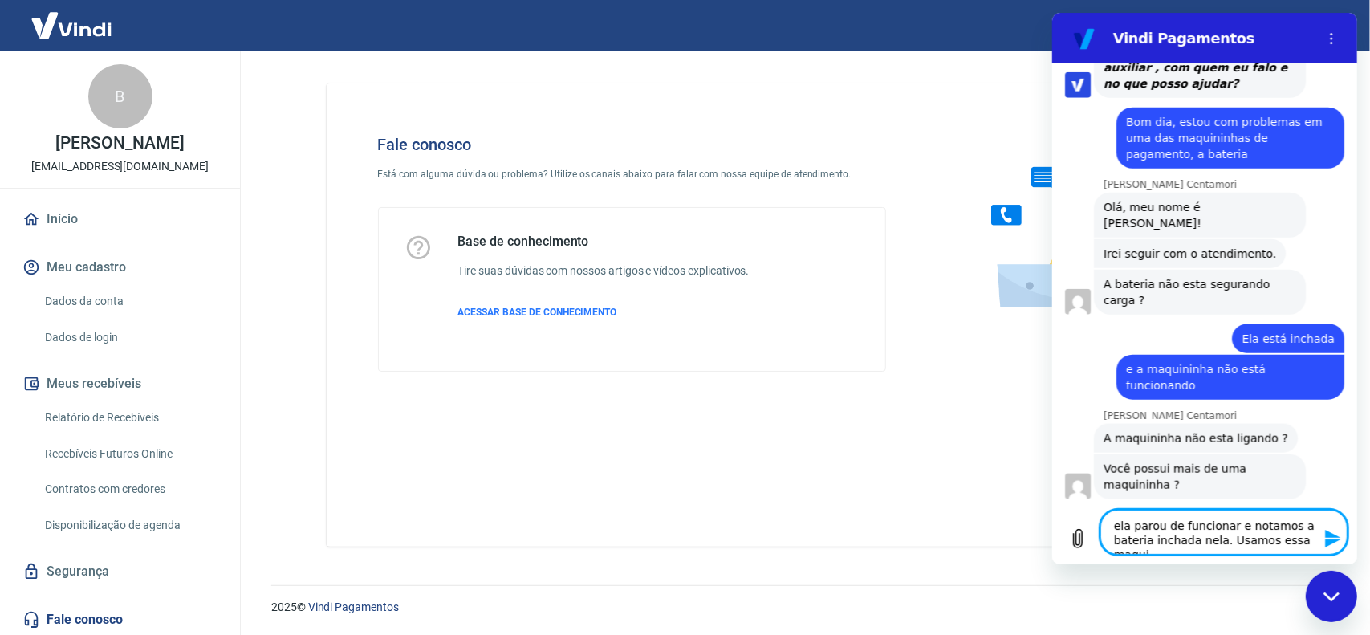
scroll to position [1153, 0]
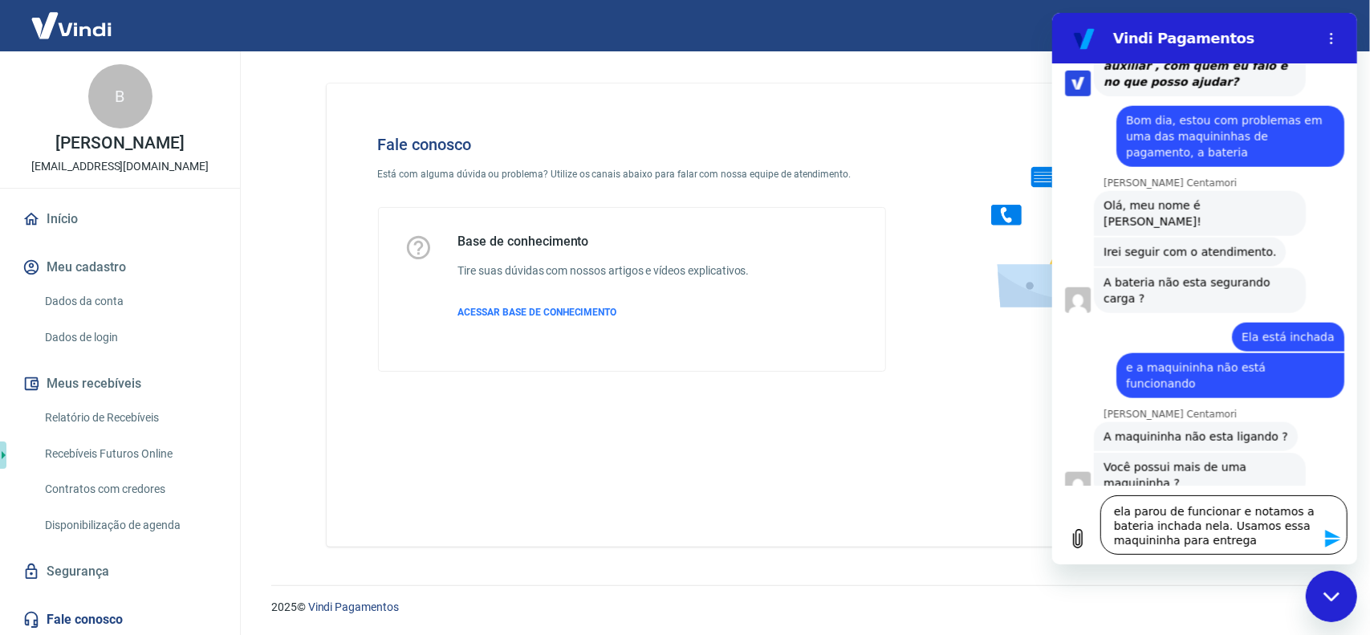
click at [1249, 540] on textarea "ela parou de funcionar e notamos a bateria inchada nela. Usamos essa maquininha…" at bounding box center [1223, 524] width 247 height 59
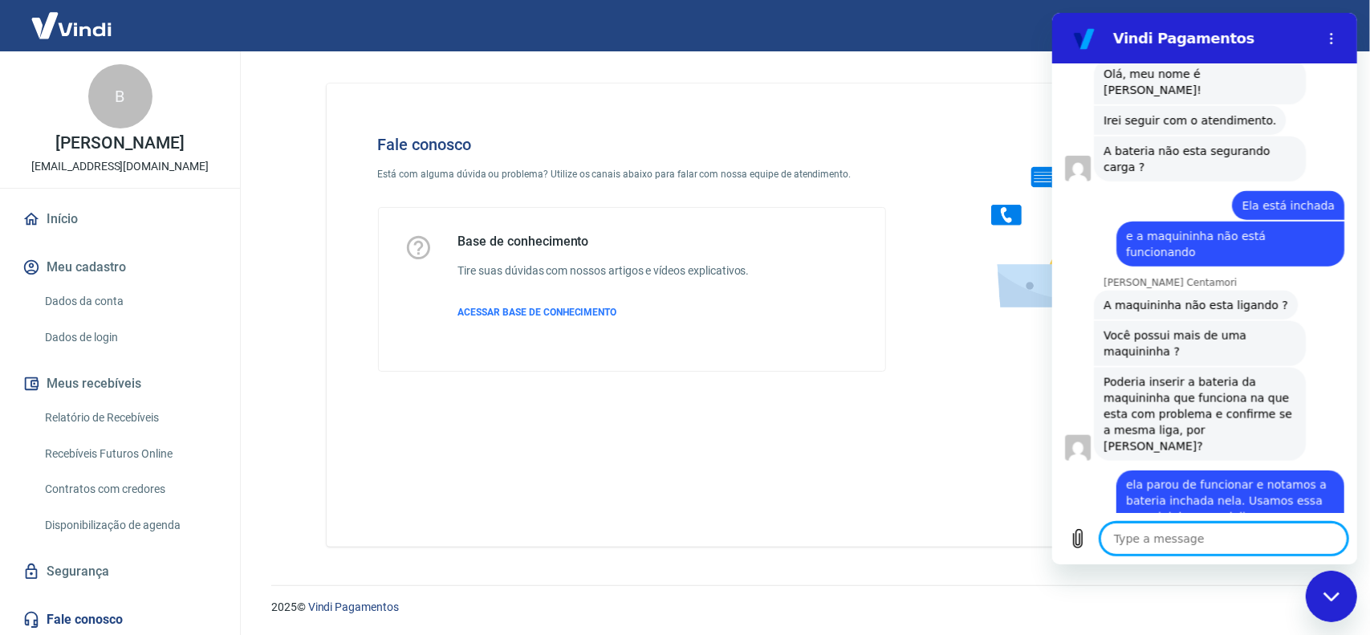
scroll to position [1288, 0]
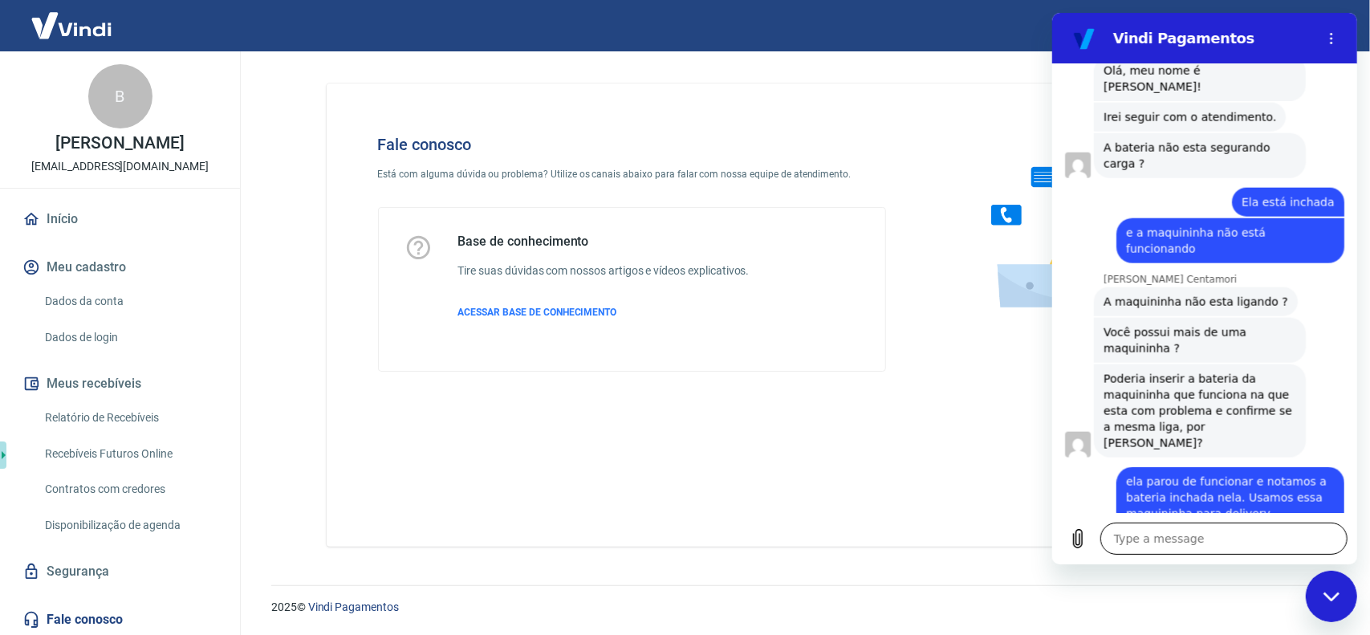
click at [1215, 539] on textarea at bounding box center [1223, 539] width 247 height 32
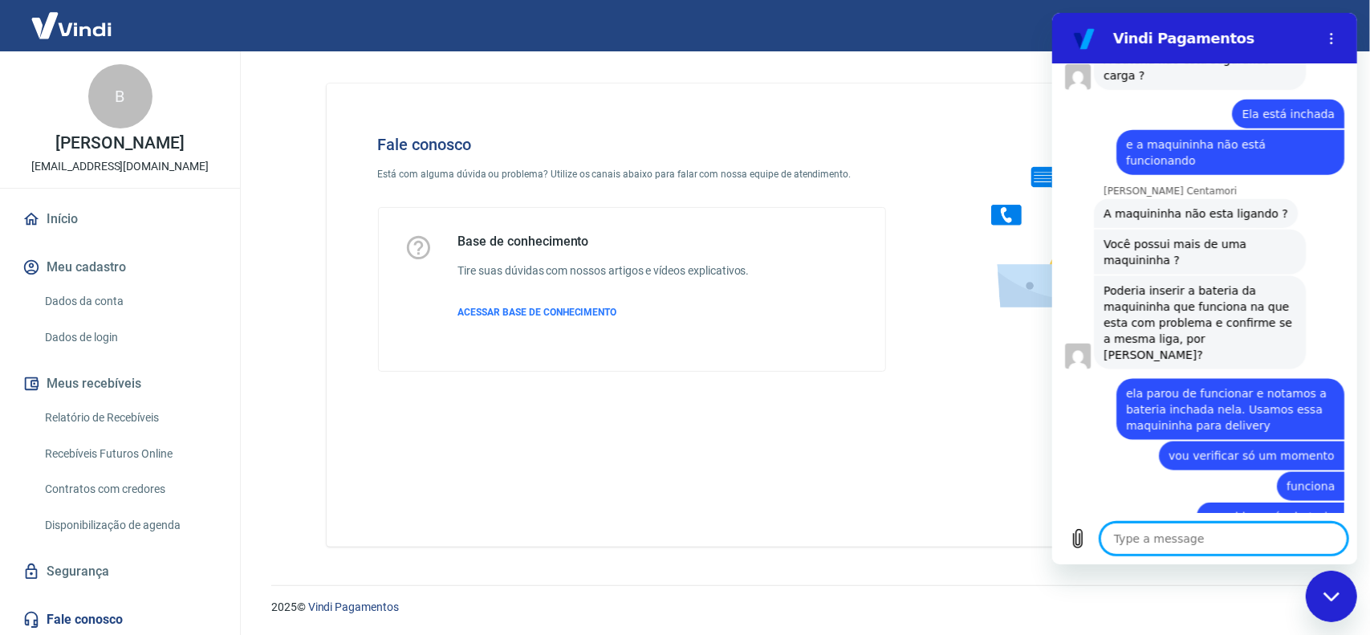
scroll to position [1379, 0]
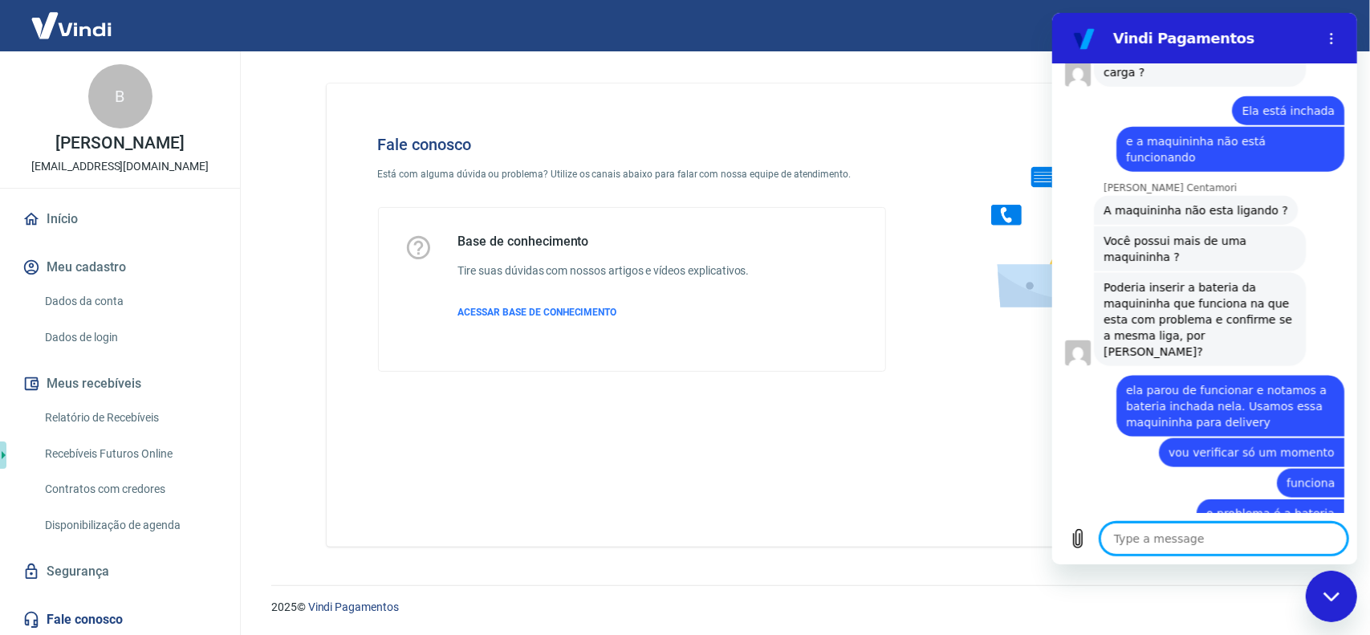
click at [1148, 543] on textarea at bounding box center [1223, 539] width 247 height 32
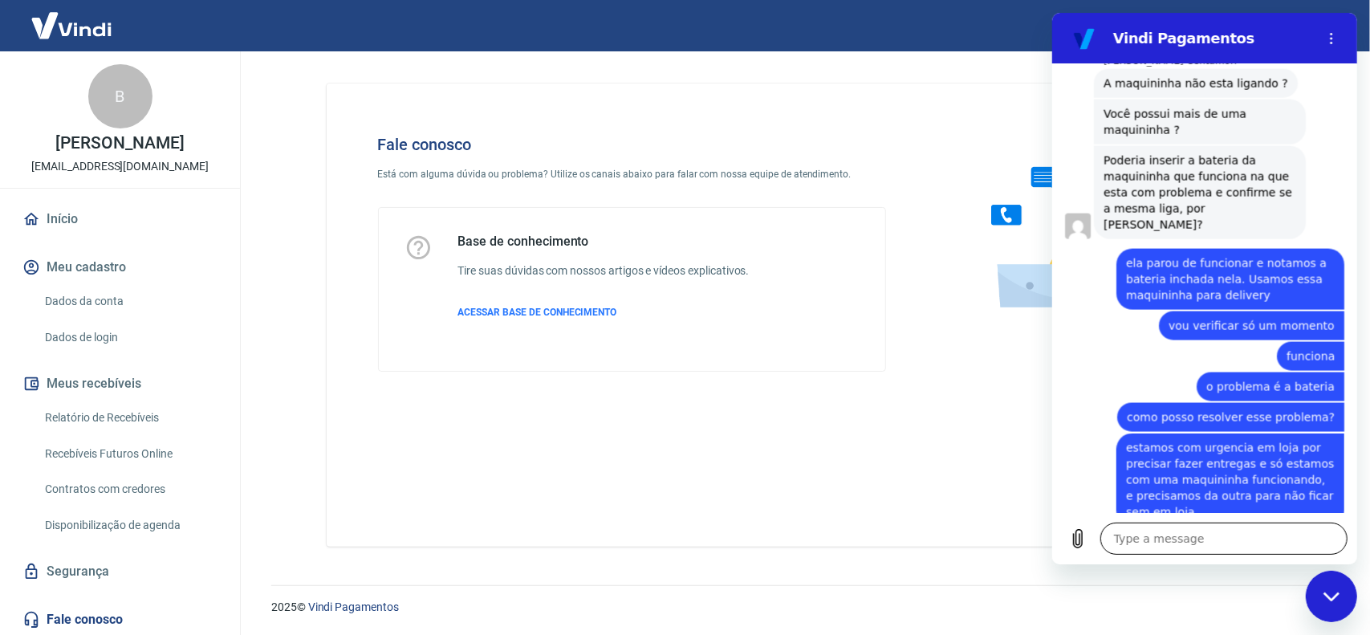
scroll to position [1504, 0]
click at [1161, 547] on textarea at bounding box center [1223, 539] width 247 height 32
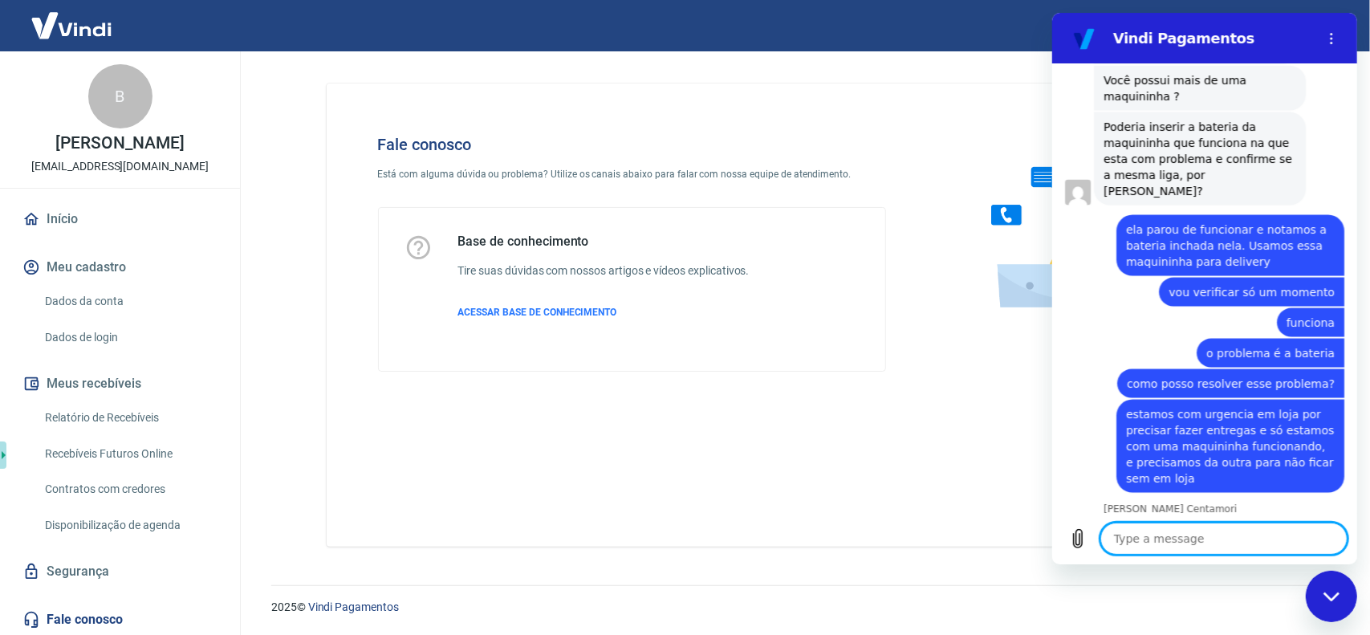
scroll to position [1543, 0]
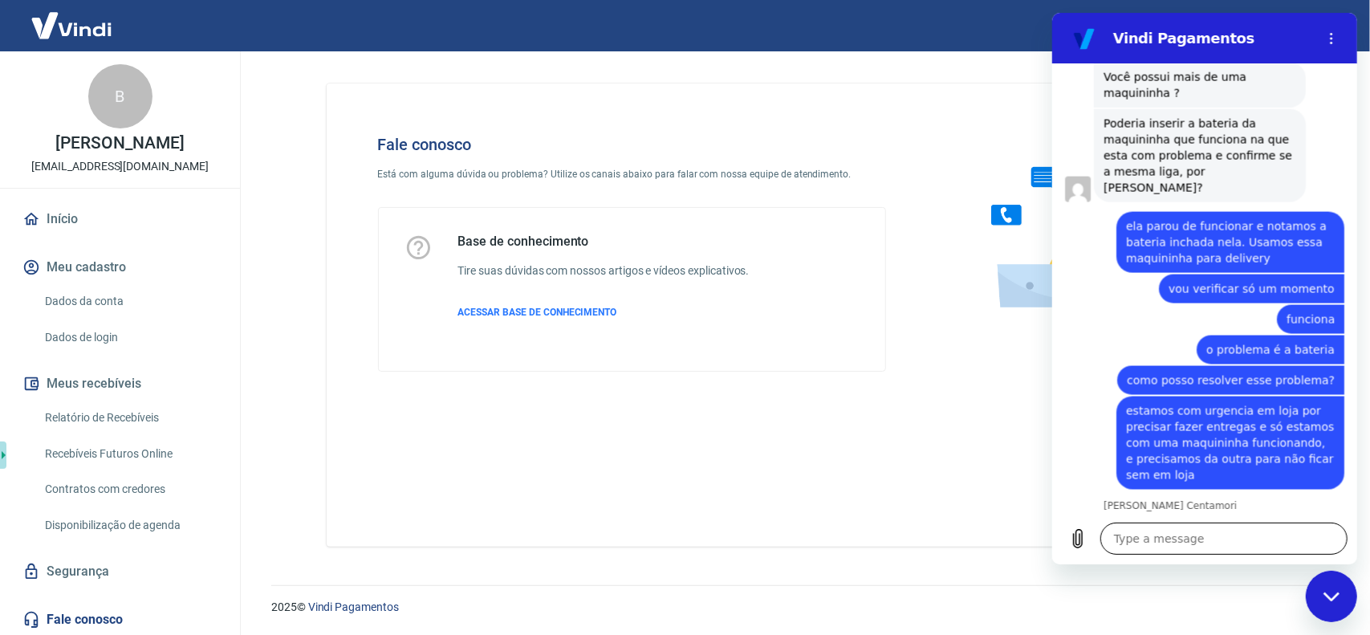
click at [1235, 536] on textarea at bounding box center [1223, 539] width 247 height 32
click at [1172, 545] on textarea at bounding box center [1223, 539] width 247 height 32
click at [1164, 550] on textarea at bounding box center [1223, 539] width 247 height 32
drag, startPoint x: 1186, startPoint y: 542, endPoint x: 1104, endPoint y: 537, distance: 82.8
click at [1104, 537] on textarea "sssssssssssss" at bounding box center [1223, 539] width 247 height 32
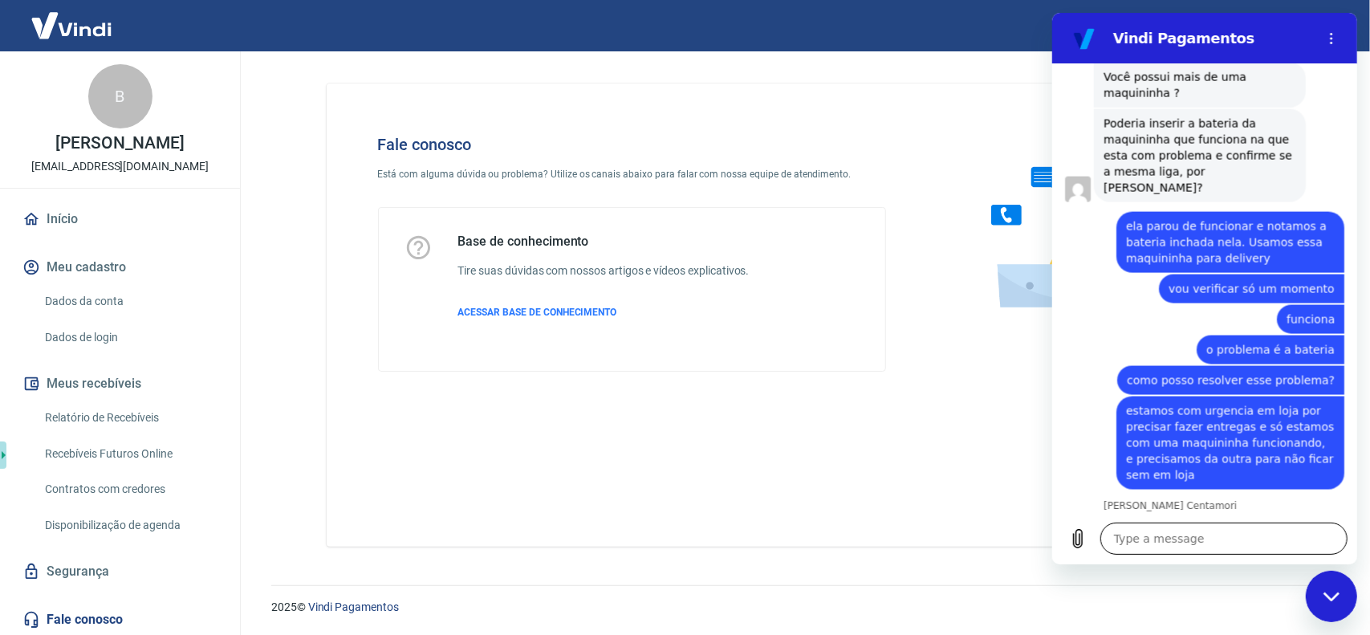
click at [1232, 535] on textarea at bounding box center [1223, 539] width 247 height 32
paste textarea "[STREET_ADDRESS][PERSON_NAME]"
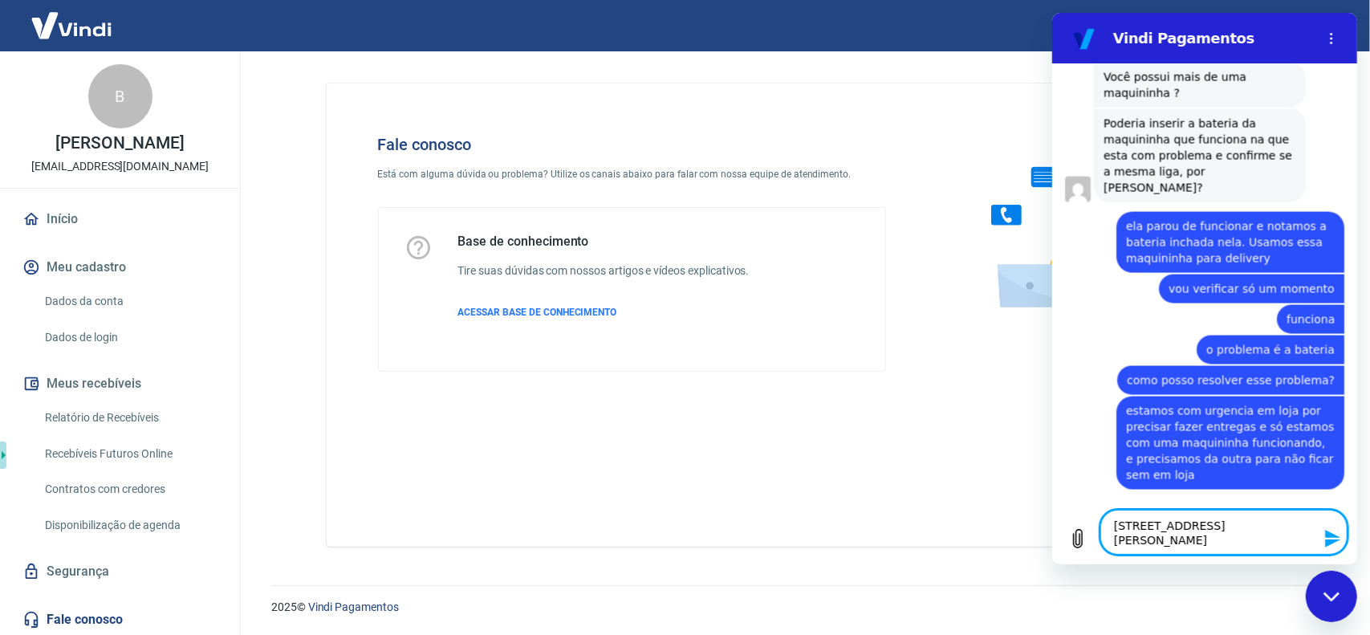
click at [1235, 526] on textarea "[STREET_ADDRESS][PERSON_NAME]" at bounding box center [1223, 532] width 247 height 45
click at [1325, 598] on icon "Close messaging window" at bounding box center [1331, 596] width 17 height 10
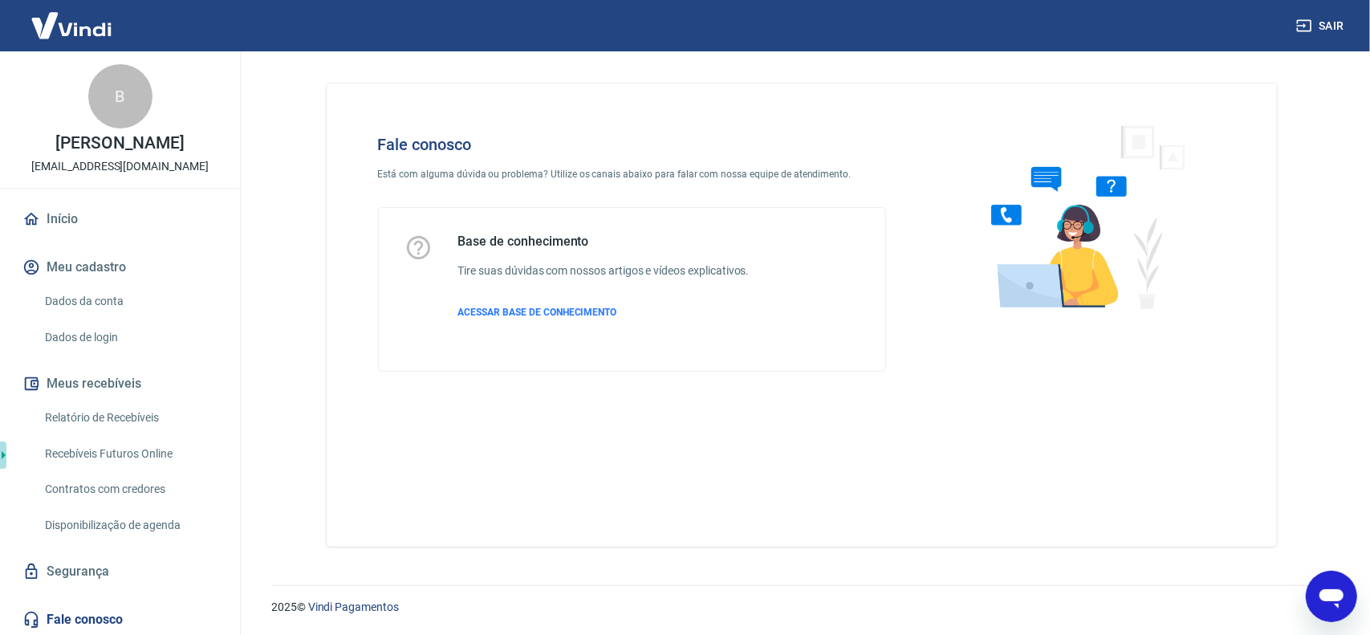
click at [1329, 590] on icon "Open messaging window" at bounding box center [1331, 597] width 24 height 19
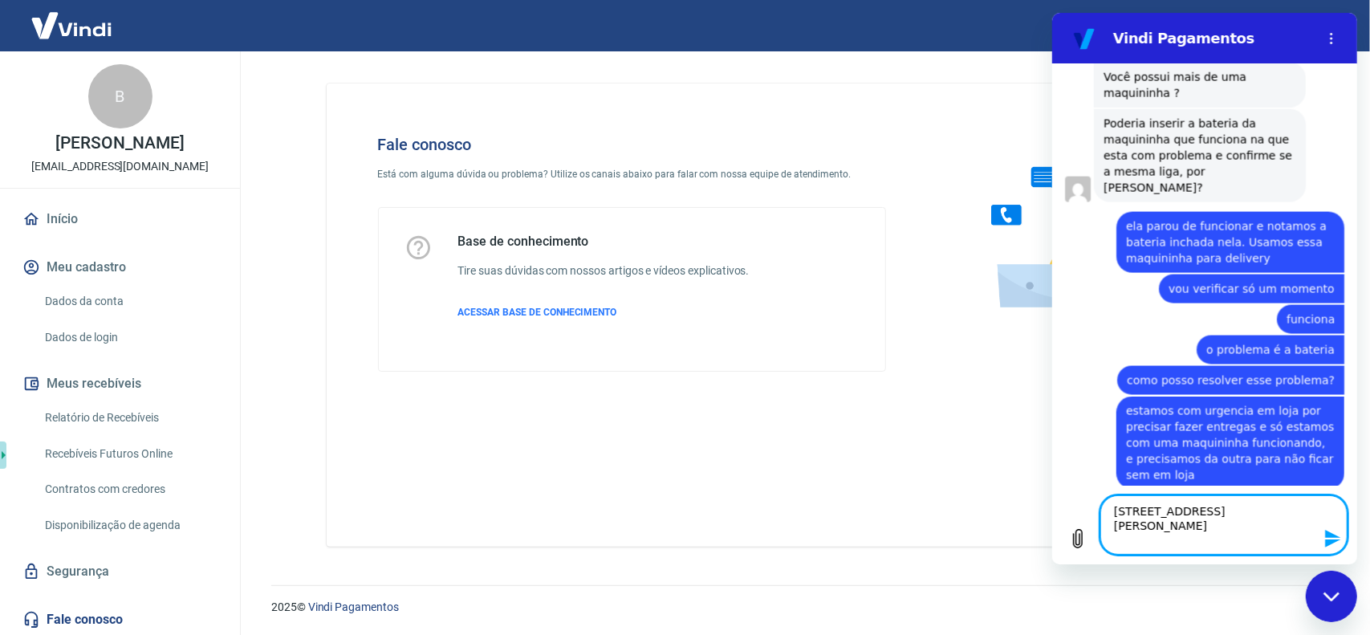
scroll to position [1570, 0]
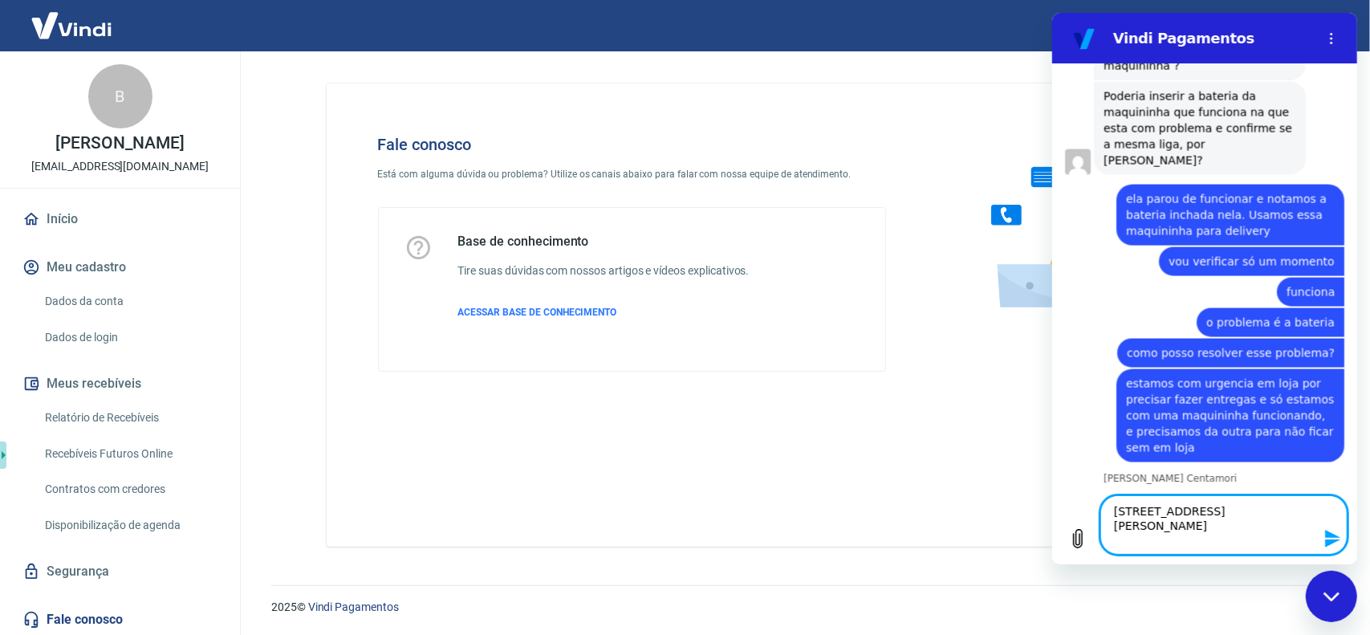
click at [1325, 542] on icon "Send message" at bounding box center [1332, 538] width 19 height 19
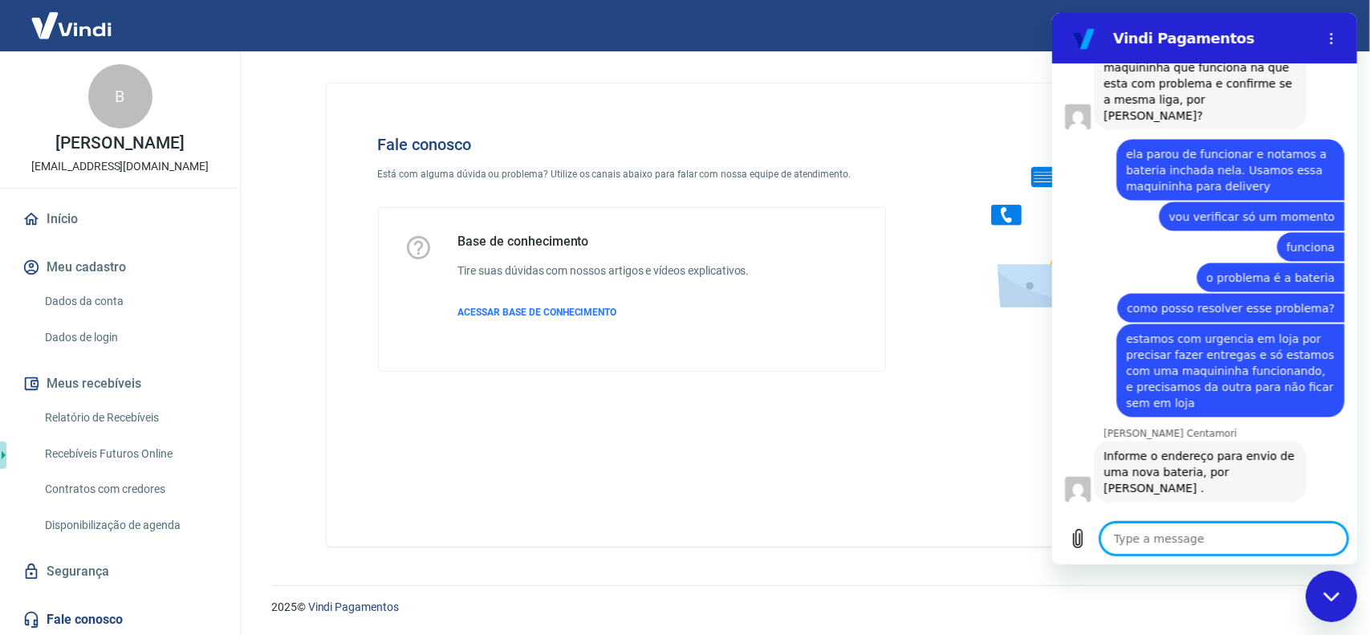
scroll to position [1614, 0]
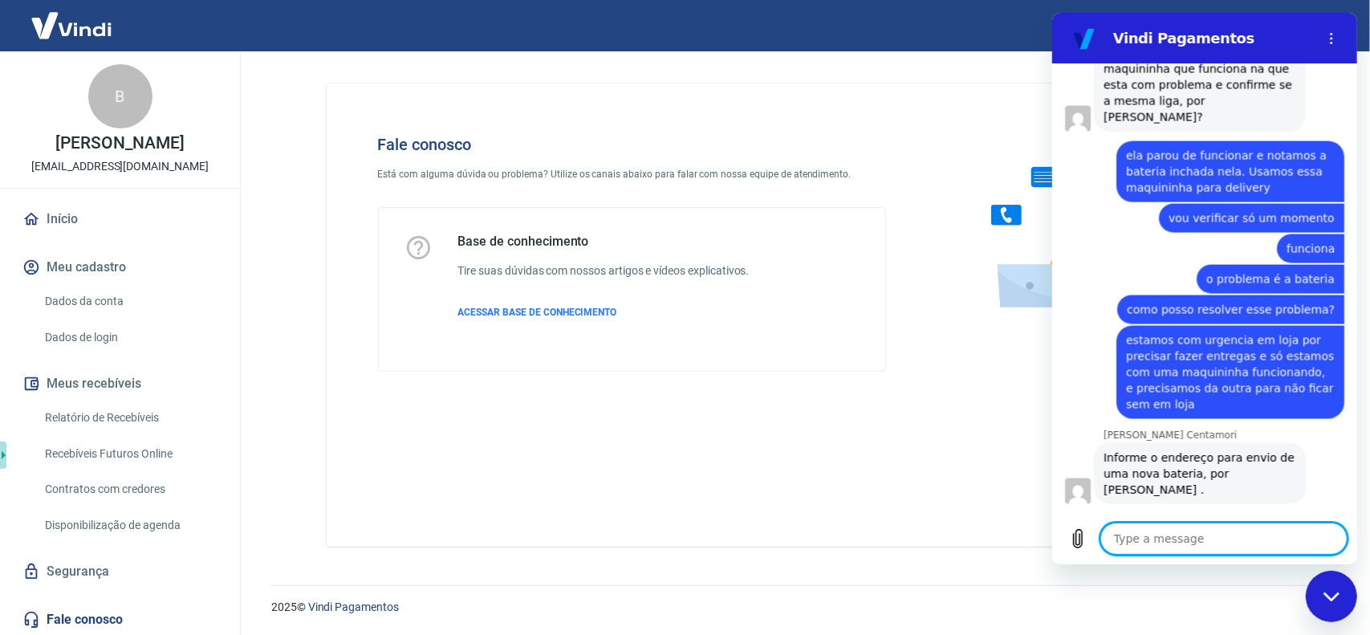
click at [1213, 539] on textarea at bounding box center [1223, 539] width 247 height 32
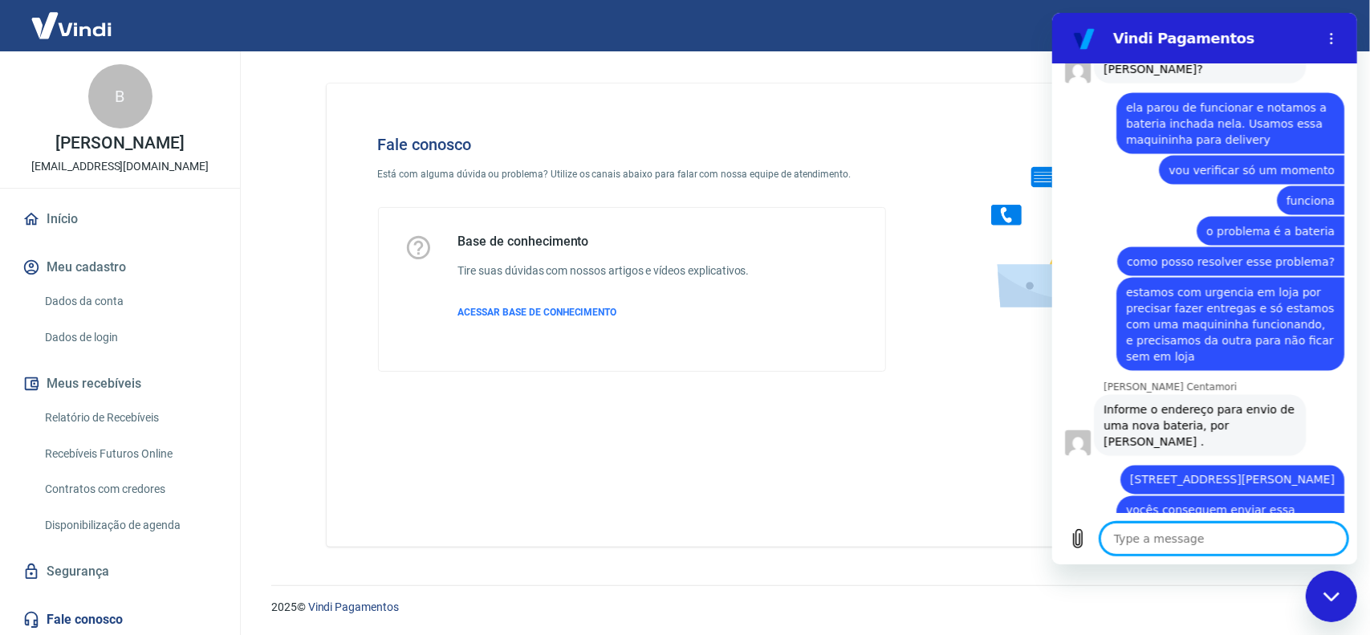
scroll to position [1660, 0]
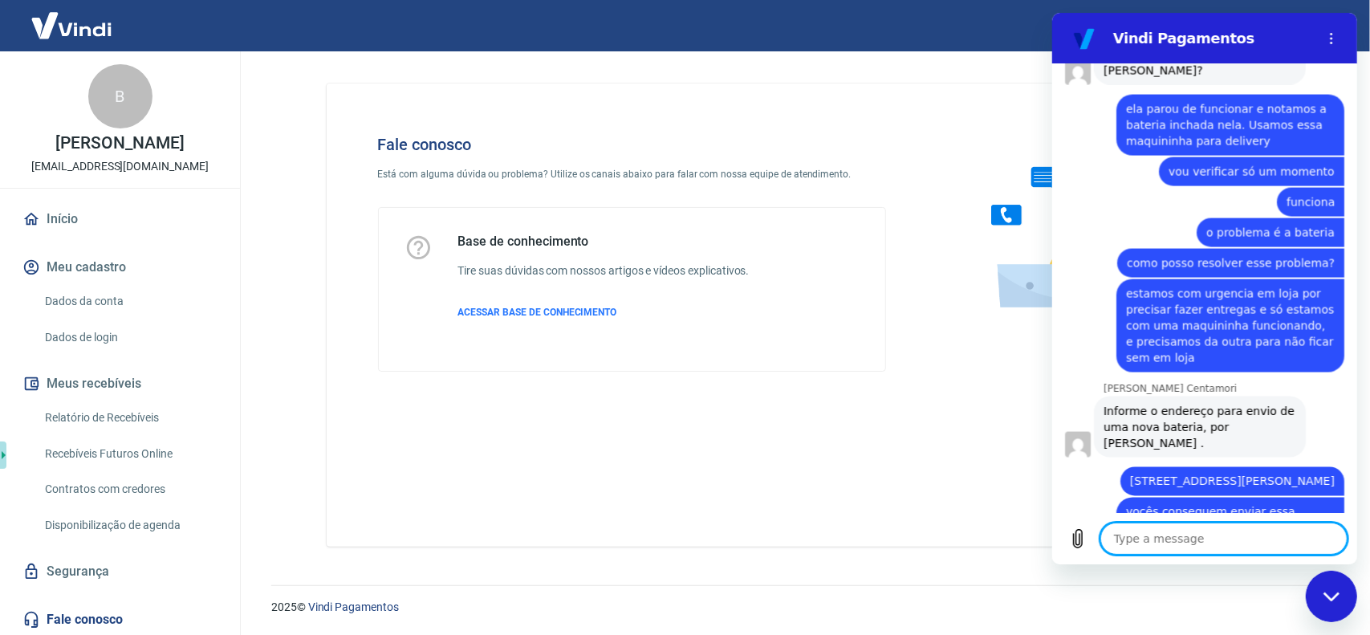
click at [1142, 538] on textarea at bounding box center [1223, 539] width 247 height 32
click at [1210, 532] on textarea at bounding box center [1223, 539] width 247 height 32
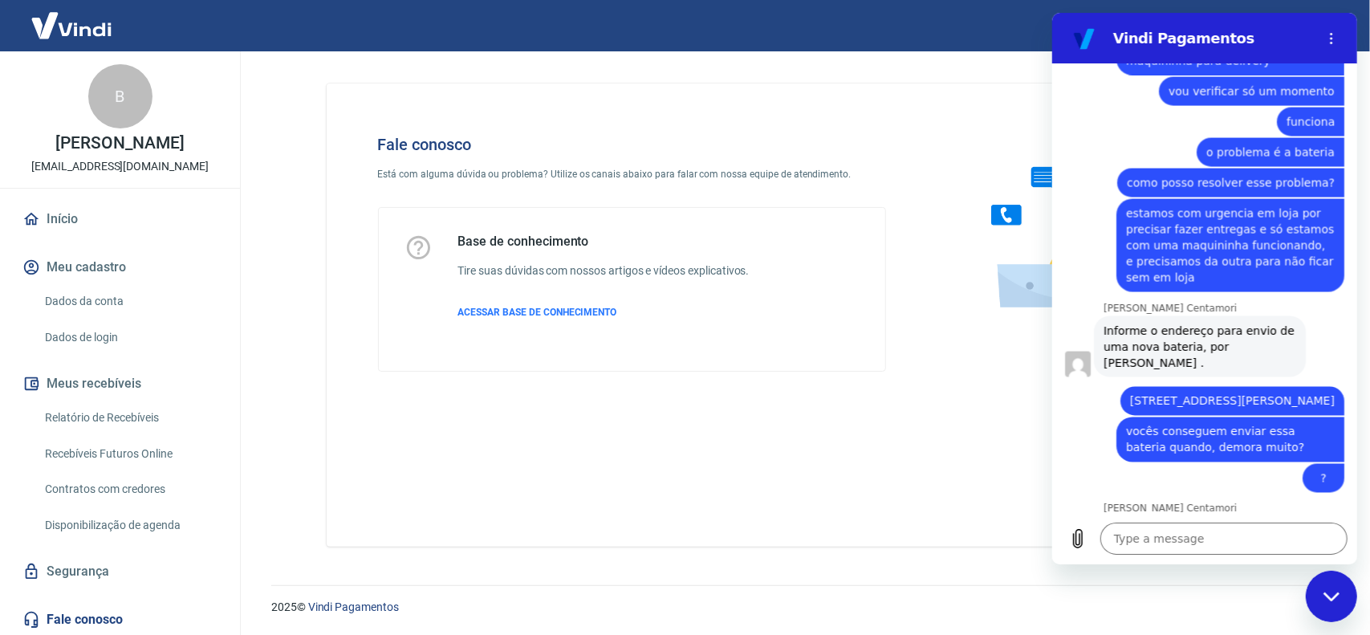
scroll to position [1744, 0]
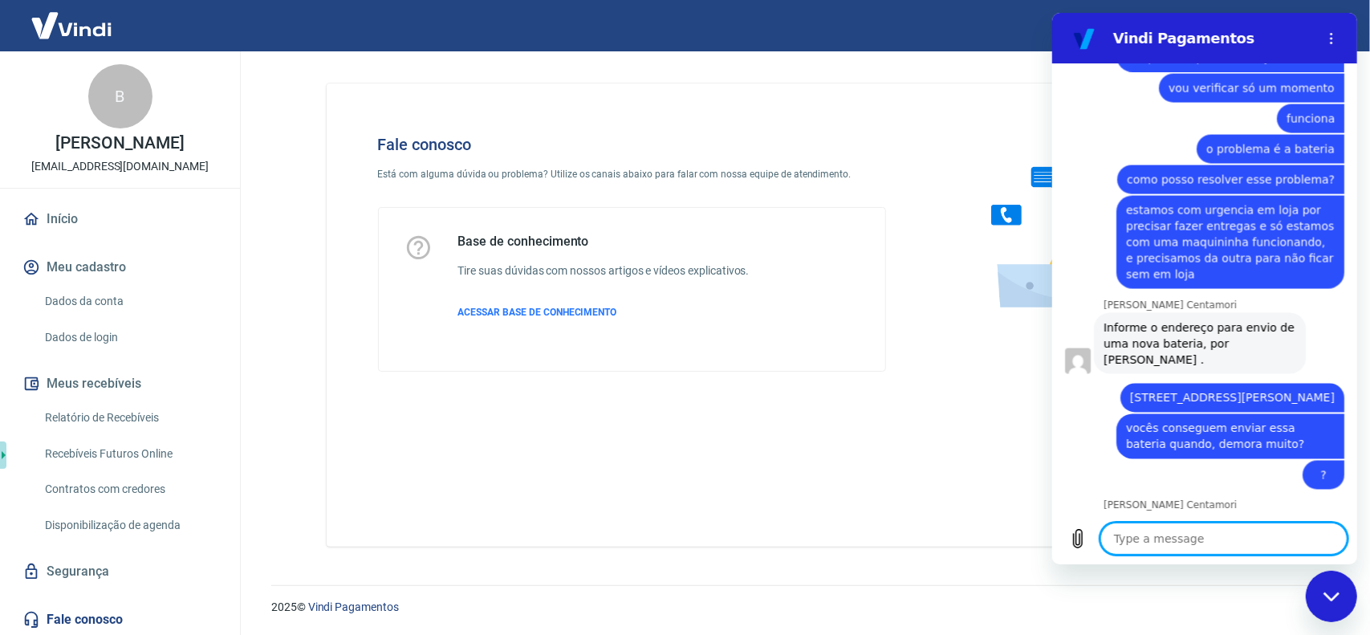
click at [1137, 537] on textarea at bounding box center [1223, 539] width 247 height 32
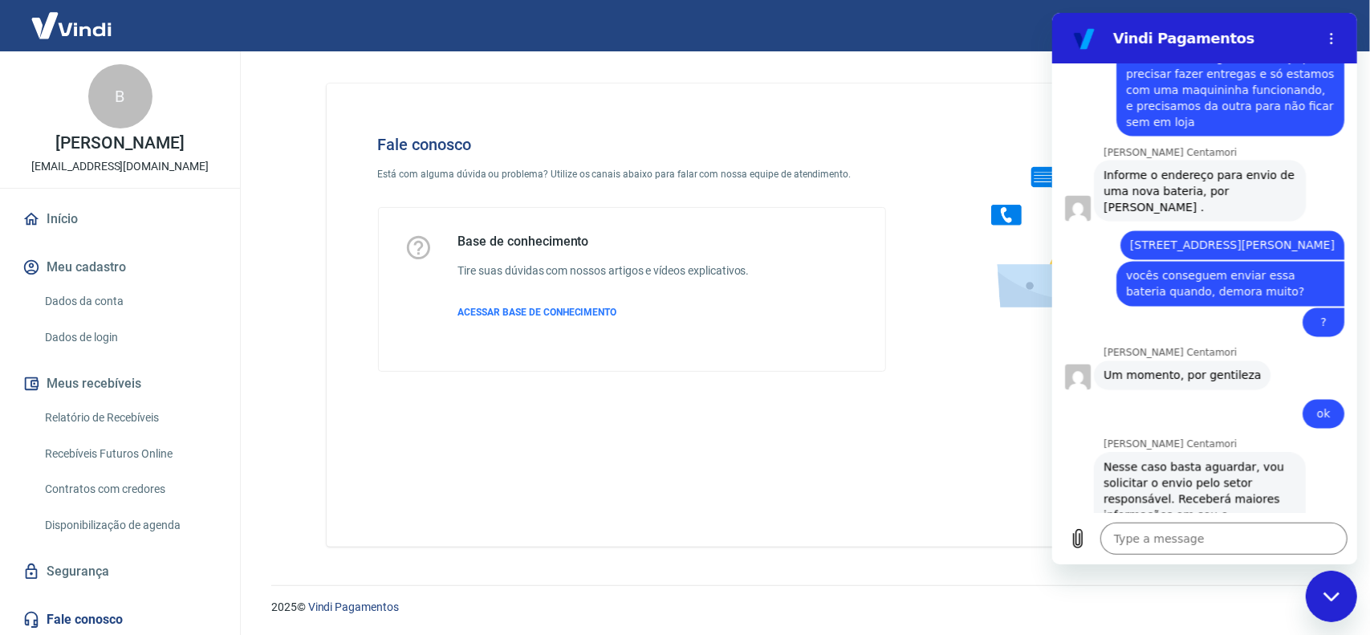
scroll to position [1899, 0]
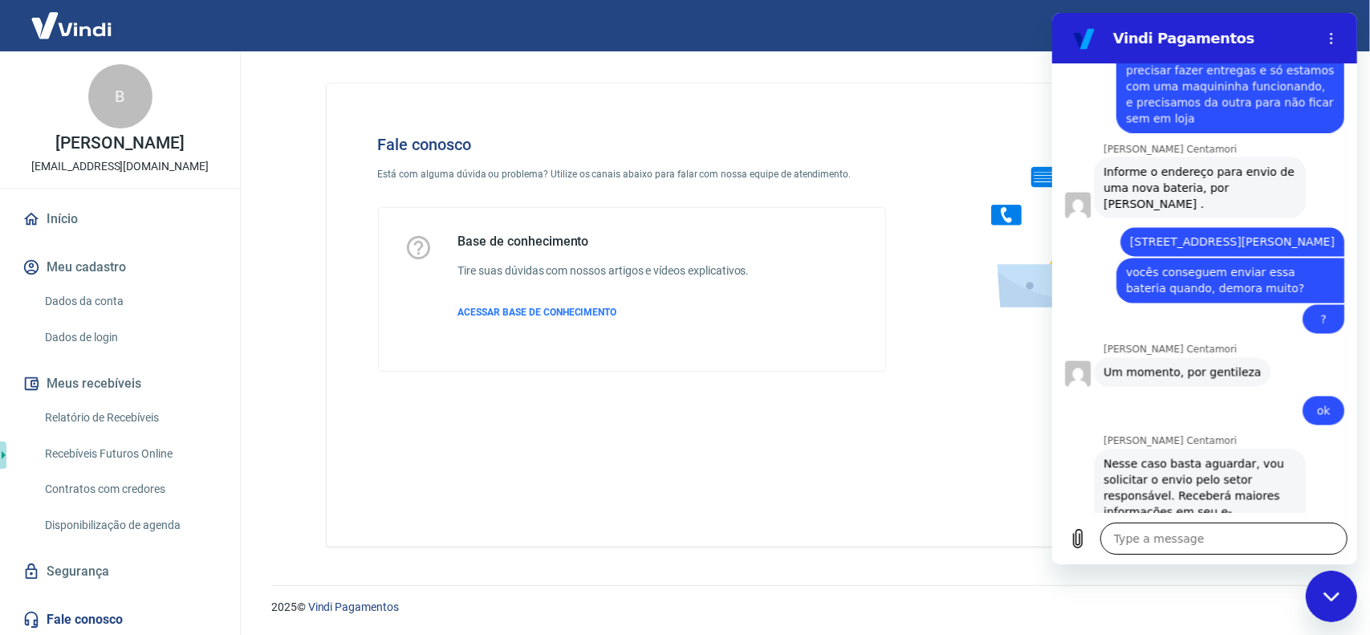
click at [1156, 541] on textarea at bounding box center [1223, 539] width 247 height 32
click at [1185, 532] on textarea at bounding box center [1223, 539] width 247 height 32
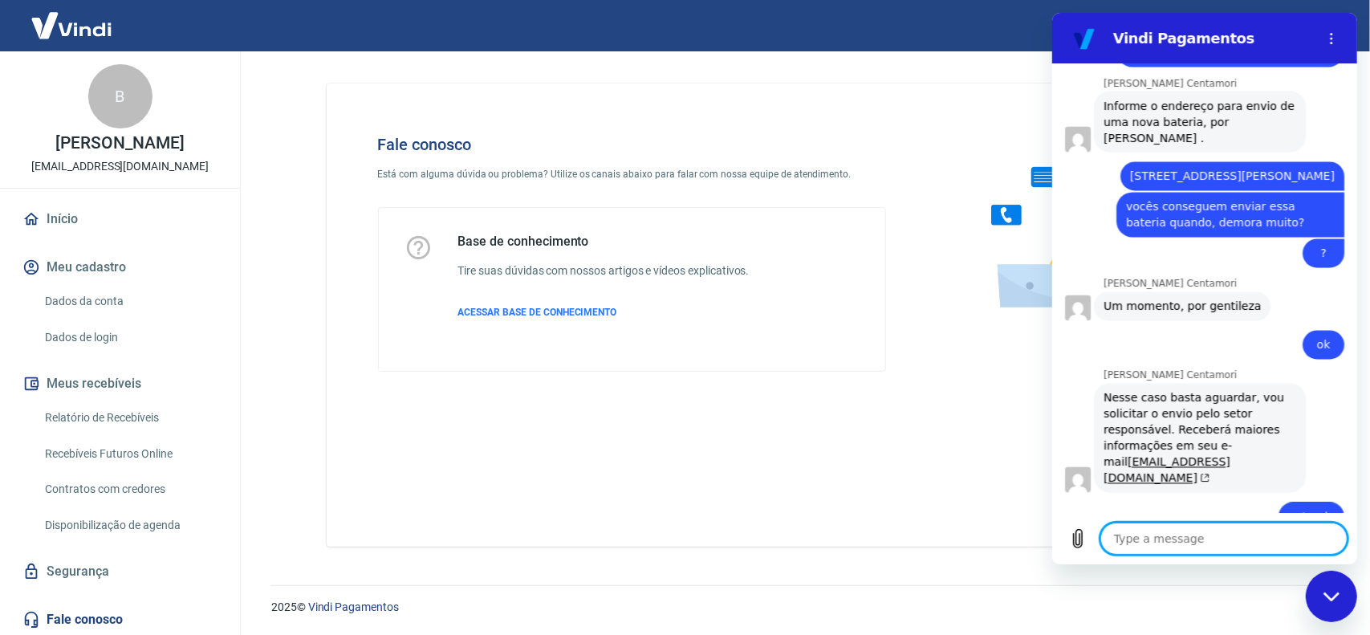
scroll to position [1968, 0]
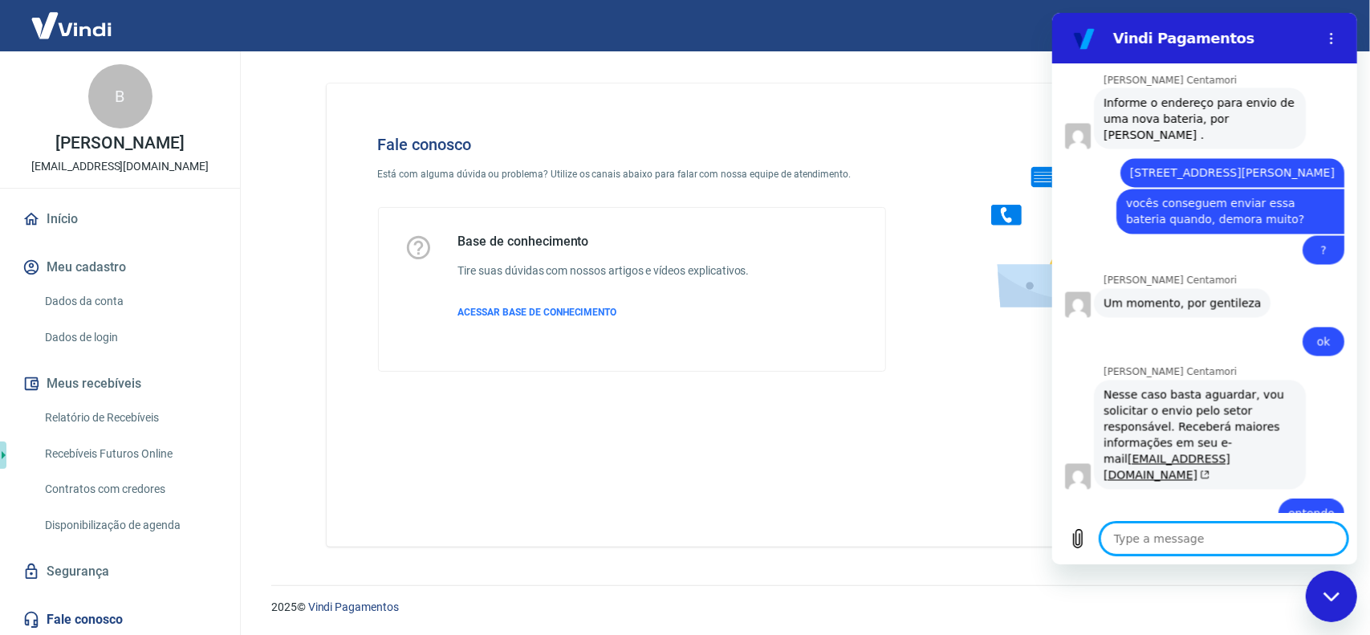
click at [1161, 552] on textarea at bounding box center [1223, 539] width 247 height 32
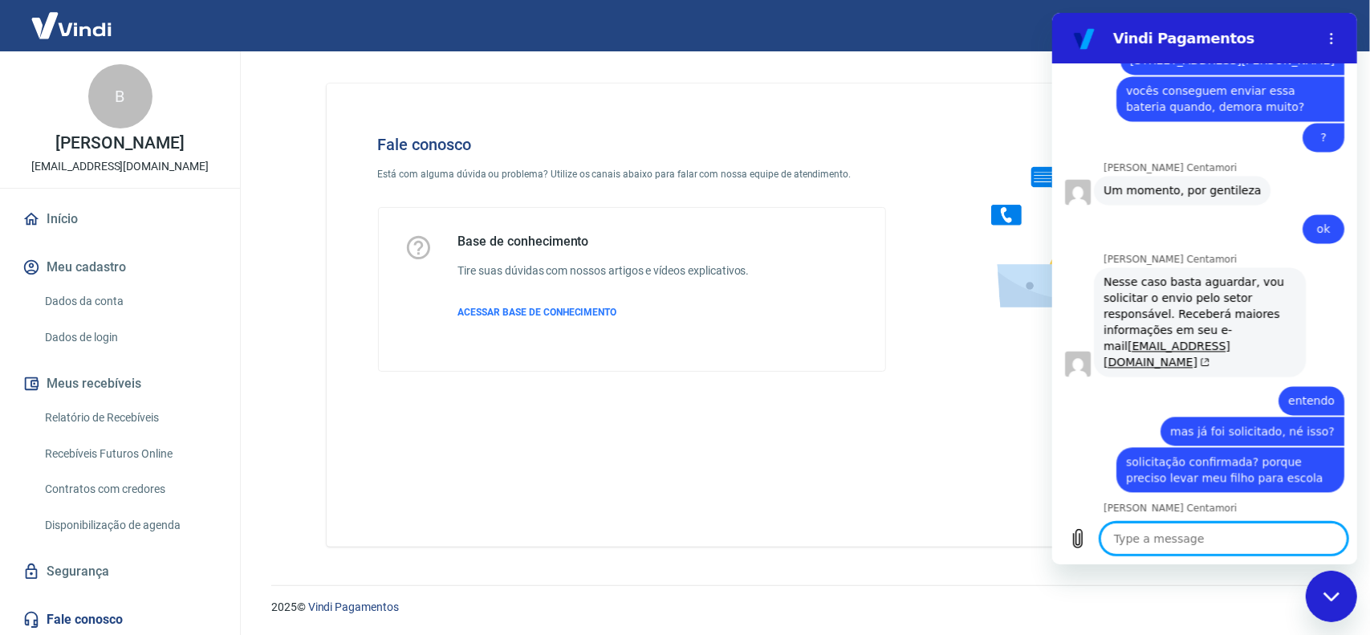
scroll to position [2084, 0]
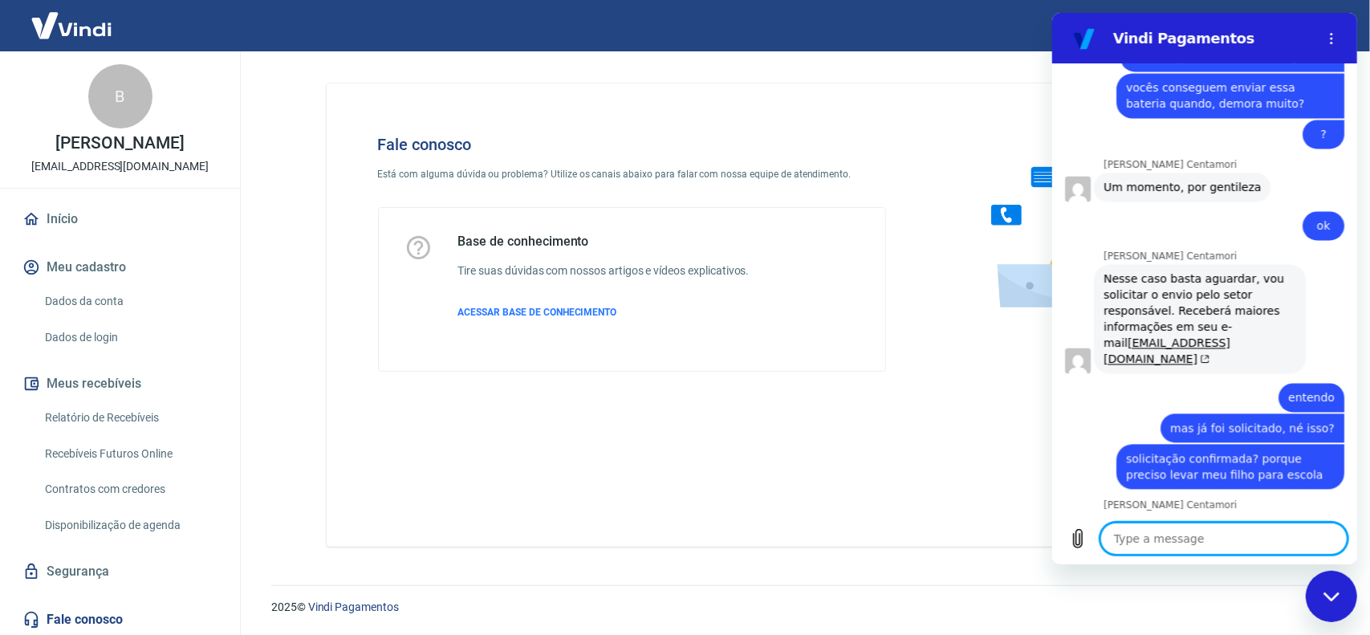
click at [1227, 530] on textarea at bounding box center [1223, 539] width 247 height 32
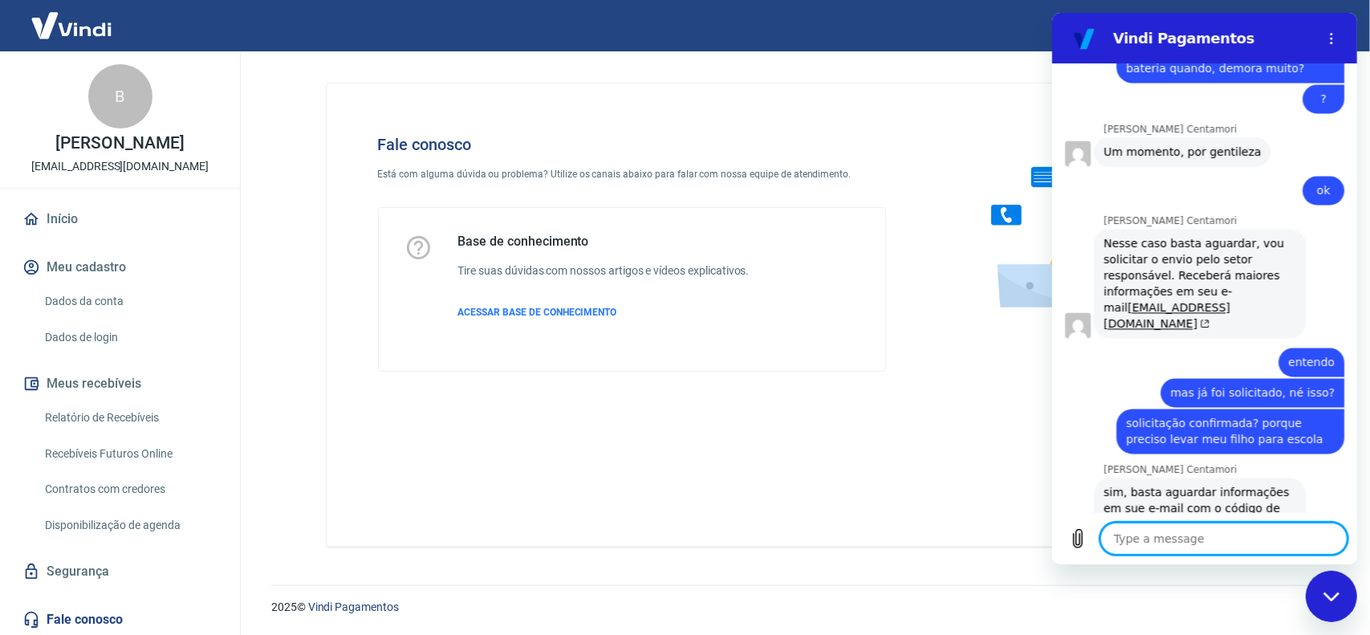
scroll to position [2123, 0]
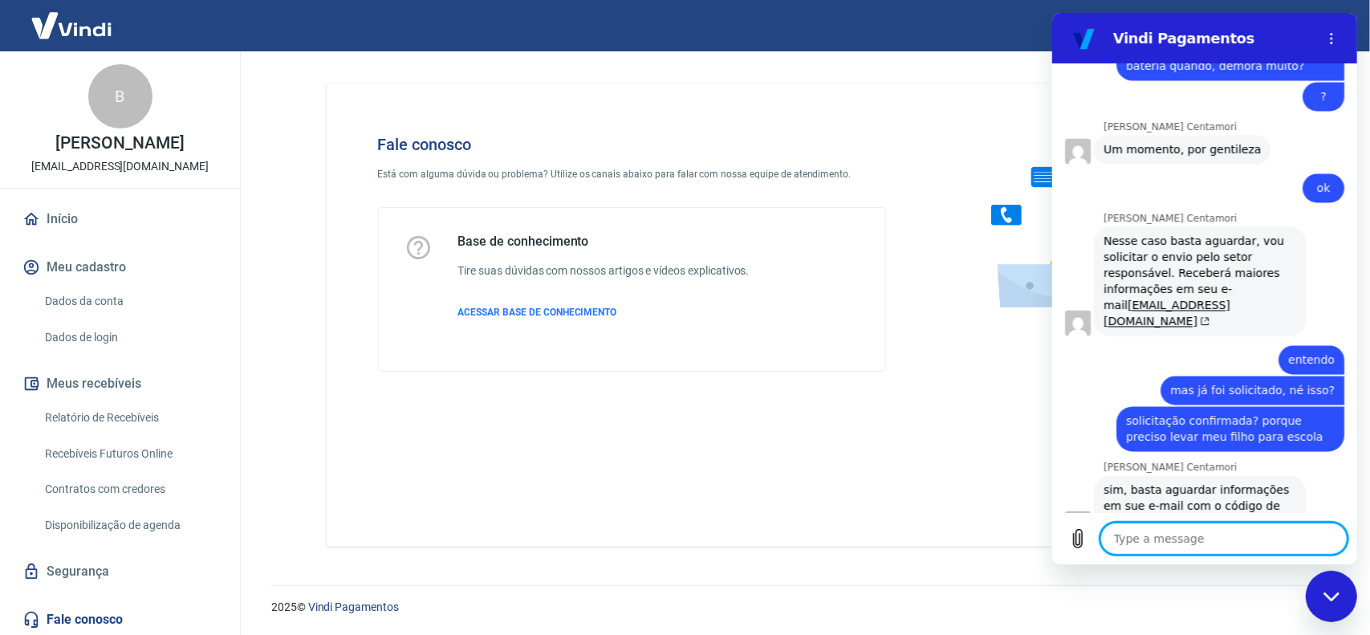
click at [1227, 530] on textarea at bounding box center [1223, 539] width 247 height 32
